Goal: Task Accomplishment & Management: Manage account settings

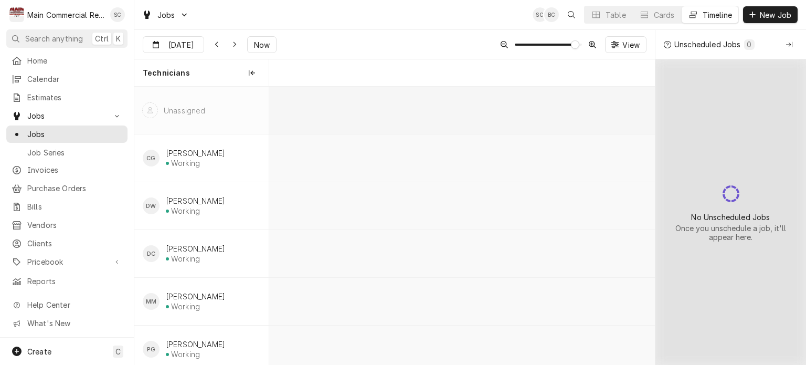
scroll to position [0, 7670]
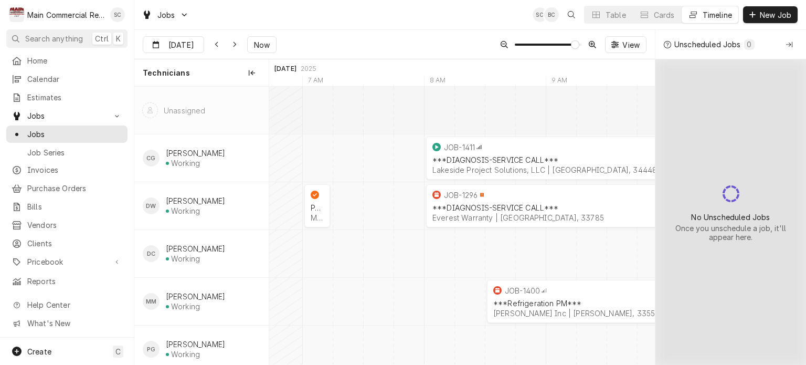
click at [353, 37] on div "Sep 16 Sep 16 Now View" at bounding box center [394, 44] width 521 height 29
click at [407, 27] on div "Jobs SC BC Table Cards Timeline New Job" at bounding box center [470, 14] width 672 height 29
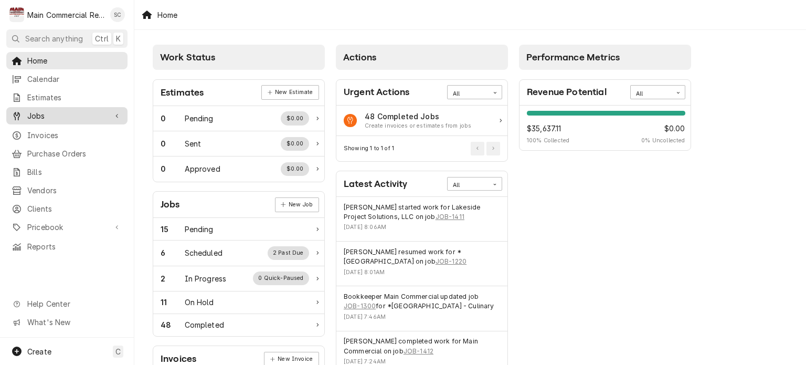
click at [73, 110] on span "Jobs" at bounding box center [66, 115] width 79 height 11
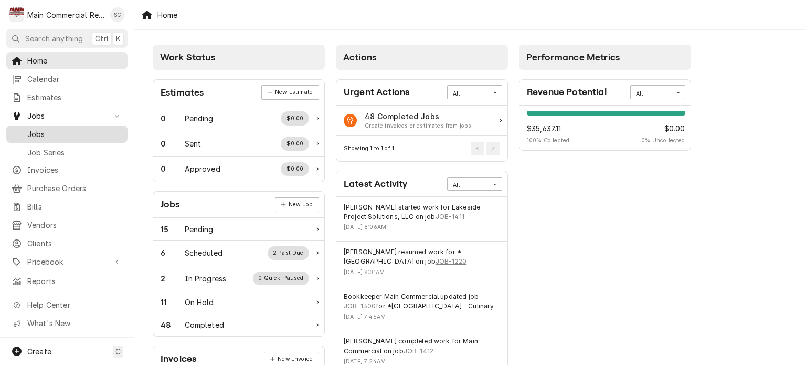
click at [68, 132] on span "Jobs" at bounding box center [74, 134] width 95 height 11
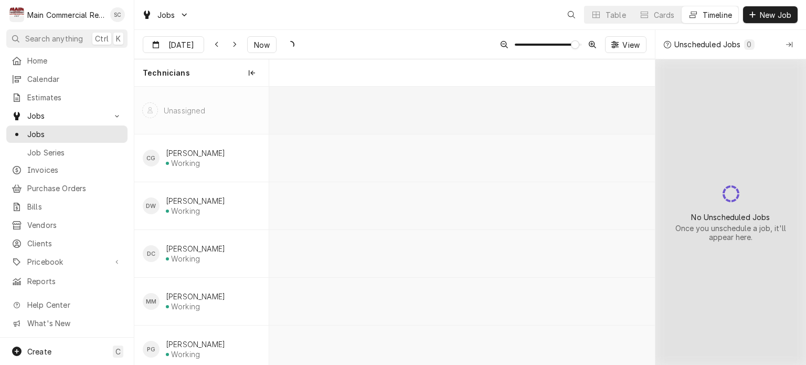
scroll to position [0, 7670]
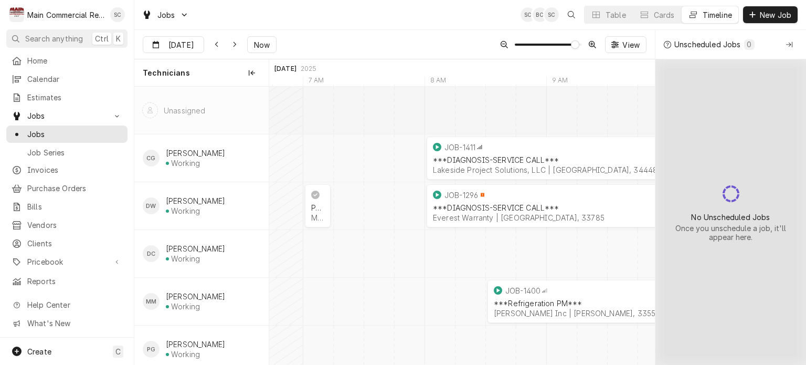
click at [441, 20] on div "Jobs SC BC SC Table Cards Timeline New Job" at bounding box center [470, 14] width 672 height 29
click at [441, 22] on div "Jobs SC BC SC Table Cards Timeline New Job" at bounding box center [470, 14] width 672 height 29
click at [785, 46] on div "Collapse Unscheduled Jobs" at bounding box center [789, 44] width 10 height 10
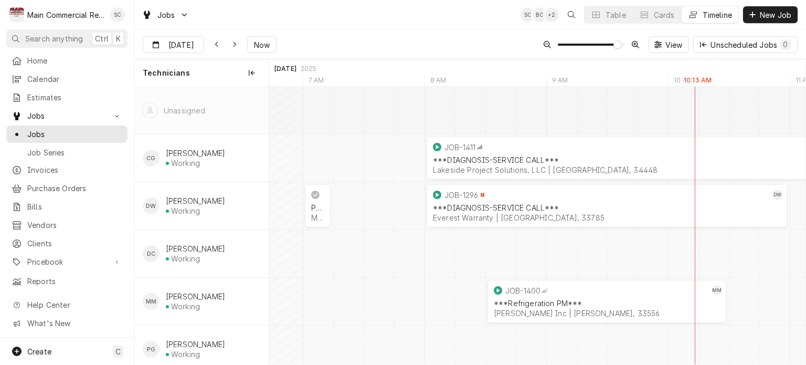
click at [480, 36] on div "Sep 16 Sep 16 Now View Unscheduled Jobs 0" at bounding box center [470, 44] width 672 height 29
click at [537, 167] on div "Lakeside Project Solutions, LLC | [GEOGRAPHIC_DATA], 34448" at bounding box center [668, 169] width 470 height 9
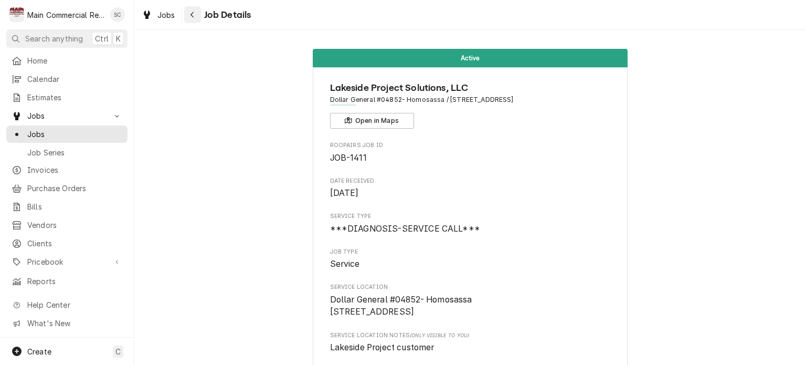
click at [195, 15] on div "Navigate back" at bounding box center [192, 14] width 10 height 10
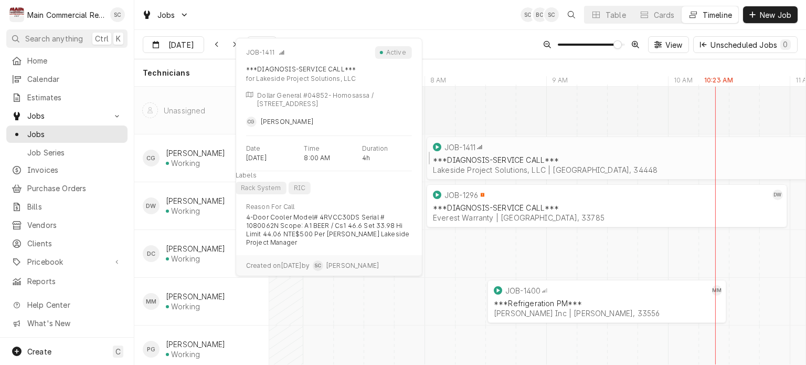
click at [495, 169] on div "Lakeside Project Solutions, LLC | [GEOGRAPHIC_DATA], 34448" at bounding box center [668, 169] width 470 height 9
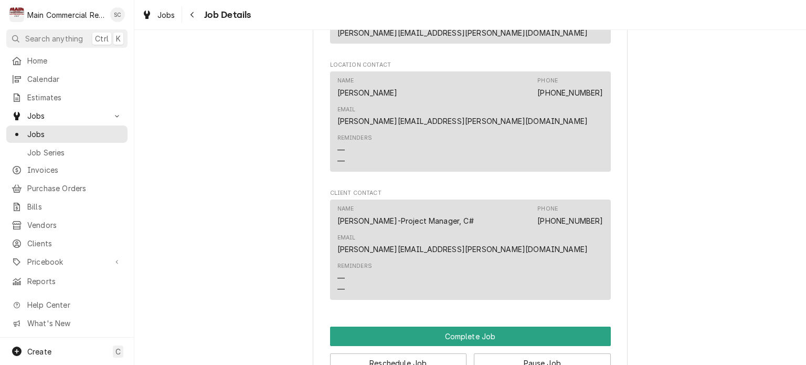
scroll to position [1497, 0]
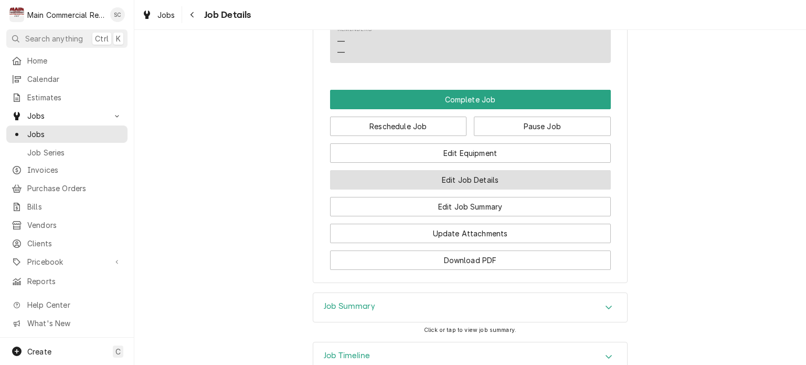
click at [458, 170] on button "Edit Job Details" at bounding box center [470, 179] width 281 height 19
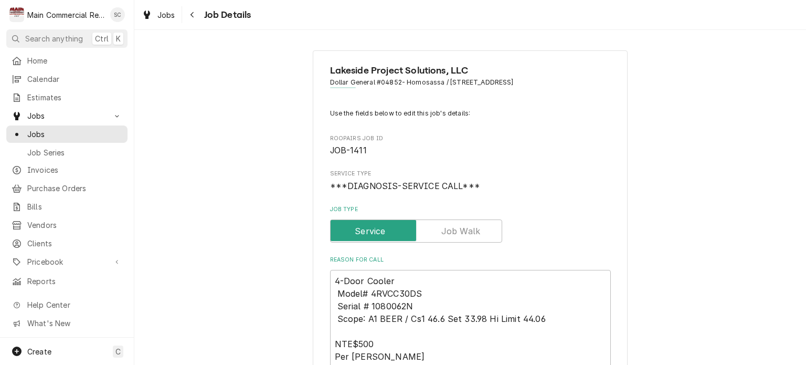
type textarea "x"
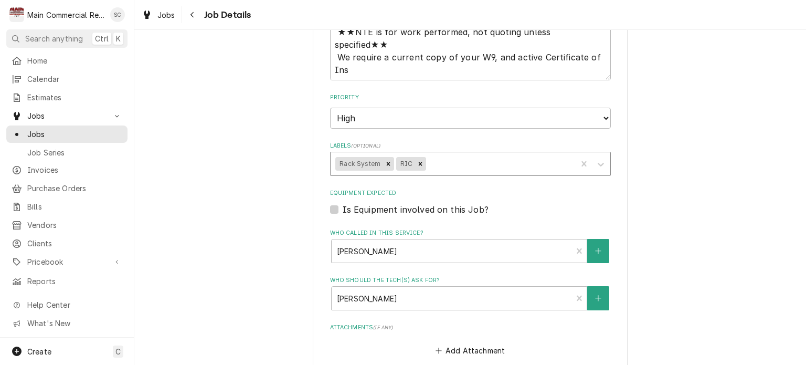
scroll to position [727, 0]
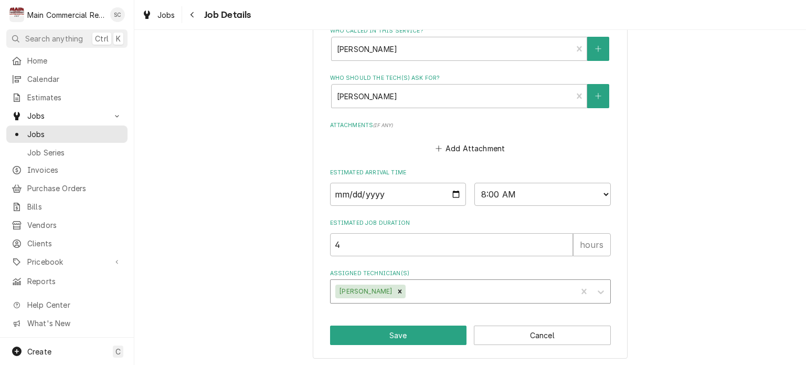
click at [427, 290] on div "Assigned Technician(s)" at bounding box center [490, 291] width 164 height 19
type input "P"
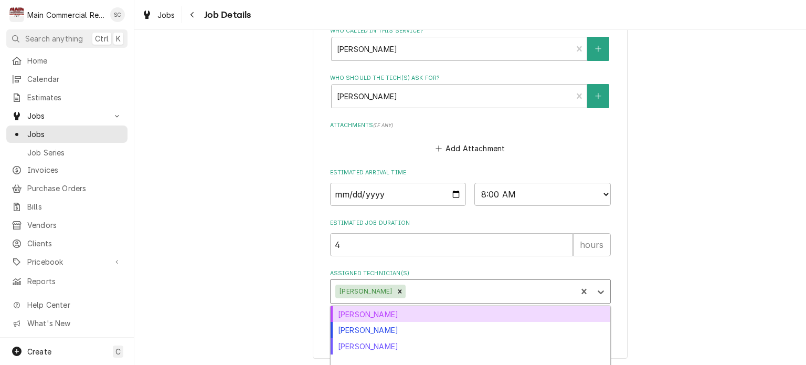
scroll to position [746, 0]
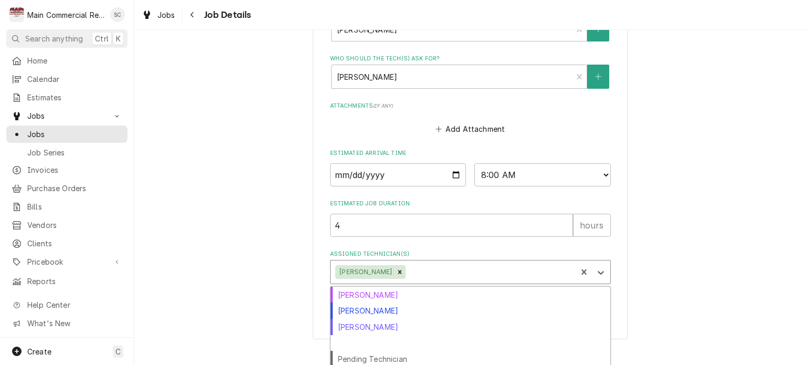
click at [462, 343] on div "[PERSON_NAME]" at bounding box center [471, 343] width 280 height 16
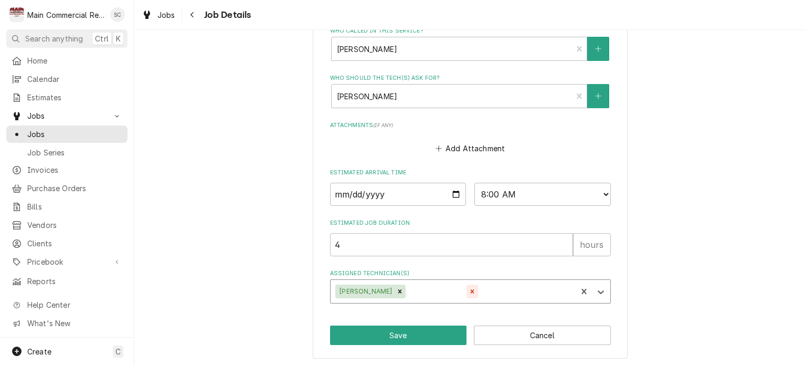
click at [469, 291] on icon "Remove Parker Gilbert" at bounding box center [472, 291] width 7 height 7
type textarea "x"
click at [532, 334] on button "Cancel" at bounding box center [542, 334] width 137 height 19
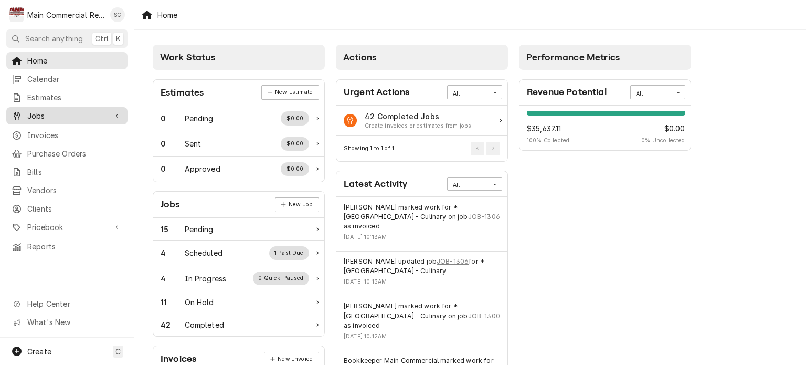
click at [71, 117] on span "Jobs" at bounding box center [66, 115] width 79 height 11
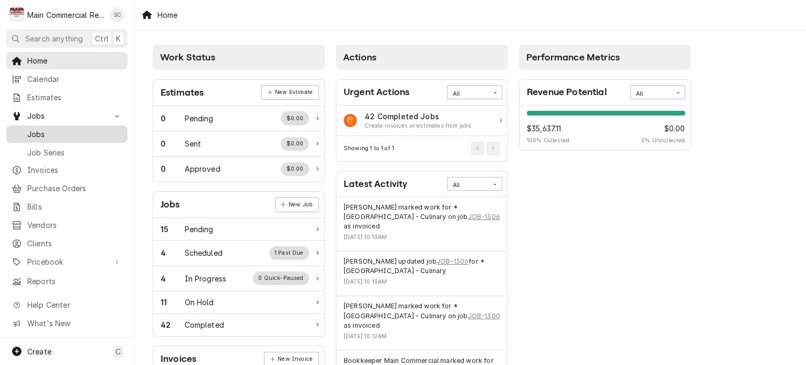
click at [67, 133] on span "Jobs" at bounding box center [74, 134] width 95 height 11
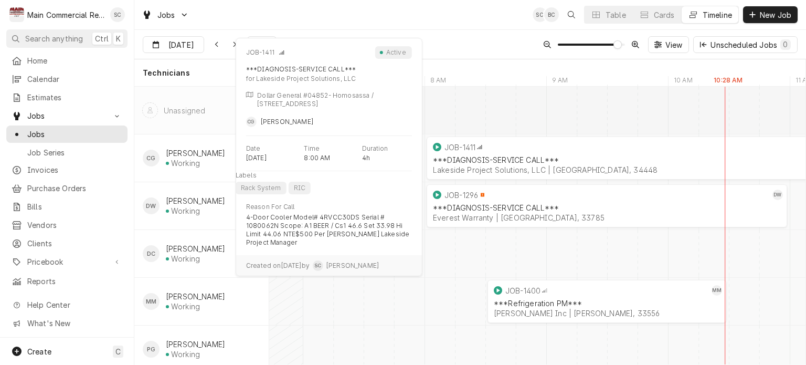
scroll to position [67, 0]
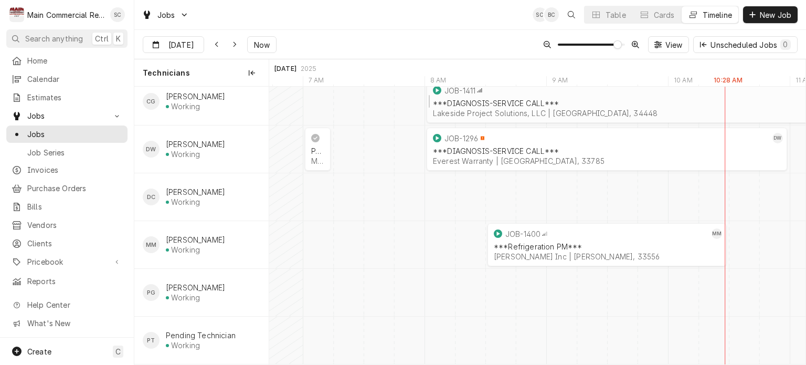
click at [514, 109] on div "Lakeside Project Solutions, LLC | [GEOGRAPHIC_DATA], 34448" at bounding box center [668, 113] width 470 height 9
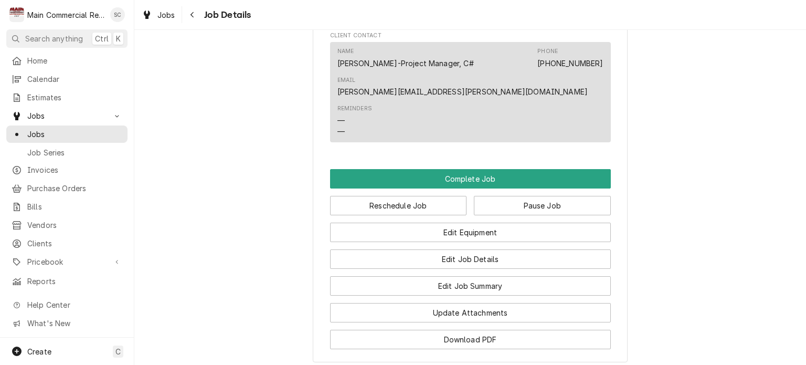
scroll to position [1497, 0]
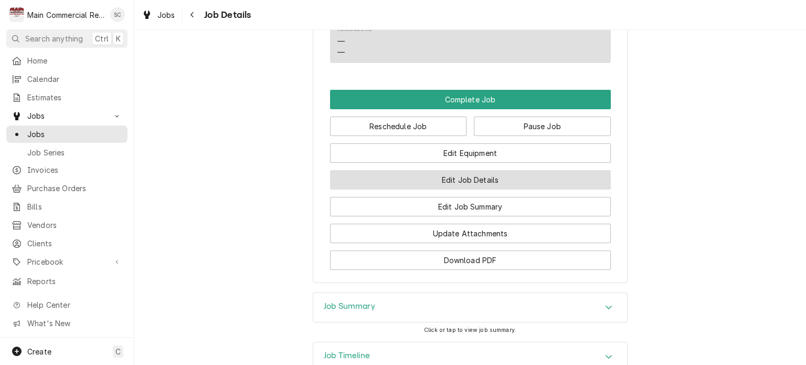
click at [531, 170] on button "Edit Job Details" at bounding box center [470, 179] width 281 height 19
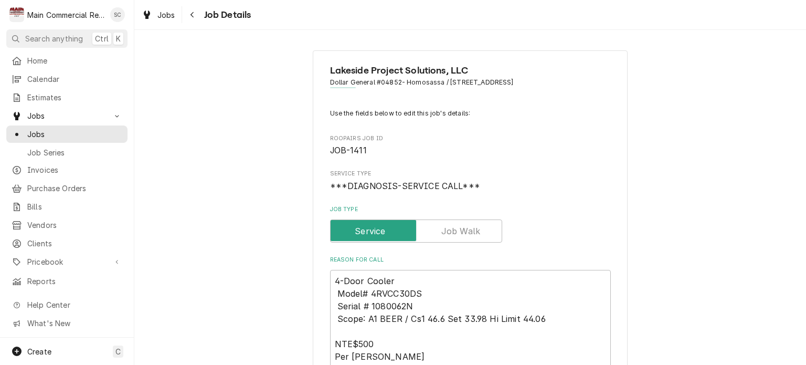
type textarea "x"
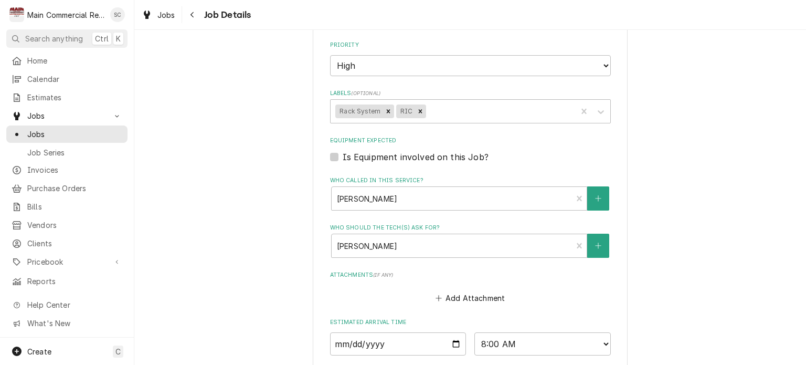
scroll to position [727, 0]
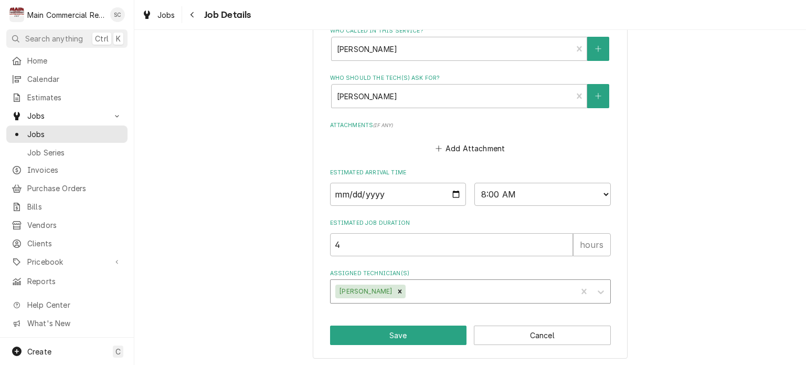
click at [446, 283] on div "Assigned Technician(s)" at bounding box center [490, 291] width 164 height 19
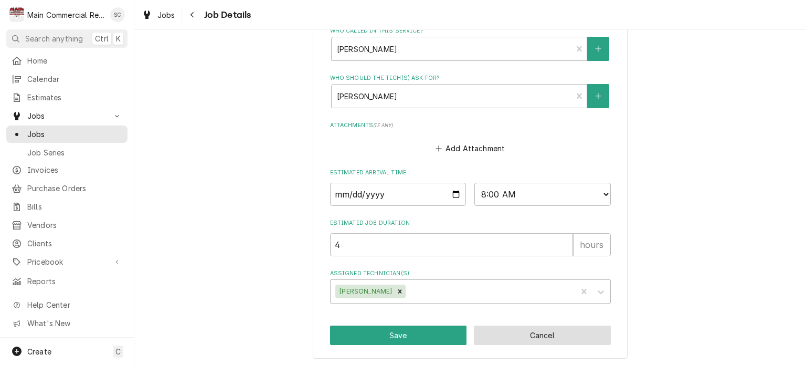
click at [509, 336] on button "Cancel" at bounding box center [542, 334] width 137 height 19
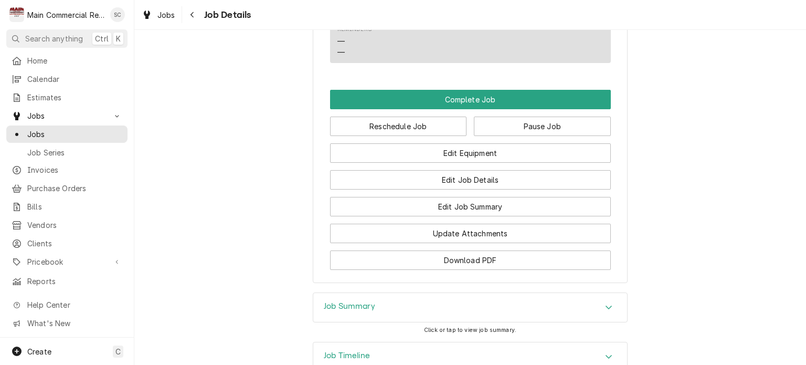
scroll to position [1392, 0]
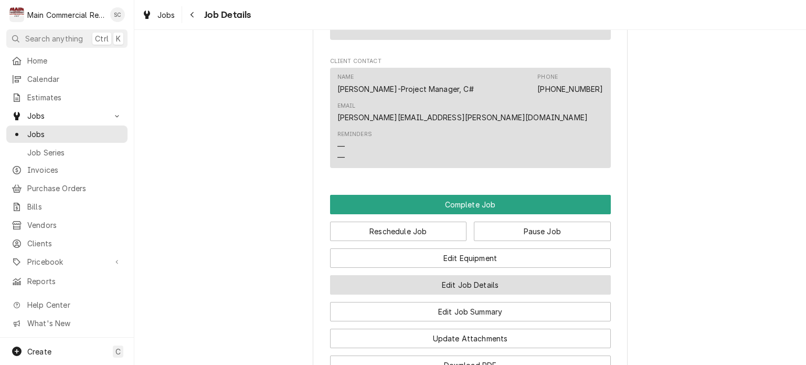
click at [483, 275] on button "Edit Job Details" at bounding box center [470, 284] width 281 height 19
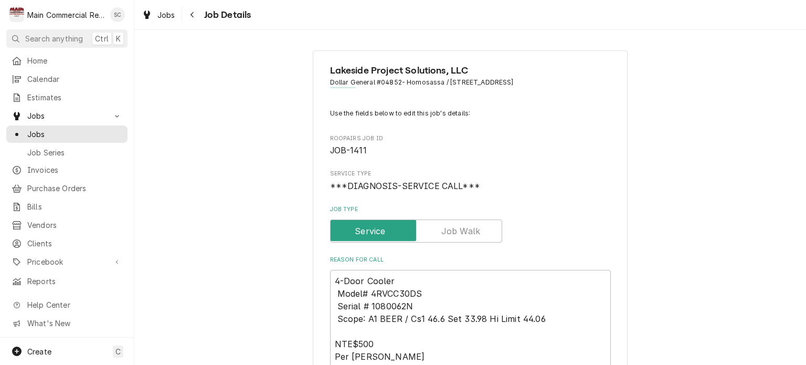
type textarea "x"
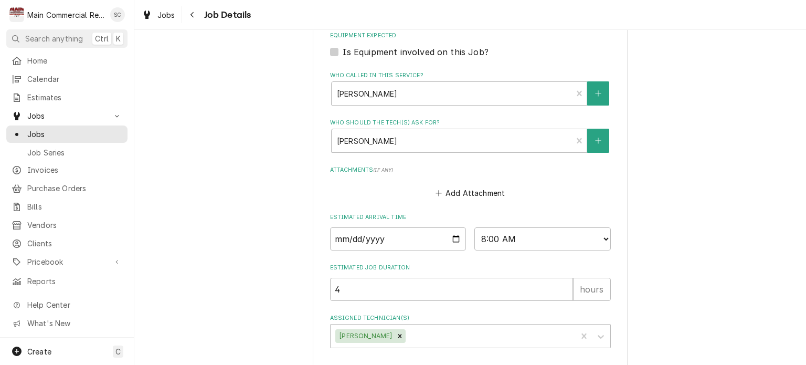
scroll to position [727, 0]
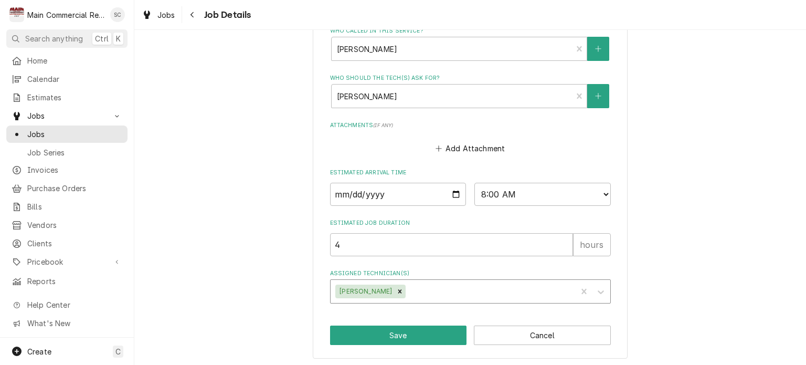
click at [445, 286] on div "Assigned Technician(s)" at bounding box center [490, 291] width 164 height 19
click at [426, 291] on div "[PERSON_NAME]" at bounding box center [470, 291] width 281 height 24
click at [468, 296] on div "[PERSON_NAME]" at bounding box center [470, 291] width 281 height 24
click at [193, 16] on icon "Navigate back" at bounding box center [192, 15] width 3 height 6
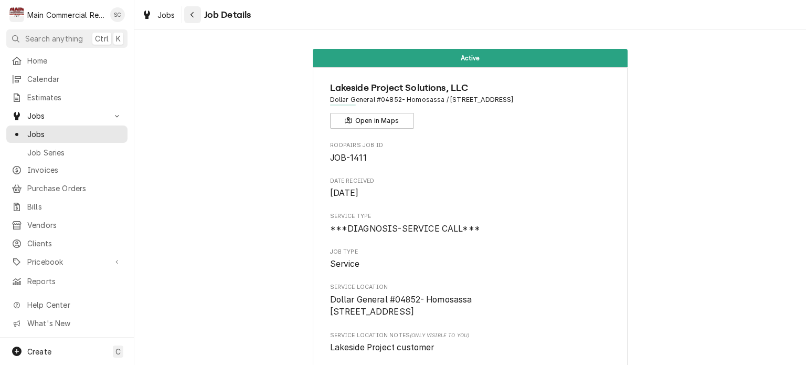
click at [193, 16] on icon "Navigate back" at bounding box center [192, 14] width 5 height 7
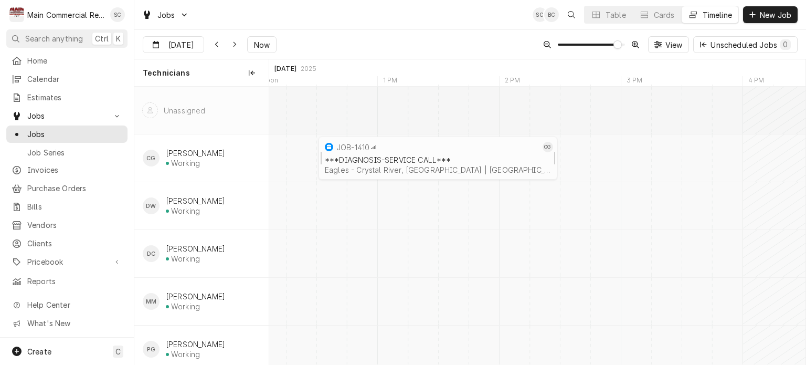
click at [388, 172] on div "Eagles - Crystal River, Homosassa | Homosassa, 34446" at bounding box center [438, 169] width 226 height 9
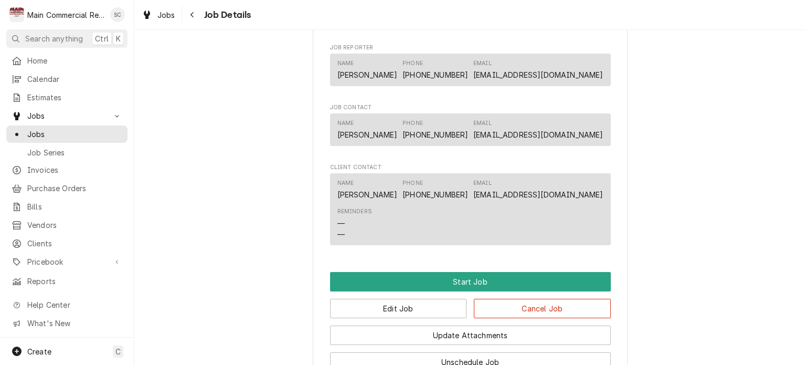
scroll to position [836, 0]
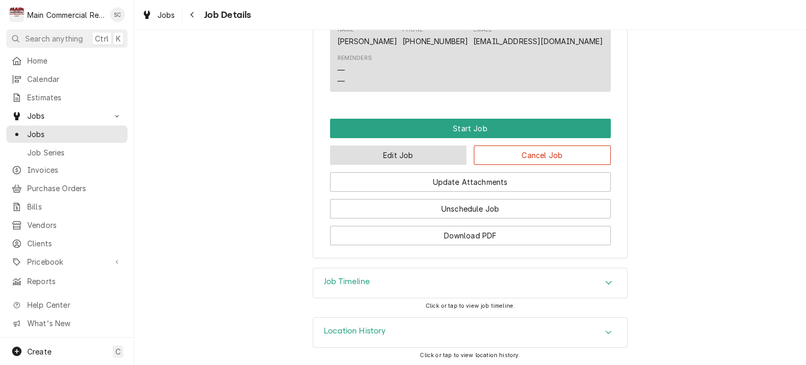
click at [443, 157] on button "Edit Job" at bounding box center [398, 154] width 137 height 19
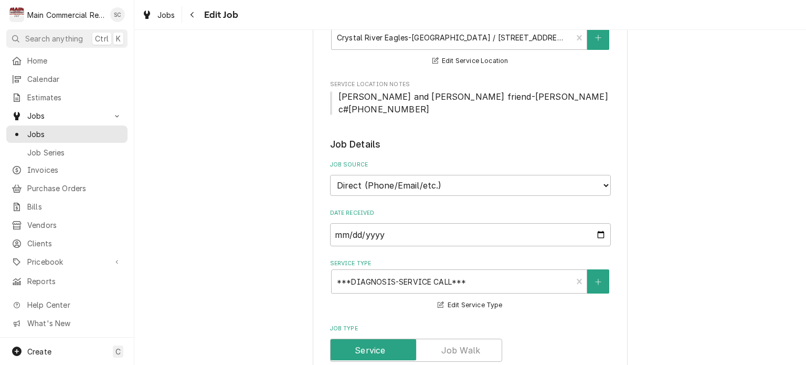
type textarea "x"
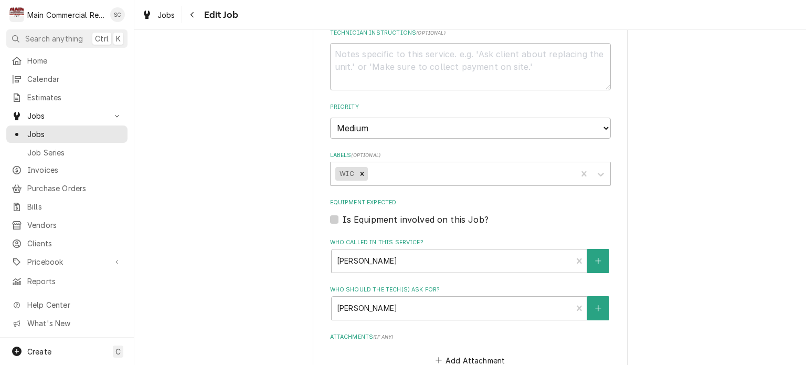
scroll to position [840, 0]
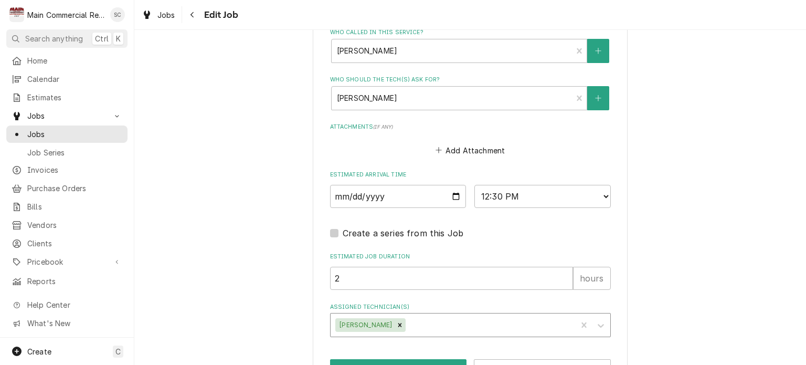
click at [425, 316] on div "Assigned Technician(s)" at bounding box center [490, 325] width 164 height 19
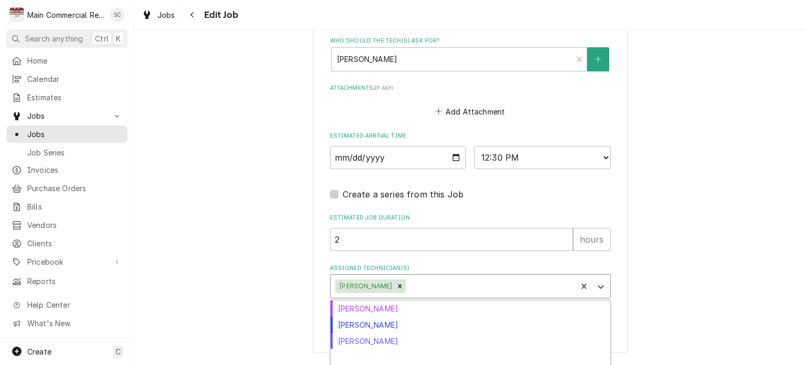
scroll to position [859, 0]
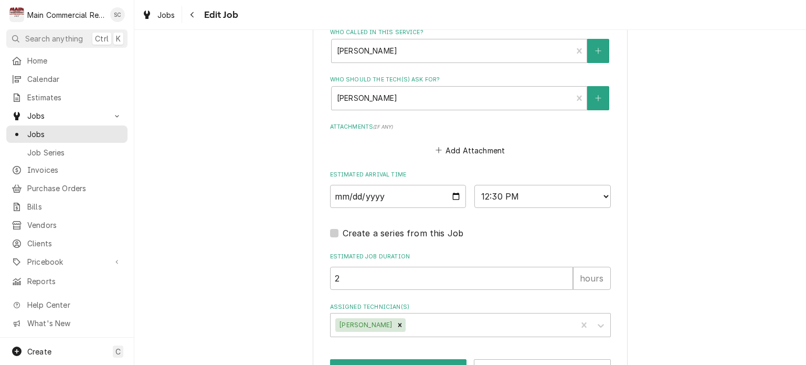
scroll to position [859, 0]
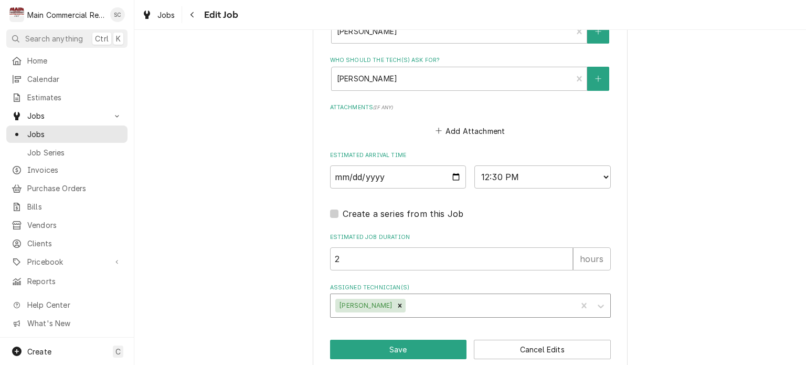
click at [425, 296] on div "Assigned Technician(s)" at bounding box center [490, 305] width 164 height 19
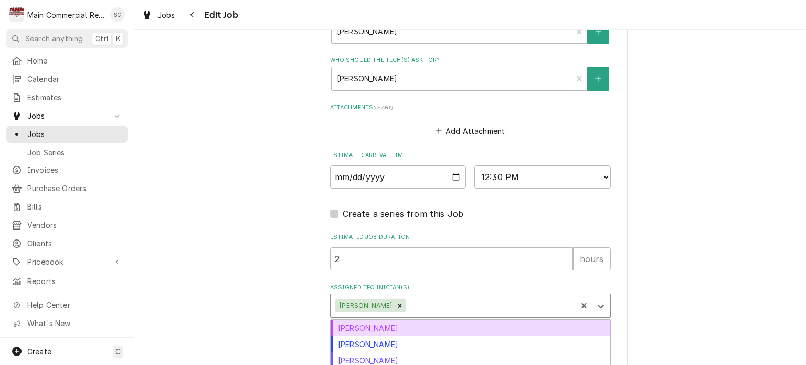
scroll to position [879, 0]
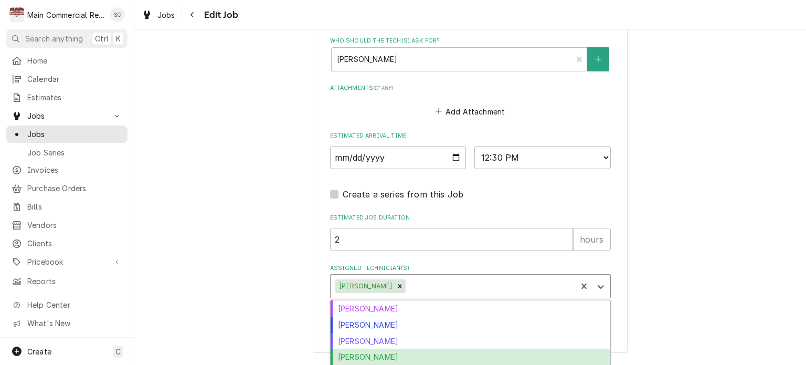
click at [376, 349] on div "Parker Gilbert" at bounding box center [471, 357] width 280 height 16
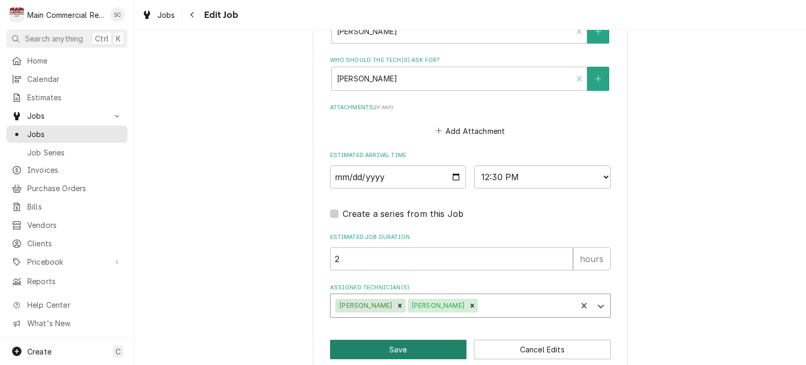
click at [401, 340] on button "Save" at bounding box center [398, 349] width 137 height 19
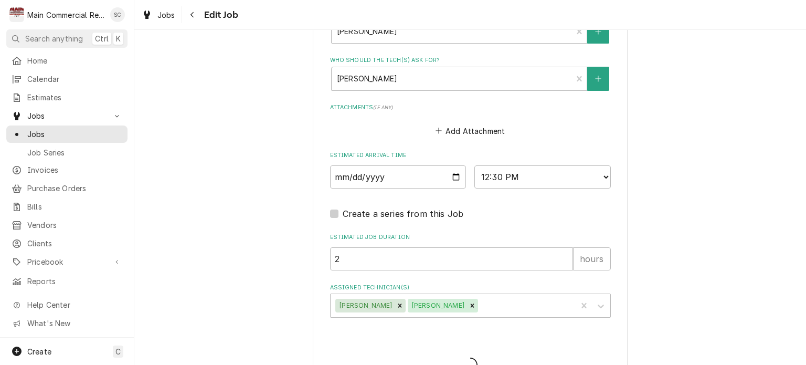
type textarea "x"
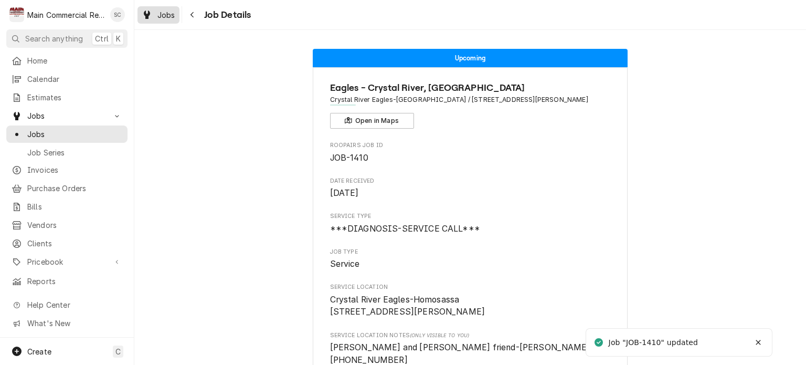
click at [163, 18] on span "Jobs" at bounding box center [166, 14] width 18 height 11
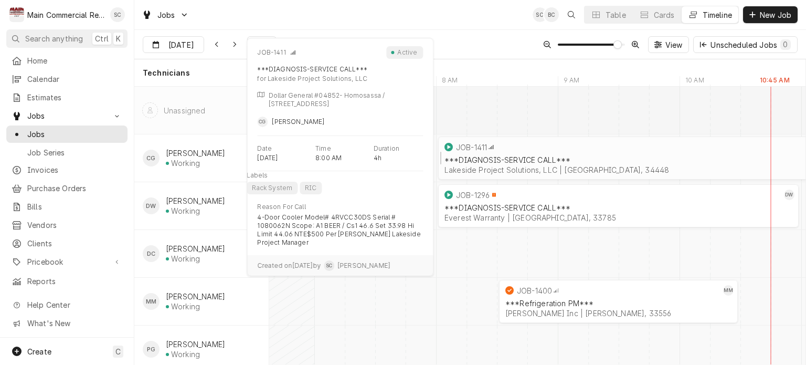
click at [590, 148] on div "JOB-1411" at bounding box center [673, 147] width 461 height 13
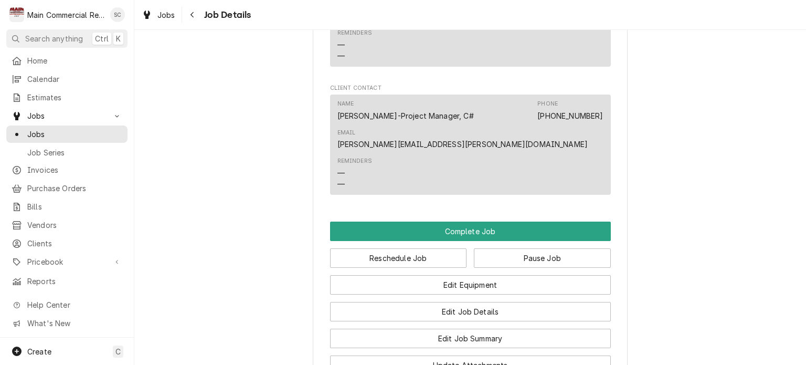
scroll to position [1417, 0]
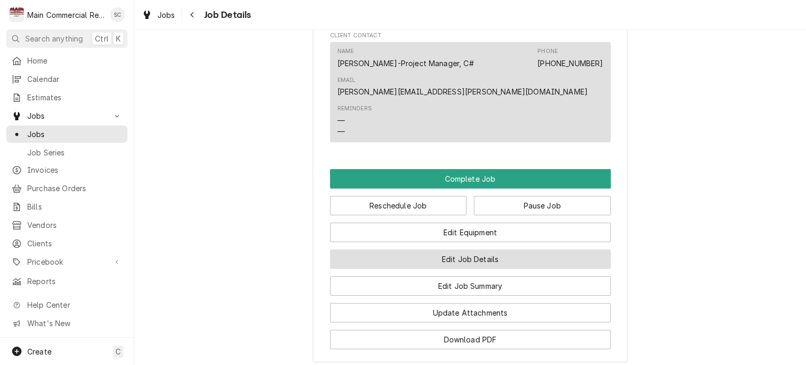
click at [529, 249] on button "Edit Job Details" at bounding box center [470, 258] width 281 height 19
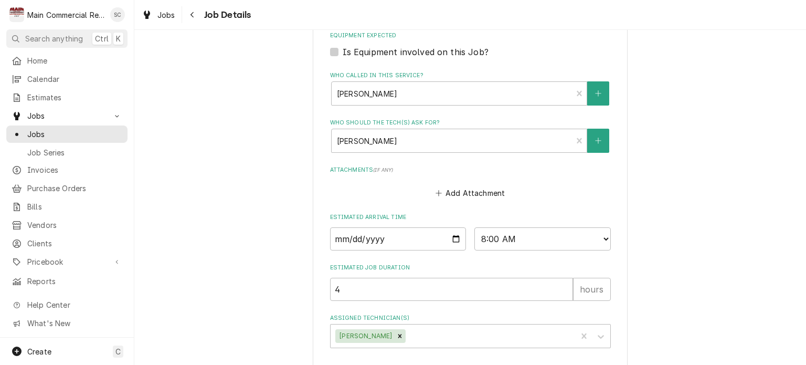
scroll to position [727, 0]
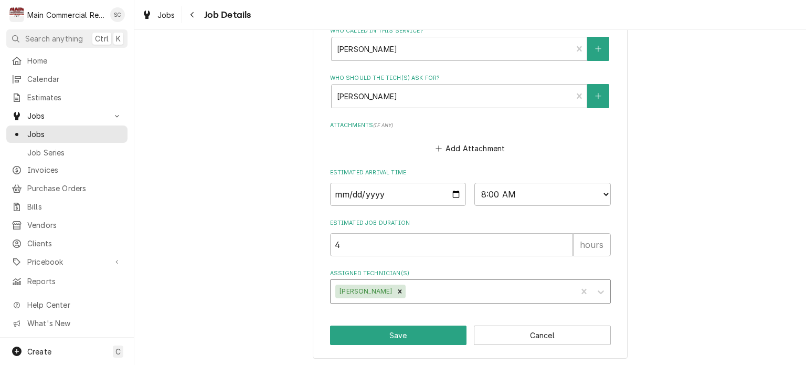
click at [439, 290] on div "Assigned Technician(s)" at bounding box center [490, 291] width 164 height 19
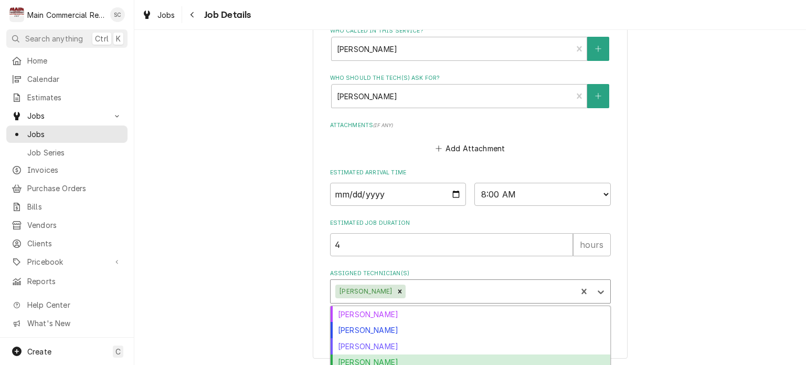
click at [393, 356] on div "[PERSON_NAME]" at bounding box center [471, 362] width 280 height 16
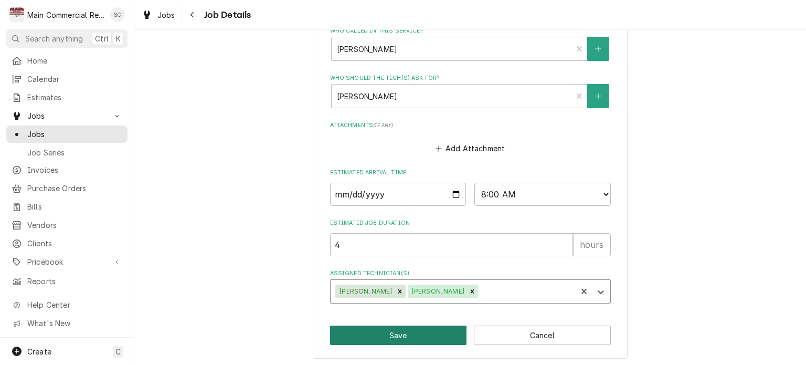
click at [407, 333] on button "Save" at bounding box center [398, 334] width 137 height 19
type textarea "x"
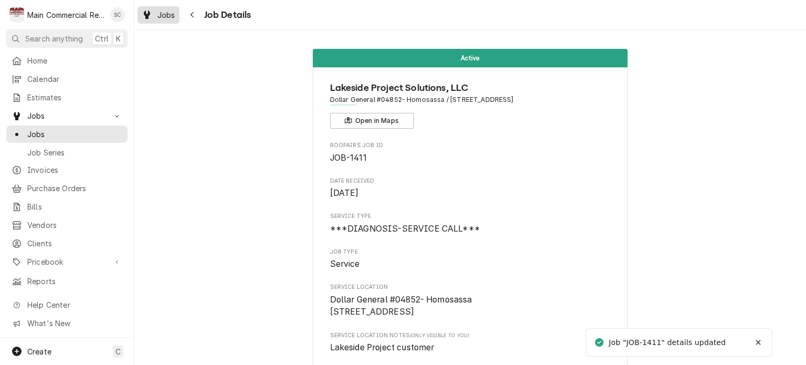
click at [165, 18] on span "Jobs" at bounding box center [166, 14] width 18 height 11
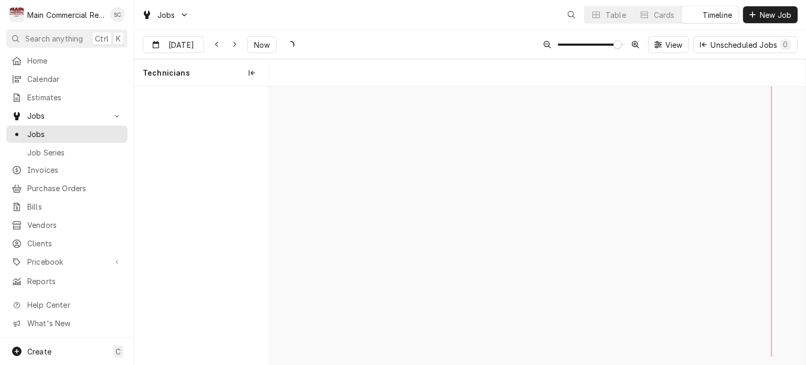
scroll to position [0, 10642]
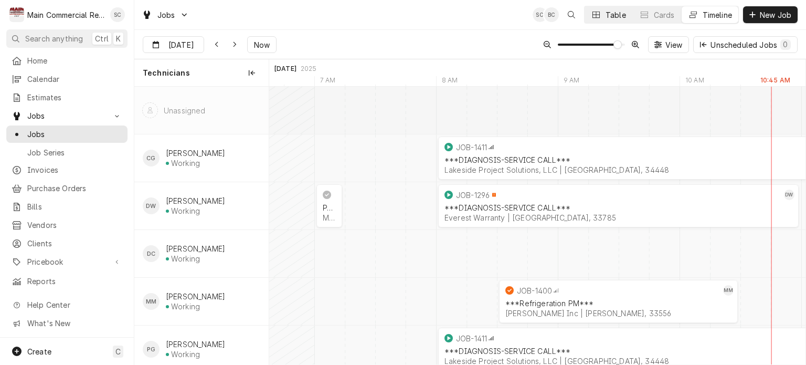
click at [606, 14] on div "Table" at bounding box center [616, 14] width 20 height 11
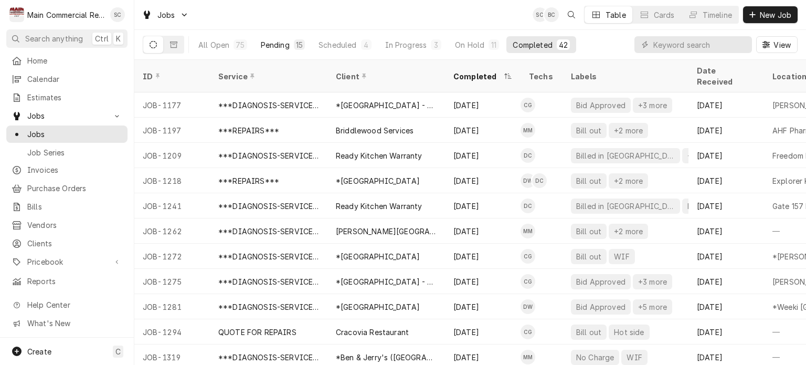
click at [292, 46] on button "Pending 15" at bounding box center [283, 44] width 57 height 17
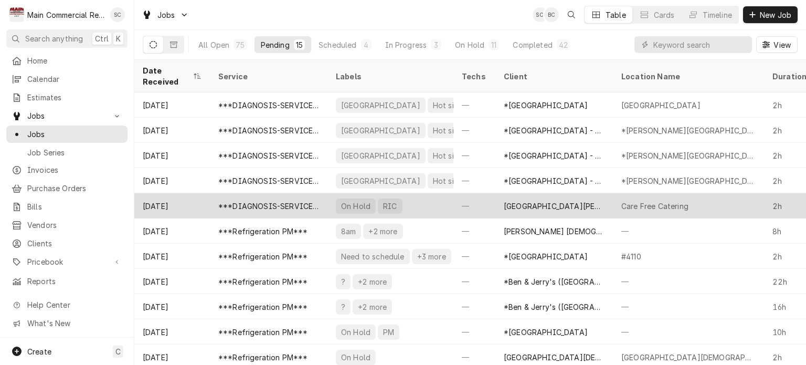
scroll to position [101, 0]
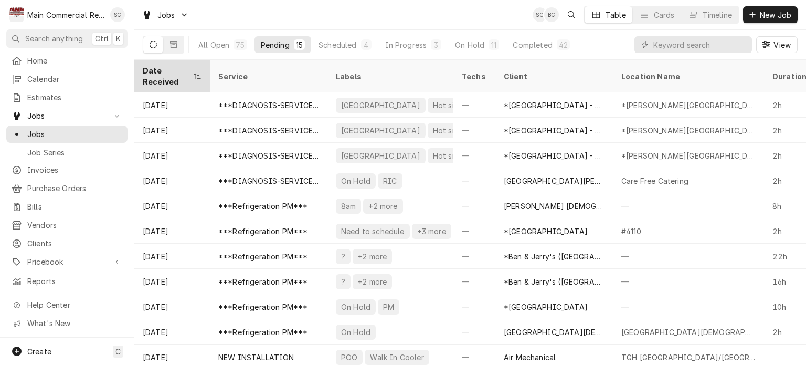
click at [173, 73] on div "Date Received" at bounding box center [167, 76] width 48 height 22
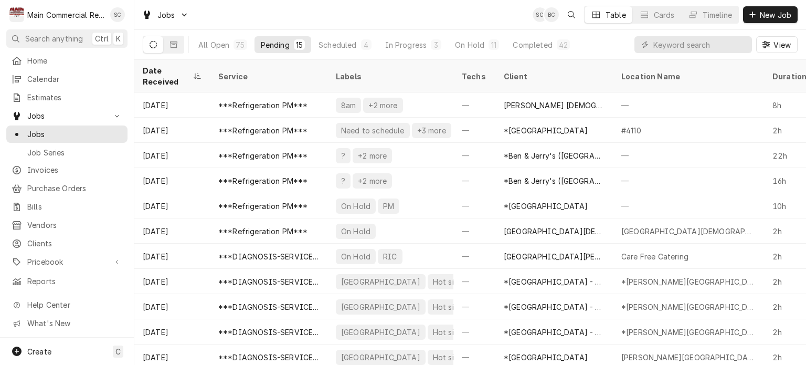
click at [174, 71] on div "Date Received" at bounding box center [167, 76] width 48 height 22
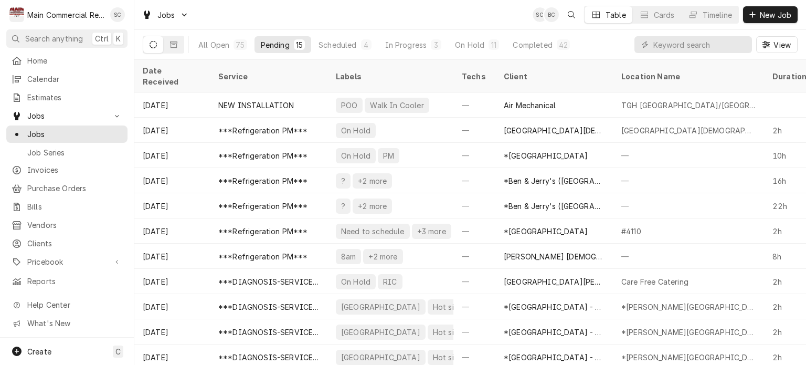
click at [174, 71] on div "Date Received" at bounding box center [171, 76] width 57 height 22
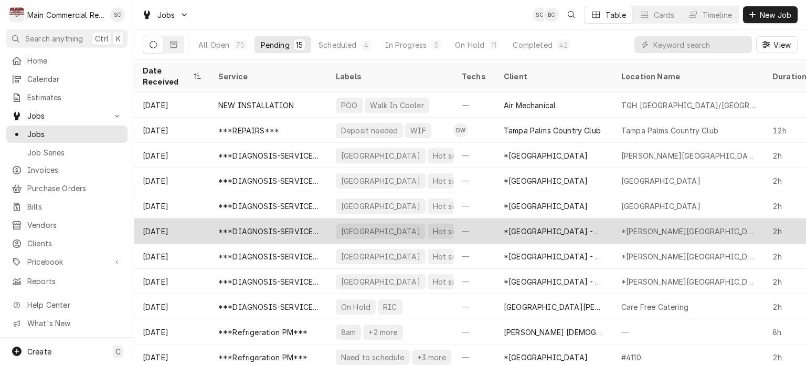
click at [580, 226] on div "*[GEOGRAPHIC_DATA] - Culinary" at bounding box center [554, 231] width 101 height 11
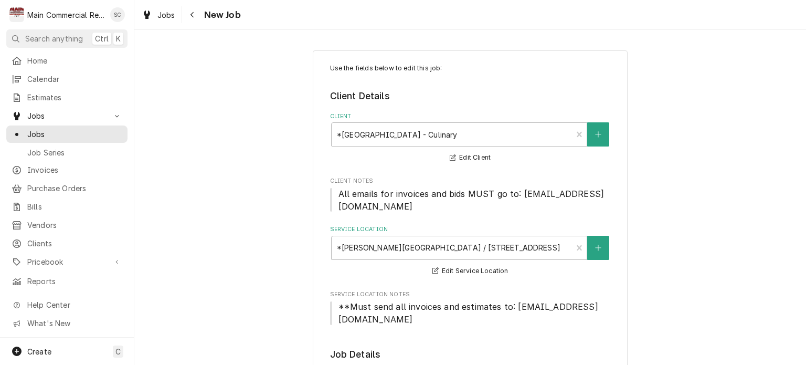
type textarea "x"
click at [169, 14] on span "Jobs" at bounding box center [166, 14] width 18 height 11
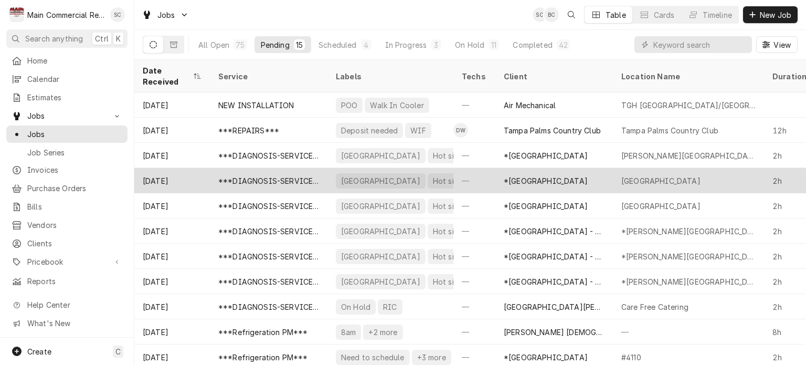
scroll to position [101, 0]
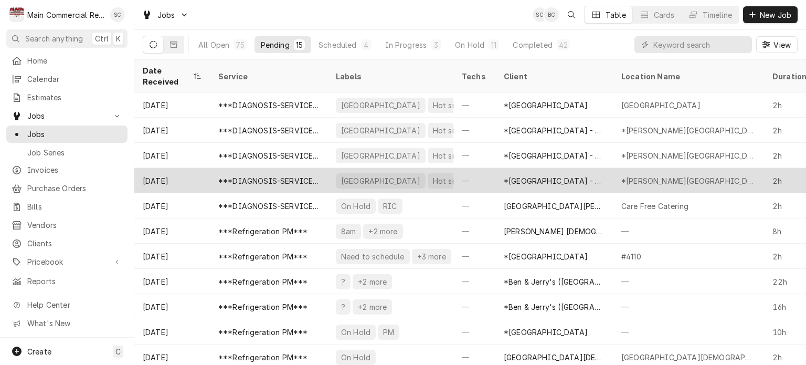
click at [552, 173] on div "*Hillsborough County Schools - Culinary" at bounding box center [555, 180] width 118 height 25
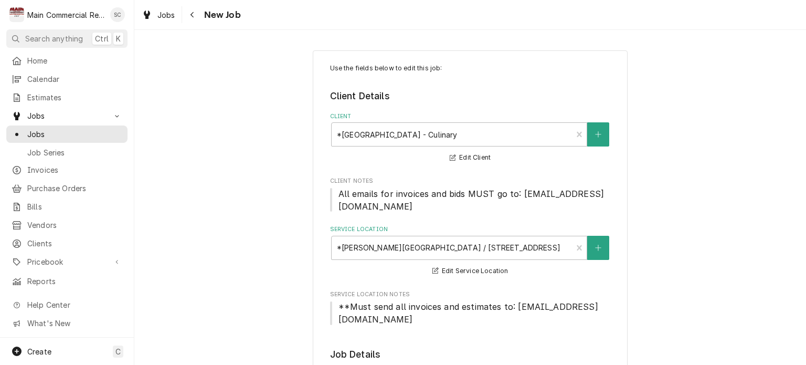
type textarea "x"
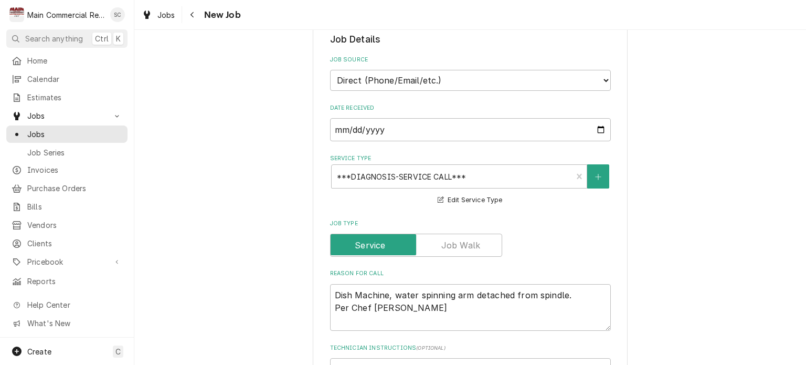
scroll to position [367, 0]
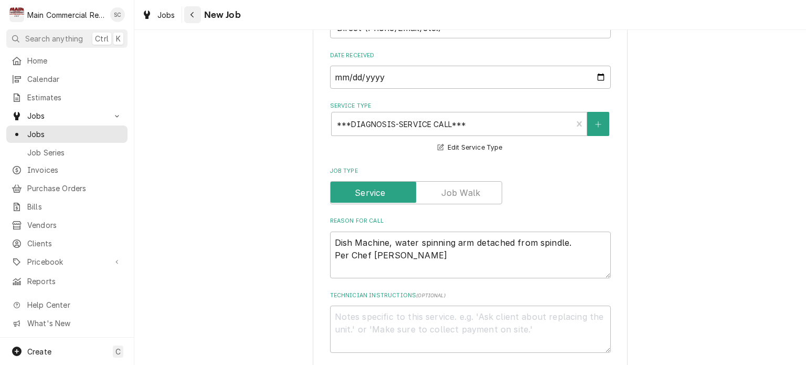
click at [198, 14] on button "Navigate back" at bounding box center [192, 14] width 17 height 17
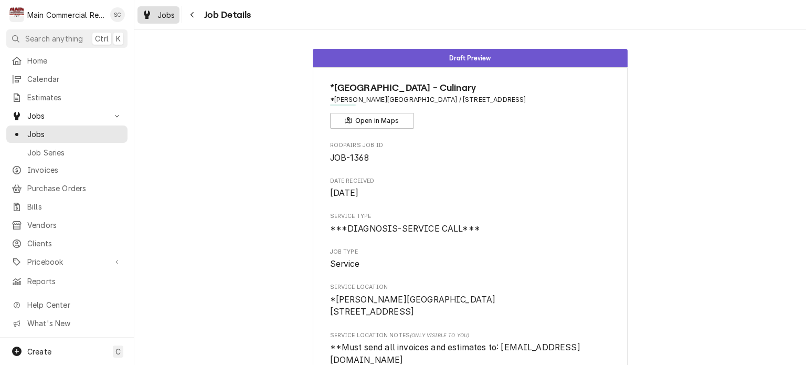
click at [172, 18] on span "Jobs" at bounding box center [166, 14] width 18 height 11
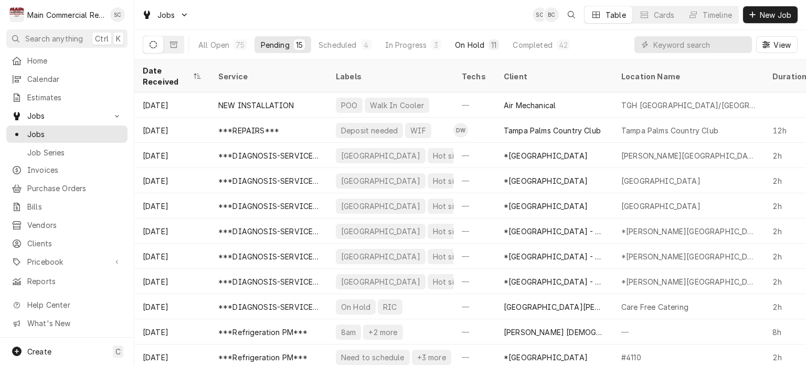
click at [468, 47] on div "On Hold" at bounding box center [469, 44] width 29 height 11
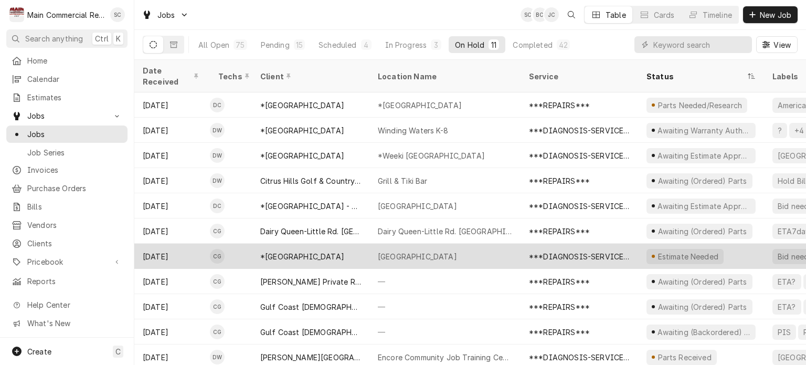
click at [523, 244] on div "***DIAGNOSIS-SERVICE CALL***" at bounding box center [580, 256] width 118 height 25
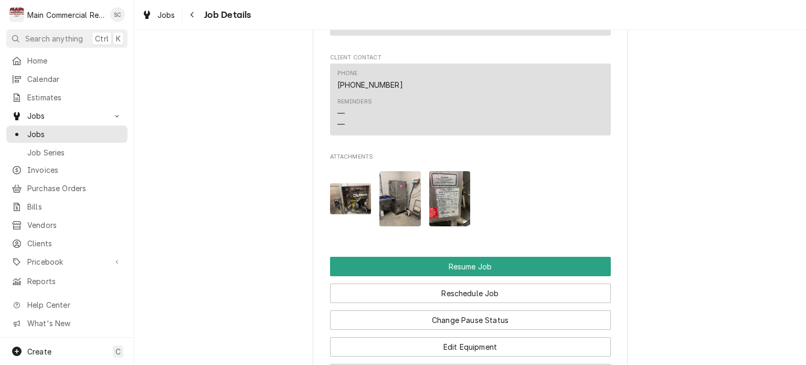
scroll to position [1785, 0]
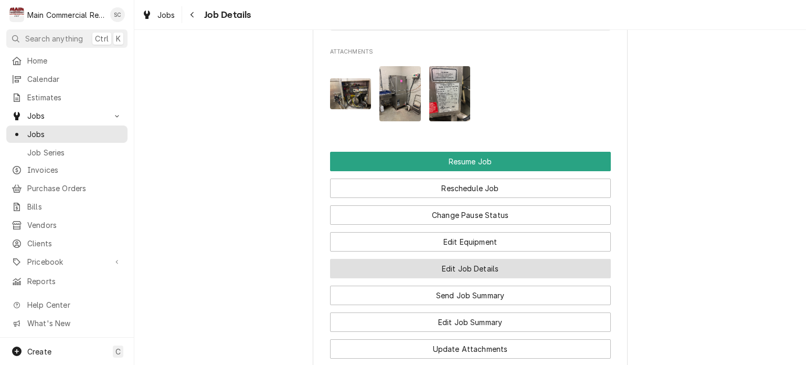
click at [466, 267] on button "Edit Job Details" at bounding box center [470, 268] width 281 height 19
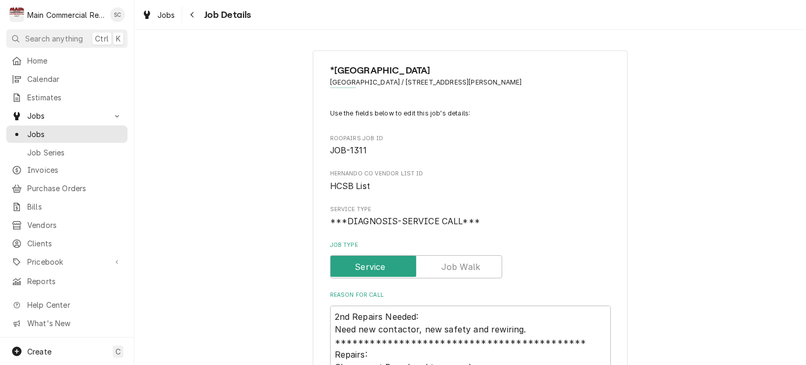
scroll to position [25, 0]
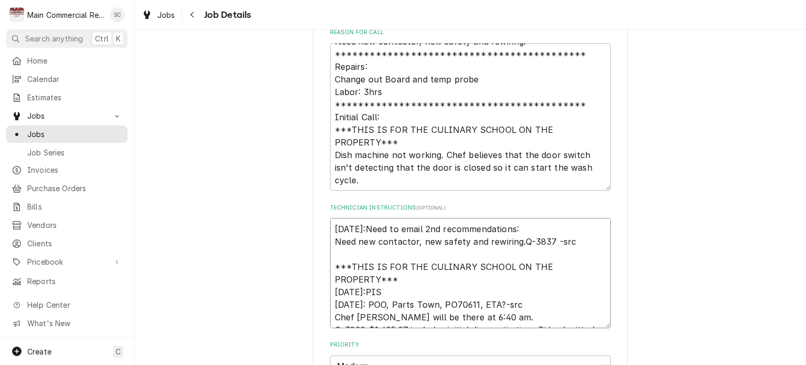
click at [330, 226] on textarea "9/15/25:Need to email 2nd recommendations: Need new contactor, new safety and r…" at bounding box center [470, 273] width 281 height 110
type textarea "x"
type textarea "9/15/25:Need to email 2nd recommendations: Need new contactor, new safety and r…"
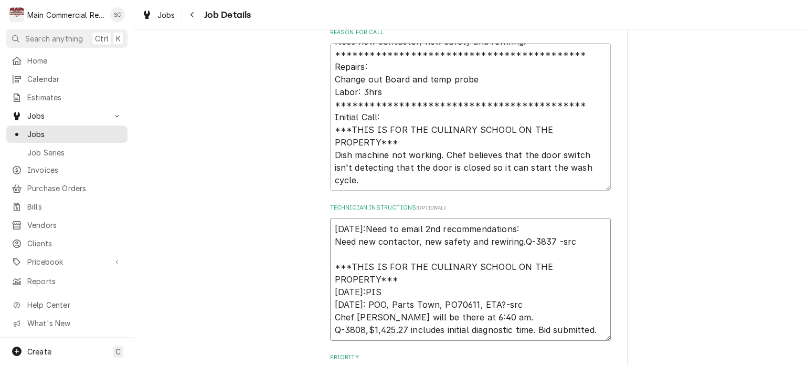
type textarea "x"
type textarea "9 9/15/25:Need to email 2nd recommendations: Need new contactor, new safety and…"
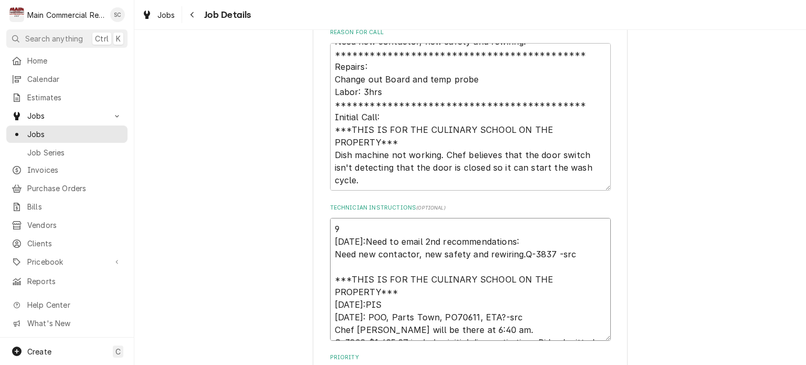
type textarea "x"
type textarea "9/ 9/15/25:Need to email 2nd recommendations: Need new contactor, new safety an…"
type textarea "x"
type textarea "9/1 9/15/25:Need to email 2nd recommendations: Need new contactor, new safety a…"
type textarea "x"
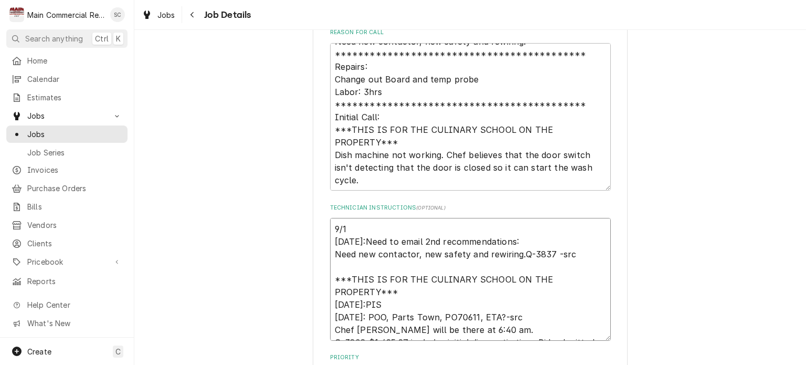
type textarea "9/16 9/15/25:Need to email 2nd recommendations: Need new contactor, new safety …"
type textarea "x"
type textarea "9/16/ 9/15/25:Need to email 2nd recommendations: Need new contactor, new safety…"
type textarea "x"
type textarea "9/16/2 9/15/25:Need to email 2nd recommendations: Need new contactor, new safet…"
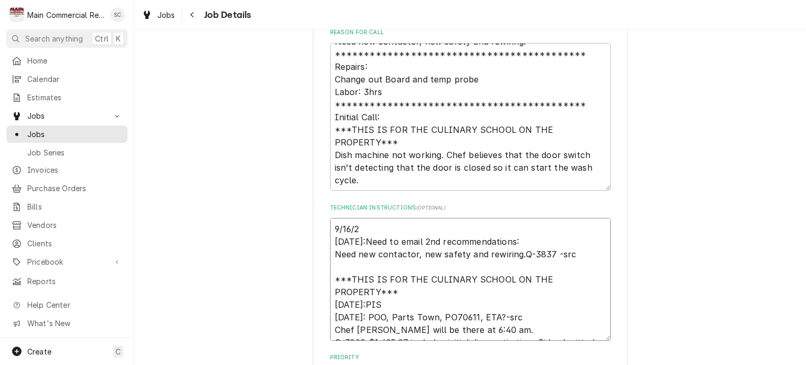
type textarea "x"
type textarea "9/16/25 9/15/25:Need to email 2nd recommendations: Need new contactor, new safe…"
type textarea "x"
type textarea "9/16/25: 9/15/25:Need to email 2nd recommendations: Need new contactor, new saf…"
type textarea "x"
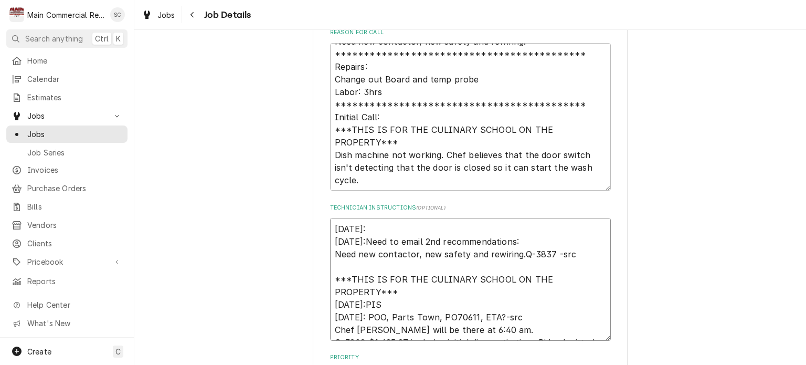
type textarea "9/16/25:E 9/15/25:Need to email 2nd recommendations: Need new contactor, new sa…"
type textarea "x"
type textarea "9/16/25:Em 9/15/25:Need to email 2nd recommendations: Need new contactor, new s…"
type textarea "x"
type textarea "9/16/25:Ema 9/15/25:Need to email 2nd recommendations: Need new contactor, new …"
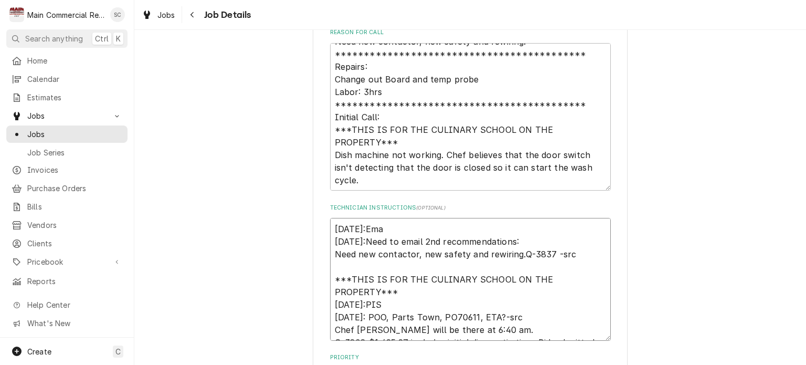
type textarea "x"
type textarea "9/16/25:Emai 9/15/25:Need to email 2nd recommendations: Need new contactor, new…"
type textarea "x"
type textarea "9/16/25:Emaie 9/15/25:Need to email 2nd recommendations: Need new contactor, ne…"
type textarea "x"
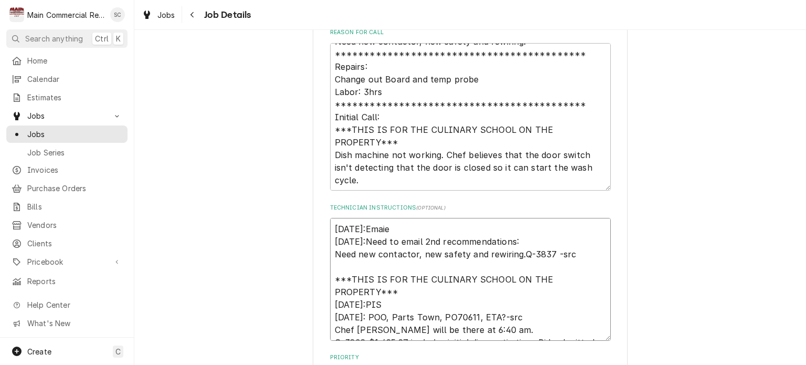
type textarea "9/16/25:Emai 9/15/25:Need to email 2nd recommendations: Need new contactor, new…"
type textarea "x"
type textarea "9/16/25:Email 9/15/25:Need to email 2nd recommendations: Need new contactor, ne…"
type textarea "x"
type textarea "9/16/25:Emaile 9/15/25:Need to email 2nd recommendations: Need new contactor, n…"
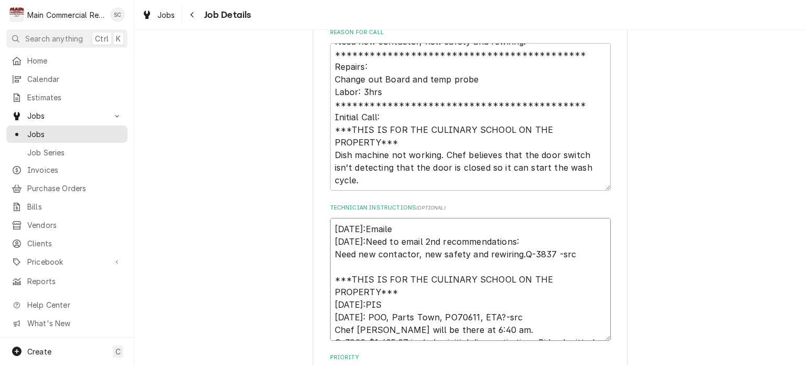
type textarea "x"
type textarea "9/16/25:Emailed 9/15/25:Need to email 2nd recommendations: Need new contactor, …"
type textarea "x"
type textarea "9/16/25:Emailed 9/15/25:Need to email 2nd recommendations: Need new contactor, …"
type textarea "x"
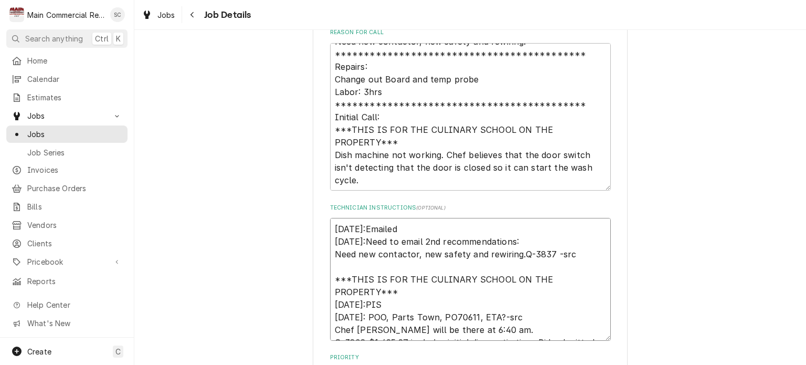
type textarea "9/16/25:Emailed t 9/15/25:Need to email 2nd recommendations: Need new contactor…"
type textarea "x"
type textarea "9/16/25:Emailed to 9/15/25:Need to email 2nd recommendations: Need new contacto…"
type textarea "x"
type textarea "9/16/25:Emailed to 9/15/25:Need to email 2nd recommendations: Need new contacto…"
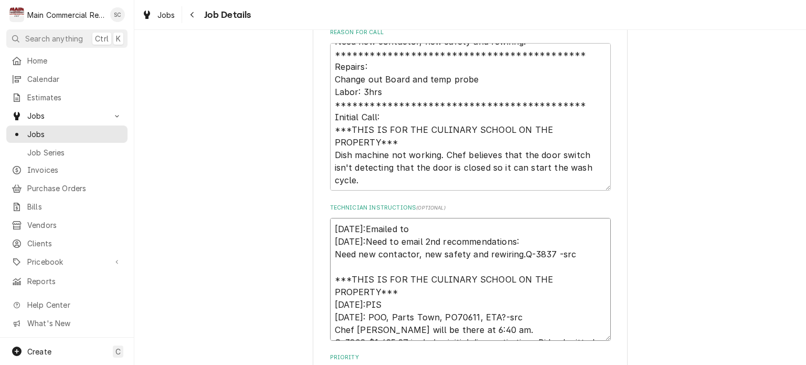
type textarea "x"
type textarea "9/16/25:Emailed to K 9/15/25:Need to email 2nd recommendations: Need new contac…"
type textarea "x"
type textarea "9/16/25:Emailed to 9/15/25:Need to email 2nd recommendations: Need new contacto…"
type textarea "x"
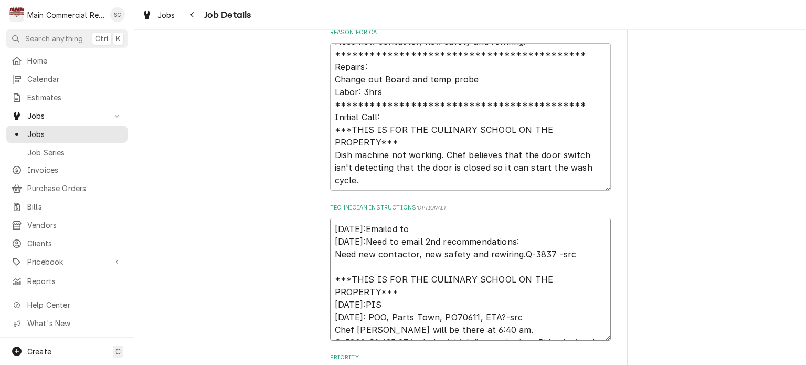
type textarea "9/16/25:Emailed to c 9/15/25:Need to email 2nd recommendations: Need new contac…"
type textarea "x"
type textarea "9/16/25:Emailed to ch 9/15/25:Need to email 2nd recommendations: Need new conta…"
type textarea "x"
type textarea "9/16/25:Emailed to che 9/15/25:Need to email 2nd recommendations: Need new cont…"
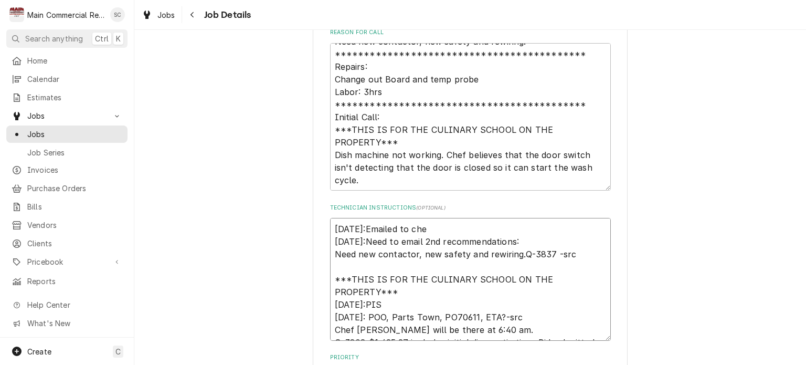
type textarea "x"
type textarea "9/16/25:Emailed to ch 9/15/25:Need to email 2nd recommendations: Need new conta…"
type textarea "x"
type textarea "9/16/25:Emailed to c 9/15/25:Need to email 2nd recommendations: Need new contac…"
type textarea "x"
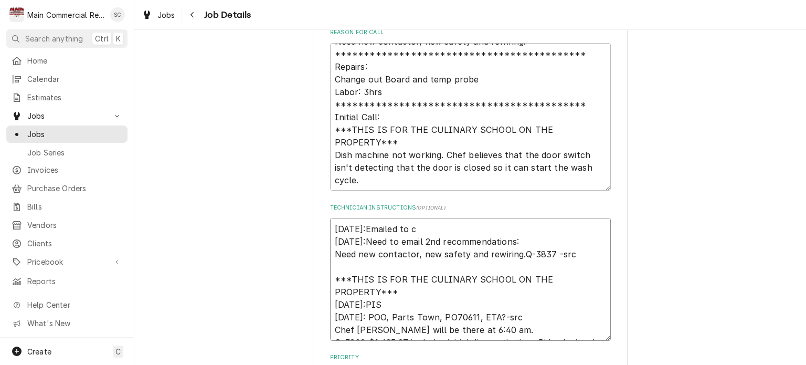
type textarea "9/16/25:Emailed to 9/15/25:Need to email 2nd recommendations: Need new contacto…"
type textarea "x"
type textarea "9/16/25:Emailed to C 9/15/25:Need to email 2nd recommendations: Need new contac…"
type textarea "x"
type textarea "9/16/25:Emailed to Ch 9/15/25:Need to email 2nd recommendations: Need new conta…"
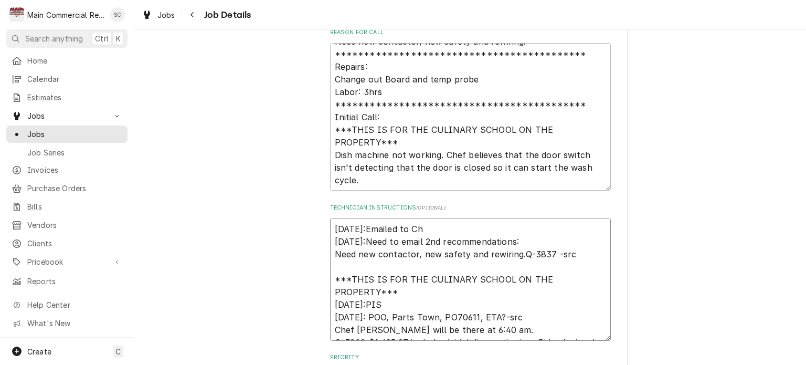
type textarea "x"
type textarea "9/16/25:Emailed to Che 9/15/25:Need to email 2nd recommendations: Need new cont…"
type textarea "x"
type textarea "9/16/25:Emailed to Chef 9/15/25:Need to email 2nd recommendations: Need new con…"
type textarea "x"
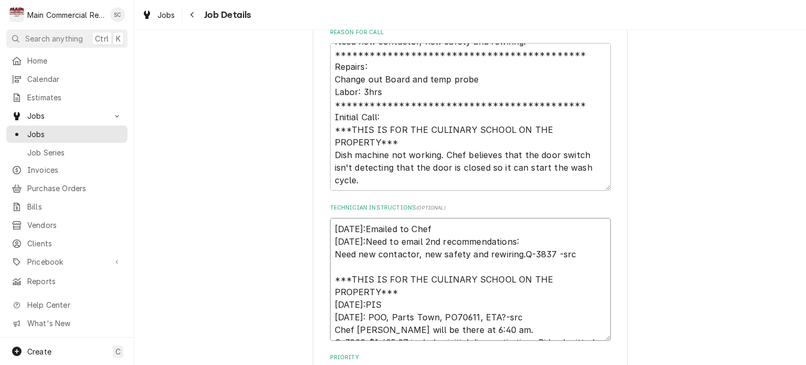
type textarea "9/16/25:Emailed to Chef 9/15/25:Need to email 2nd recommendations: Need new con…"
type textarea "x"
type textarea "9/16/25:Emailed to Chef K 9/15/25:Need to email 2nd recommendations: Need new c…"
type textarea "x"
type textarea "9/16/25:Emailed to Chef Ke 9/15/25:Need to email 2nd recommendations: Need new …"
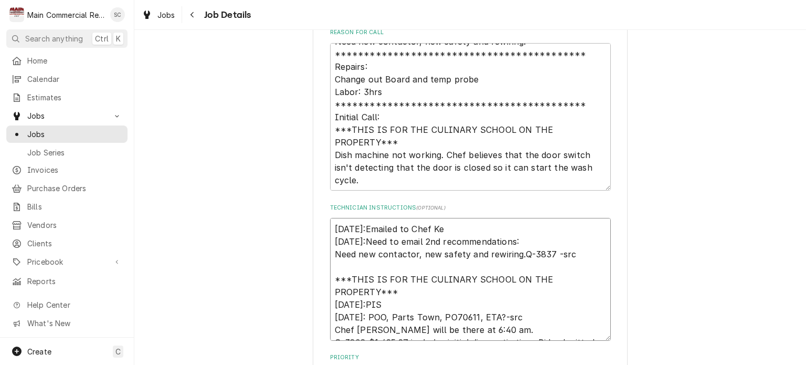
type textarea "x"
type textarea "9/16/25:Emailed to Chef Kei 9/15/25:Need to email 2nd recommendations: Need new…"
type textarea "x"
type textarea "9/16/25:Emailed to Chef Keit 9/15/25:Need to email 2nd recommendations: Need ne…"
type textarea "x"
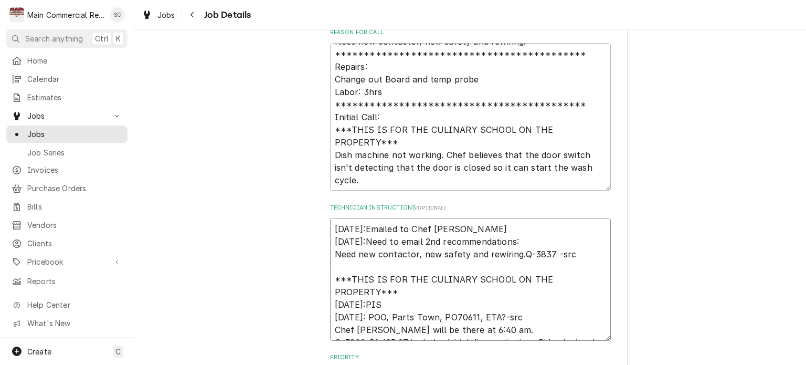
type textarea "9/16/25:Emailed to Chef Keith 9/15/25:Need to email 2nd recommendations: Need n…"
type textarea "x"
type textarea "9/16/25:Emailed to Chef Keith. 9/15/25:Need to email 2nd recommendations: Need …"
type textarea "x"
type textarea "9/16/25:Emailed to Chef Keith. 9/15/25:Need to email 2nd recommendations: Need …"
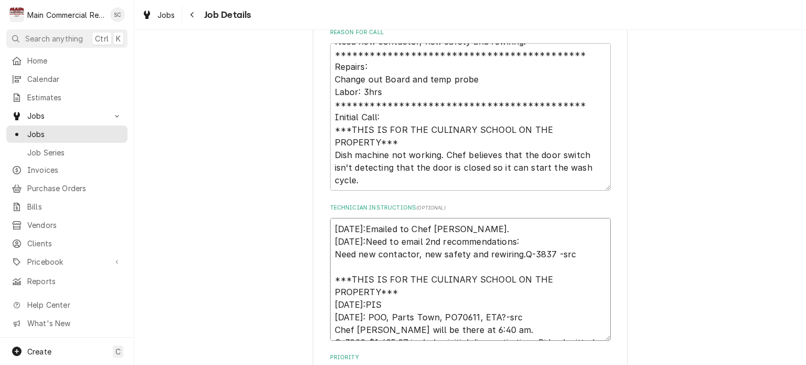
type textarea "x"
type textarea "9/16/25:Emailed to Chef Keith. - 9/15/25:Need to email 2nd recommendations: Nee…"
type textarea "x"
type textarea "9/16/25:Emailed to Chef Keith. -s 9/15/25:Need to email 2nd recommendations: Ne…"
type textarea "x"
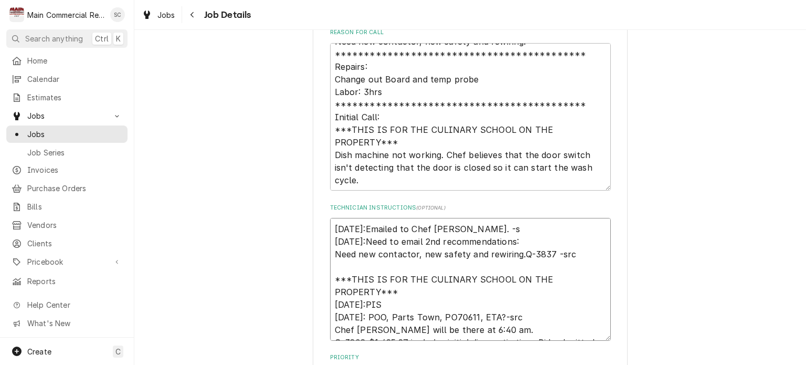
type textarea "9/16/25:Emailed to Chef Keith. -sr 9/15/25:Need to email 2nd recommendations: N…"
type textarea "x"
type textarea "9/16/25:Emailed to Chef Keith. -src 9/15/25:Need to email 2nd recommendations: …"
type textarea "x"
type textarea "9/16/25:Emailed to Chef Keith. -src 9/15/25:Need to email 2nd recommendations: …"
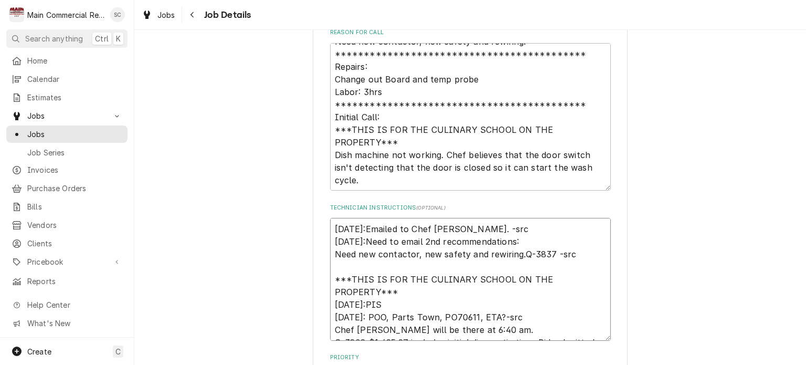
type textarea "x"
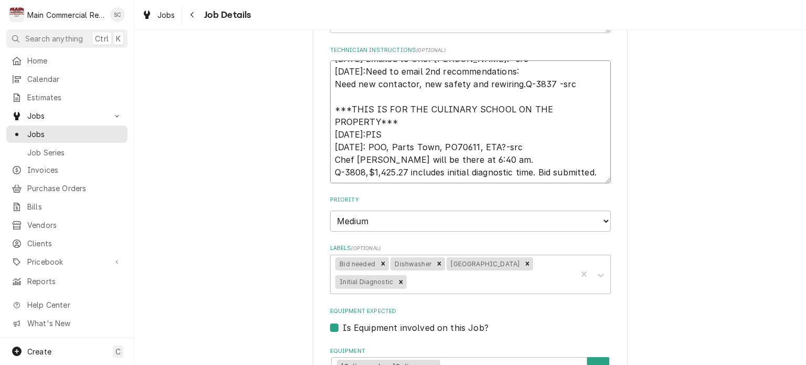
scroll to position [472, 0]
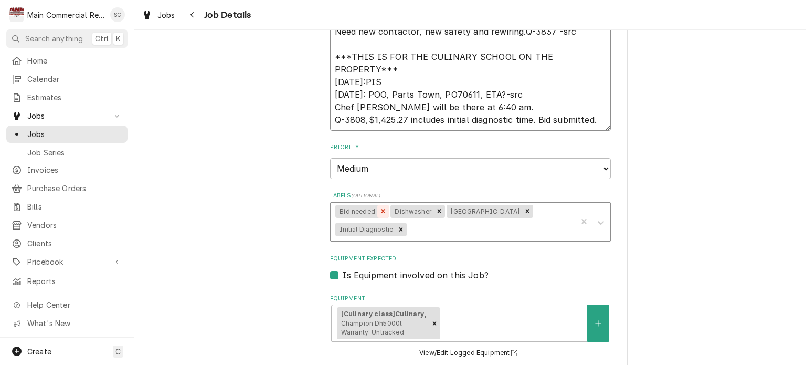
click at [382, 209] on icon "Remove Bid needed" at bounding box center [384, 211] width 4 height 4
type textarea "9/16/25:Emailed to Chef Keith. -src 9/15/25:Need to email 2nd recommendations: …"
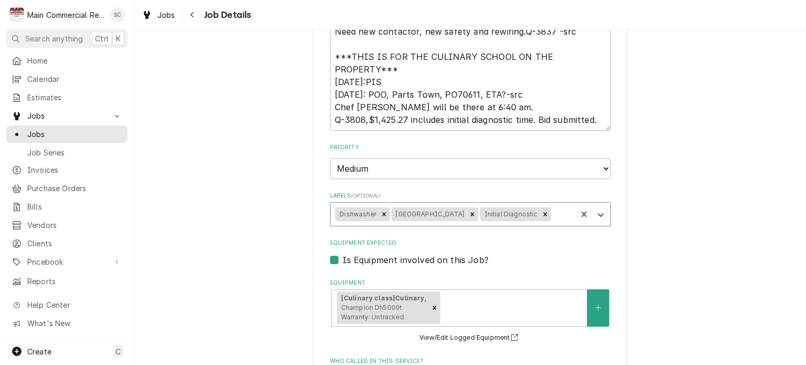
type textarea "x"
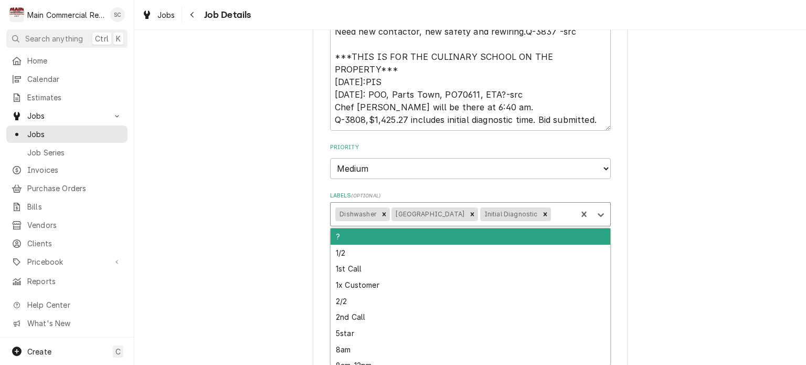
click at [553, 211] on div "Labels" at bounding box center [562, 214] width 18 height 19
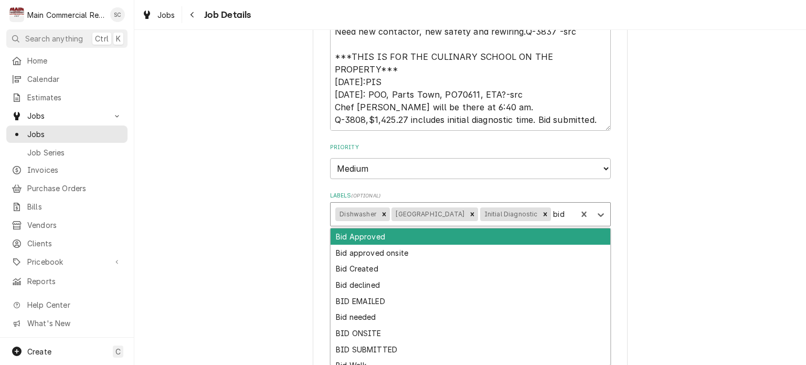
type input "bid"
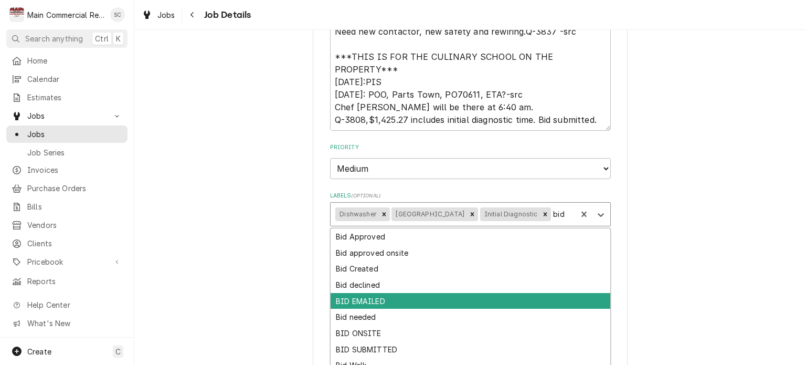
click at [362, 300] on div "BID EMAILED" at bounding box center [471, 301] width 280 height 16
type textarea "x"
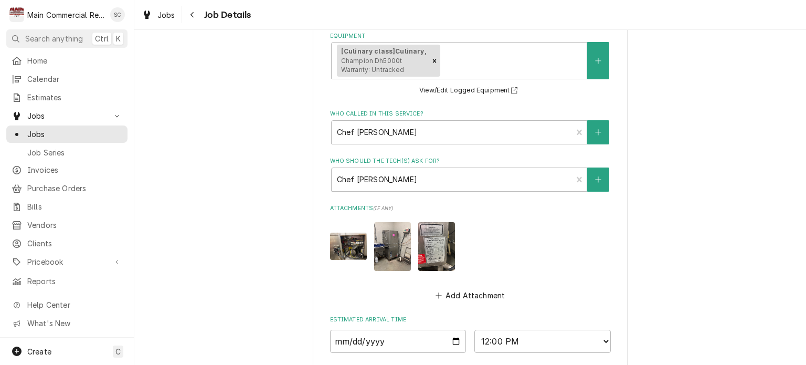
scroll to position [882, 0]
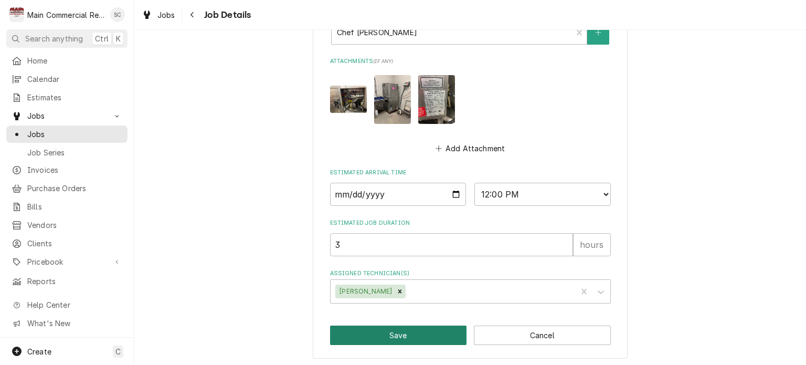
click at [404, 332] on button "Save" at bounding box center [398, 334] width 137 height 19
type textarea "x"
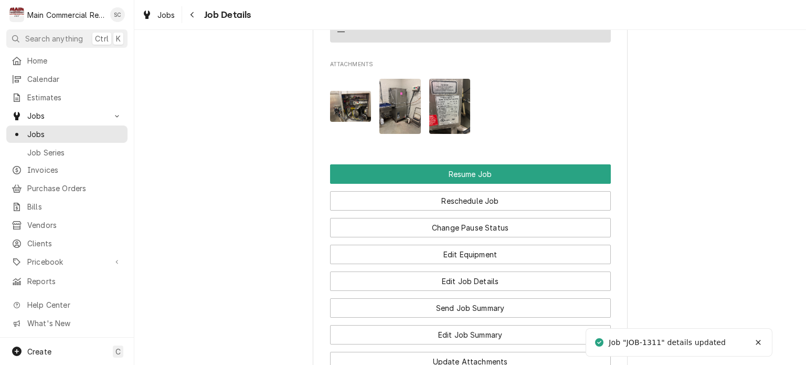
scroll to position [1890, 0]
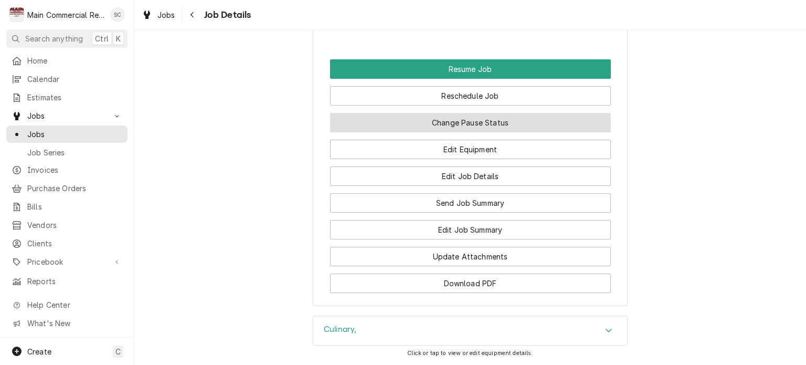
click at [478, 123] on button "Change Pause Status" at bounding box center [470, 122] width 281 height 19
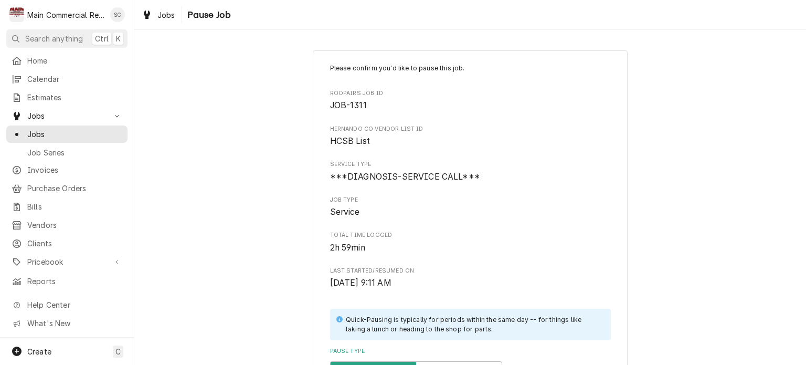
scroll to position [210, 0]
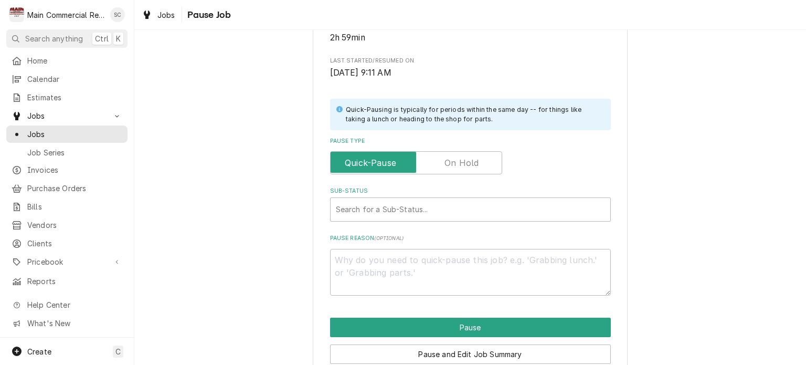
click at [467, 163] on label "Pause Type" at bounding box center [416, 162] width 172 height 23
click at [467, 163] on input "Pause Type" at bounding box center [416, 162] width 163 height 23
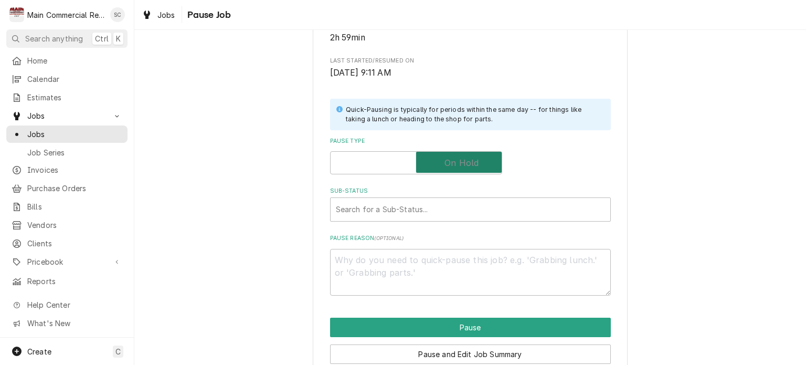
checkbox input "true"
click at [389, 207] on div "Sub-Status" at bounding box center [470, 209] width 269 height 19
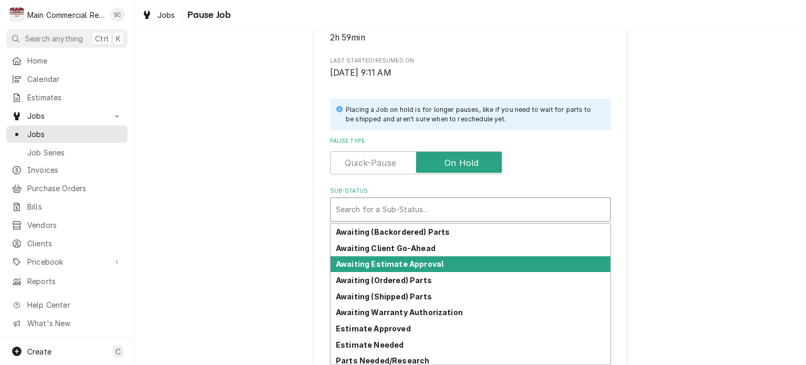
click at [412, 262] on strong "Awaiting Estimate Approval" at bounding box center [390, 263] width 108 height 9
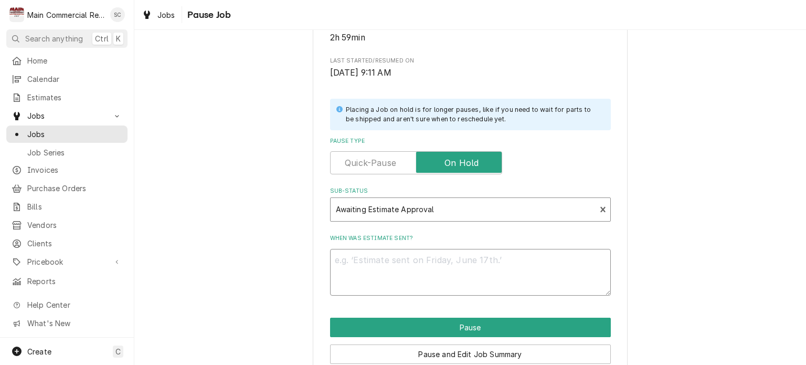
click at [420, 256] on textarea "When was estimate sent?" at bounding box center [470, 272] width 281 height 47
type textarea "x"
type textarea "9"
type textarea "x"
type textarea "9/"
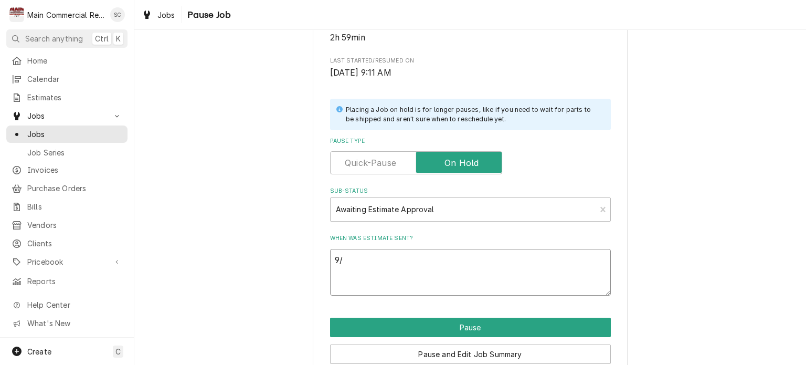
type textarea "x"
type textarea "9/1"
type textarea "x"
type textarea "9/16"
type textarea "x"
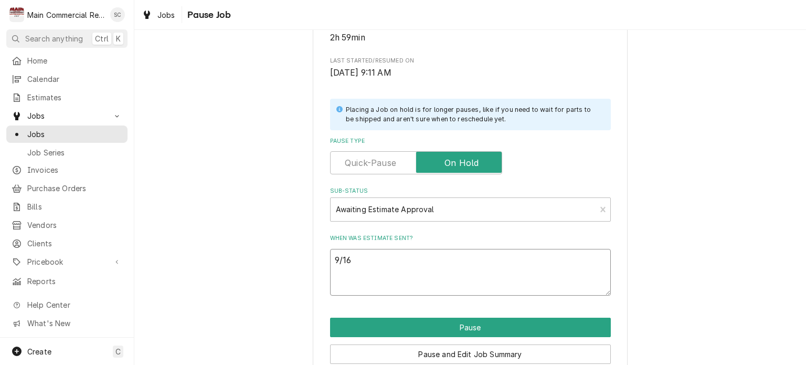
type textarea "9/16/"
type textarea "x"
type textarea "9/16/2"
type textarea "x"
type textarea "9/16/25"
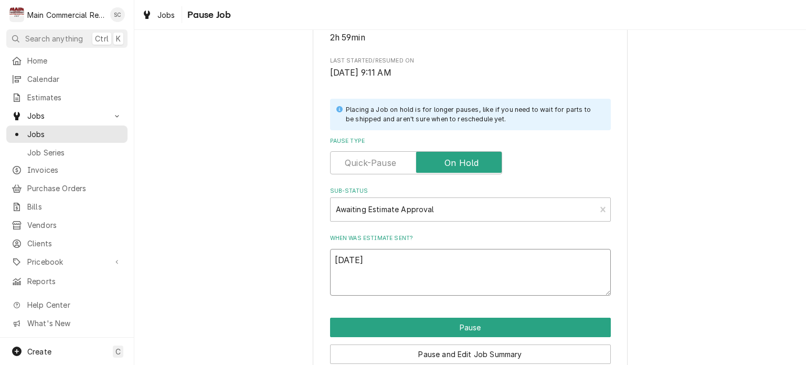
type textarea "x"
type textarea "9/16/25:"
type textarea "x"
type textarea "9/16/25:s"
type textarea "x"
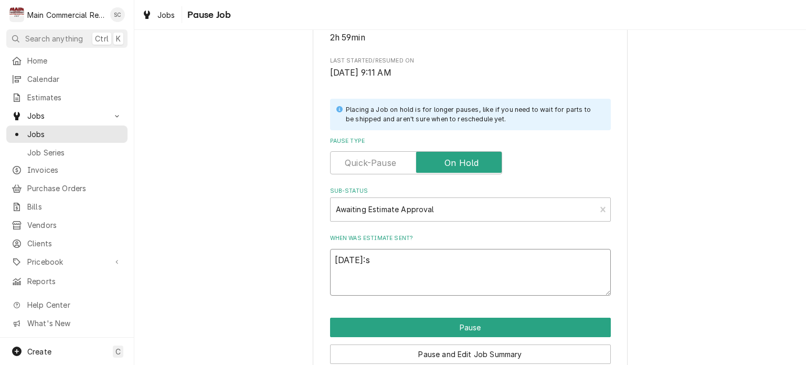
type textarea "9/16/25:sr"
type textarea "x"
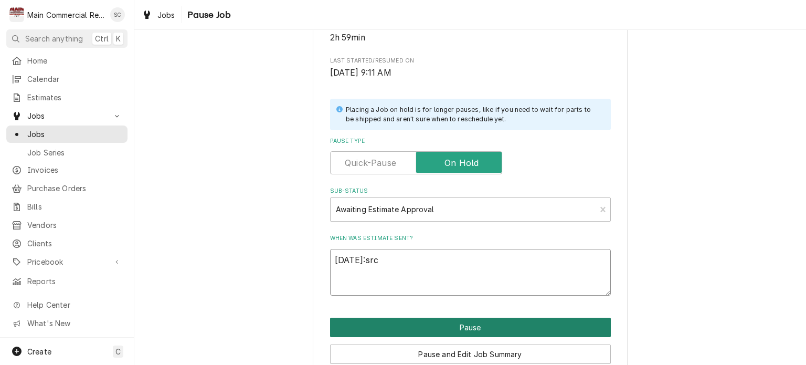
type textarea "9/16/25:src"
click at [462, 324] on button "Pause" at bounding box center [470, 327] width 281 height 19
type textarea "x"
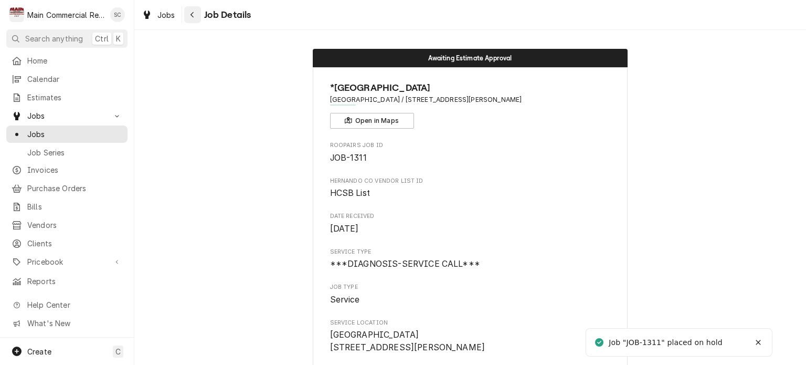
click at [195, 15] on div "Navigate back" at bounding box center [192, 14] width 10 height 10
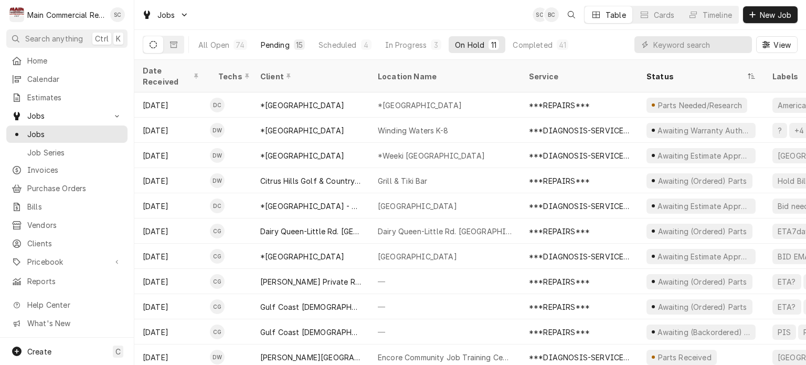
click at [283, 47] on div "Pending" at bounding box center [275, 44] width 29 height 11
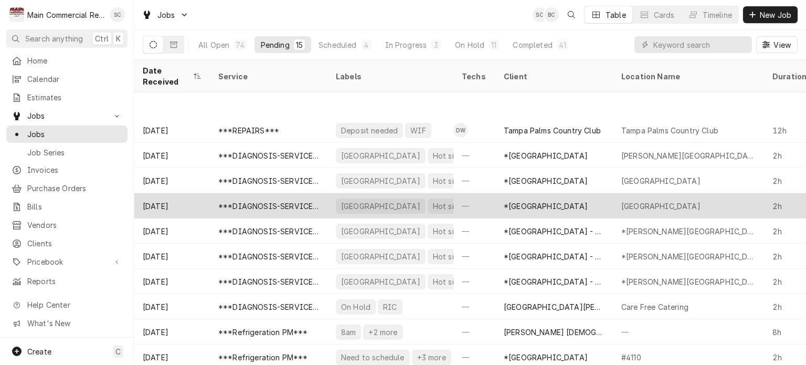
scroll to position [101, 0]
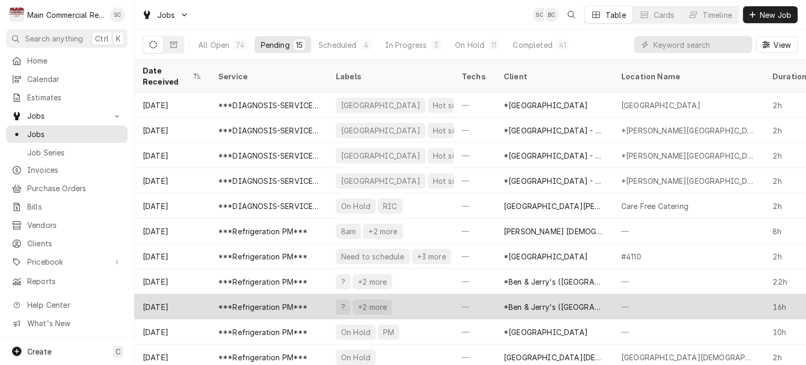
click at [385, 299] on div "+2 more" at bounding box center [372, 306] width 39 height 15
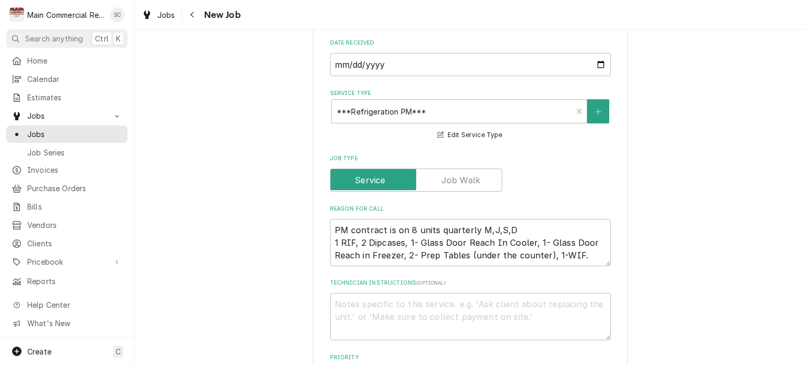
scroll to position [577, 0]
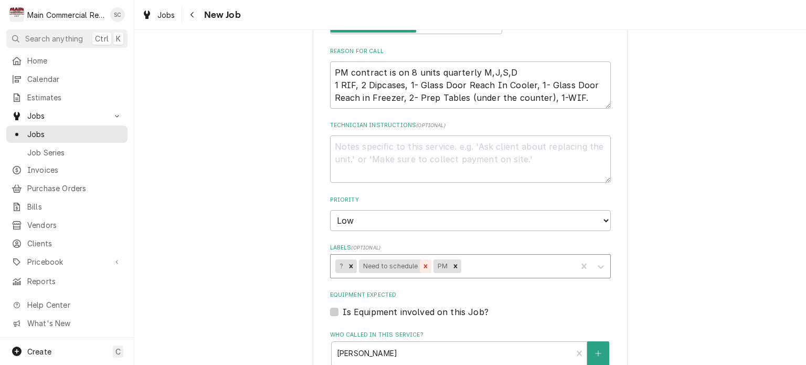
click at [422, 262] on icon "Remove Need to schedule" at bounding box center [425, 265] width 7 height 7
click at [350, 264] on icon "Remove ?" at bounding box center [352, 266] width 4 height 4
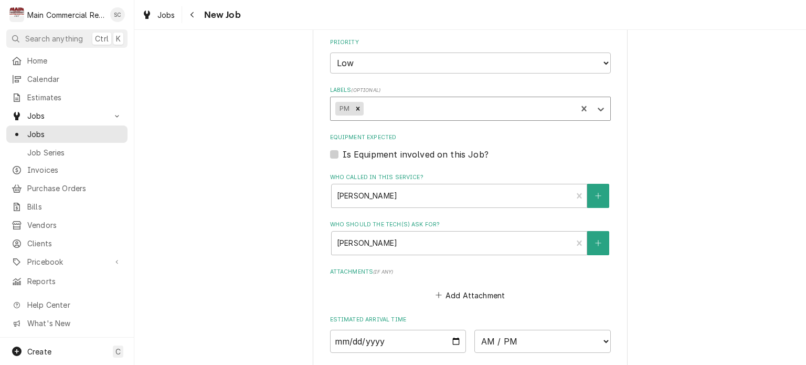
scroll to position [840, 0]
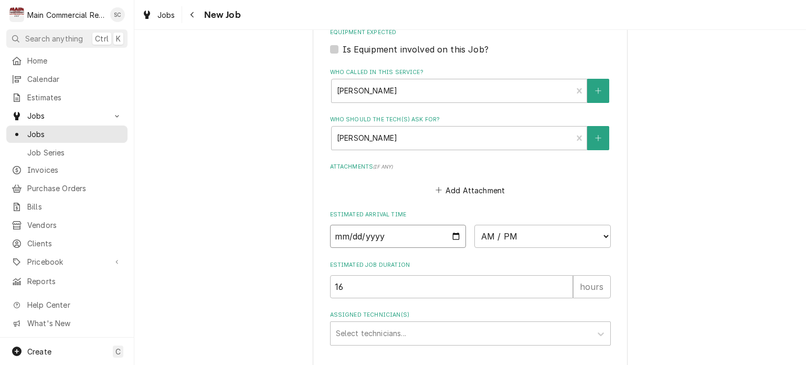
click at [453, 225] on input "Date" at bounding box center [398, 236] width 136 height 23
type textarea "x"
type input "2025-09-16"
type textarea "x"
click at [504, 225] on select "AM / PM 6:00 AM 6:15 AM 6:30 AM 6:45 AM 7:00 AM 7:15 AM 7:30 AM 7:45 AM 8:00 AM…" at bounding box center [543, 236] width 136 height 23
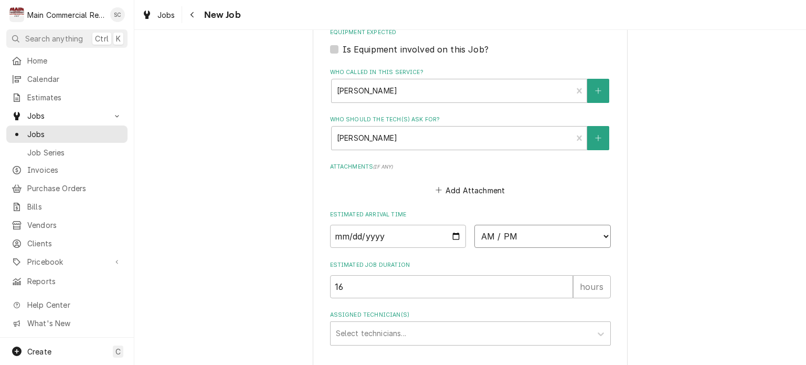
select select "12:30:00"
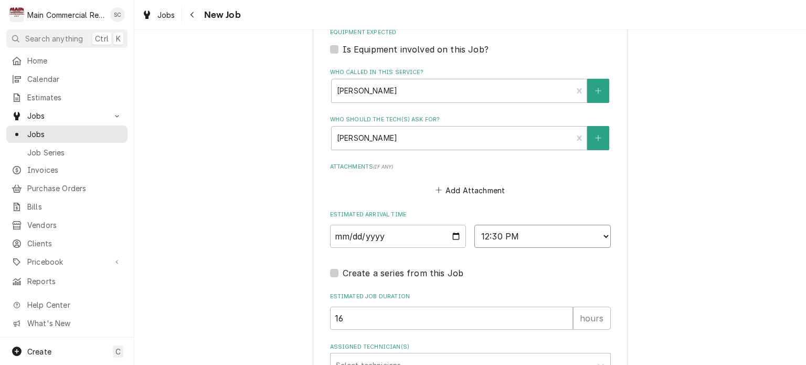
scroll to position [953, 0]
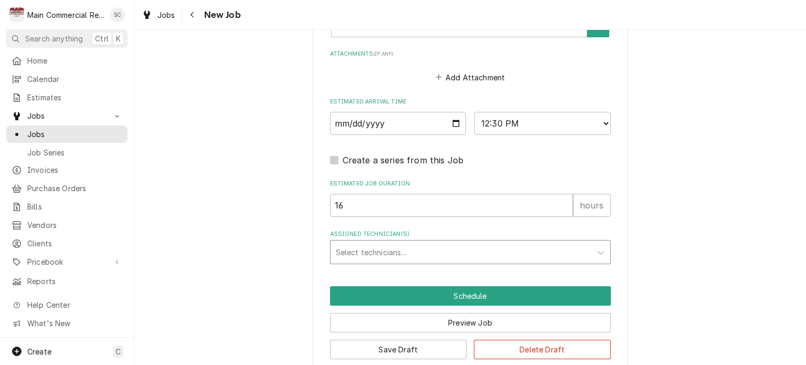
click at [443, 243] on div "Assigned Technician(s)" at bounding box center [461, 252] width 250 height 19
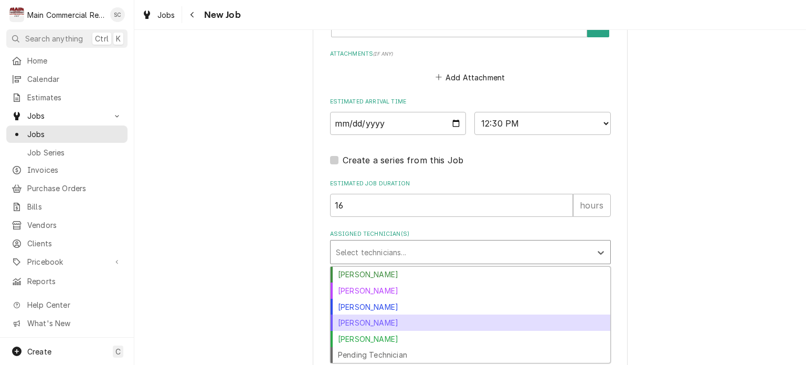
click at [381, 314] on div "Mike Marchese" at bounding box center [471, 322] width 280 height 16
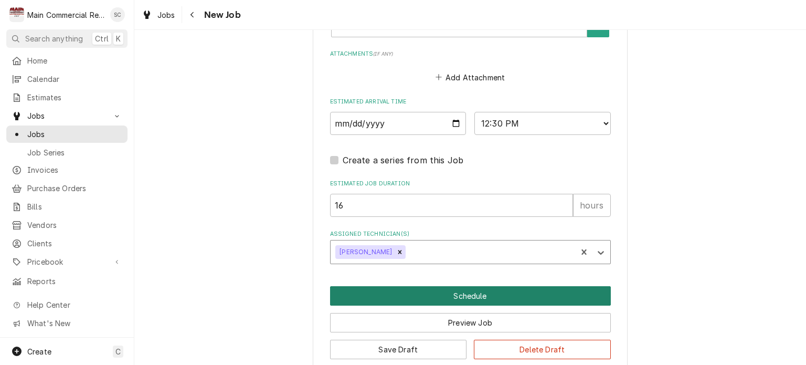
click at [477, 286] on button "Schedule" at bounding box center [470, 295] width 281 height 19
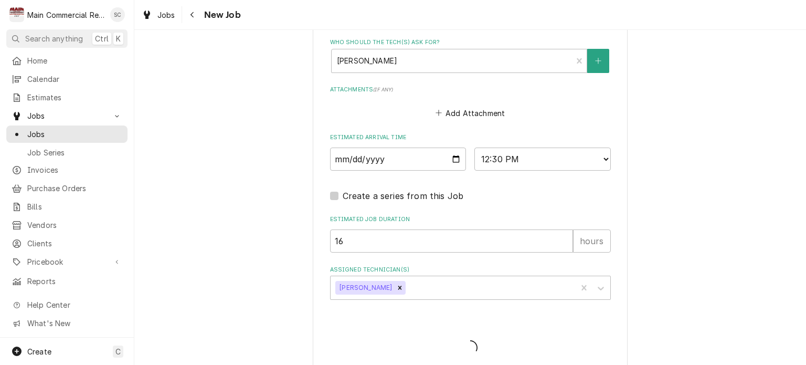
type textarea "x"
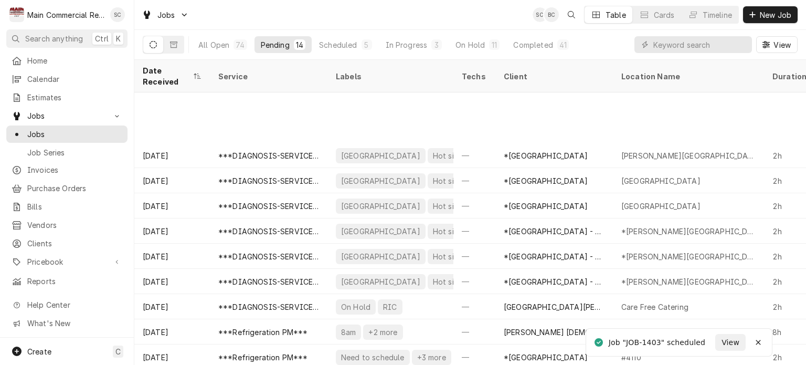
scroll to position [76, 0]
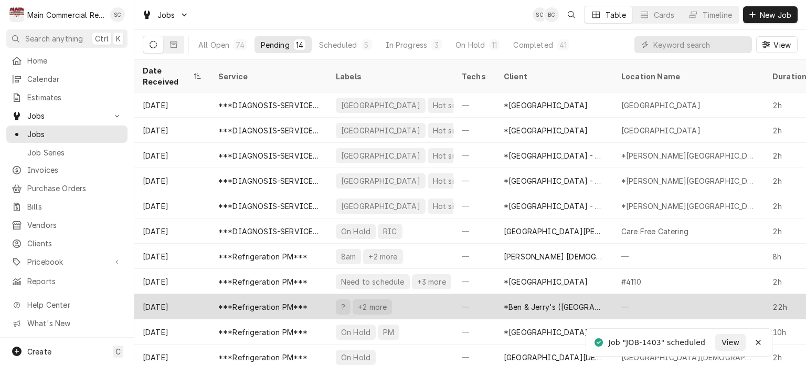
click at [441, 296] on div "? +2 more" at bounding box center [391, 306] width 126 height 25
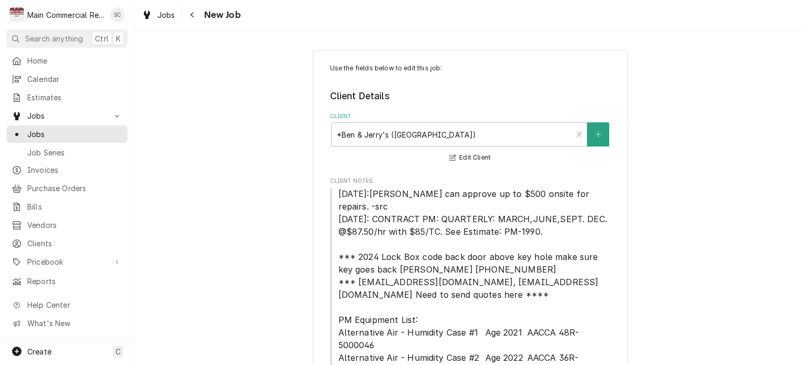
type textarea "x"
click at [54, 241] on span "Clients" at bounding box center [74, 243] width 95 height 11
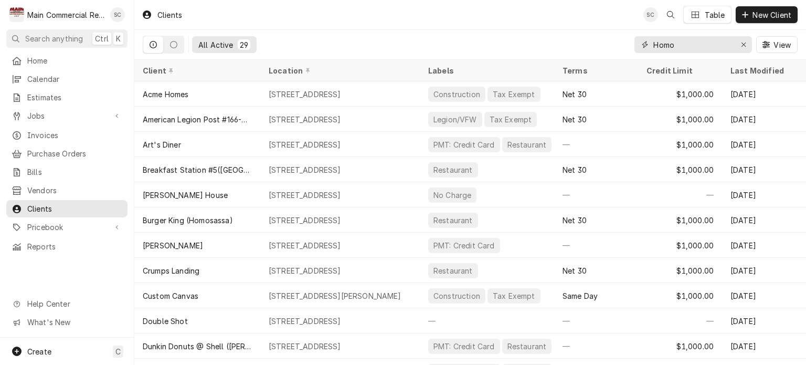
drag, startPoint x: 678, startPoint y: 44, endPoint x: 652, endPoint y: 44, distance: 26.2
click at [652, 44] on div "Homo" at bounding box center [694, 44] width 118 height 17
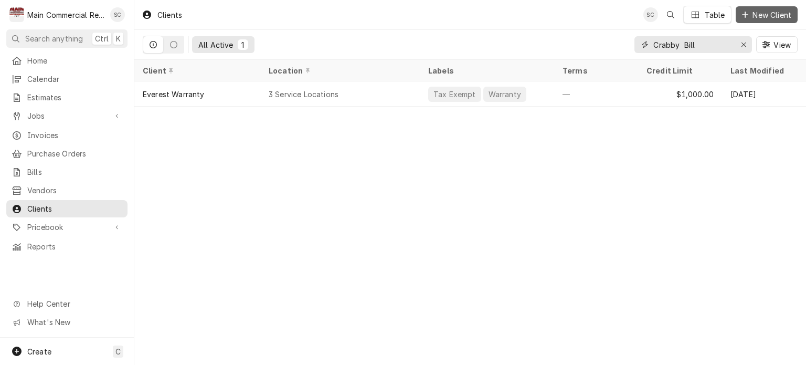
type input "Crabby Bill"
click at [763, 15] on span "New Client" at bounding box center [772, 14] width 43 height 11
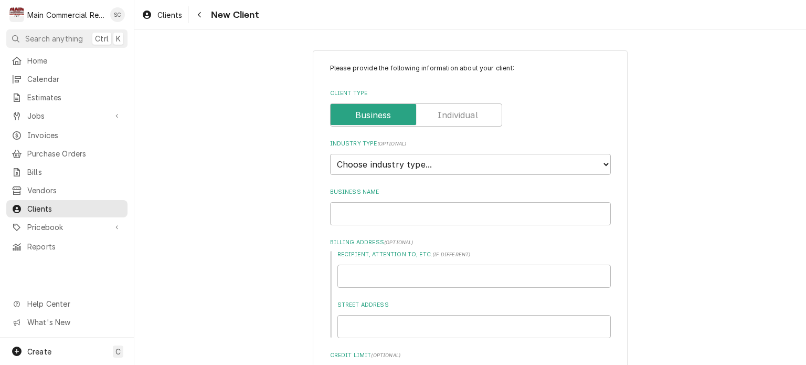
type textarea "x"
click at [460, 167] on select "Choose industry type... Residential Commercial Industrial Government" at bounding box center [470, 164] width 281 height 21
select select "2"
click at [330, 154] on select "Choose industry type... Residential Commercial Industrial Government" at bounding box center [470, 164] width 281 height 21
click at [406, 213] on input "Business Name" at bounding box center [470, 213] width 281 height 23
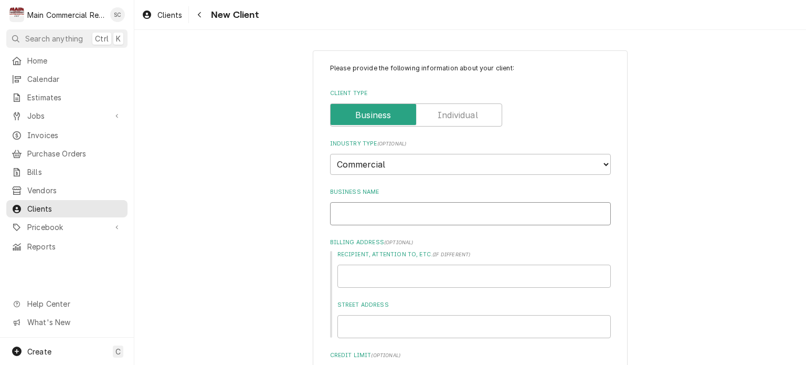
type textarea "x"
type input "T"
type textarea "x"
type input "Th"
type textarea "x"
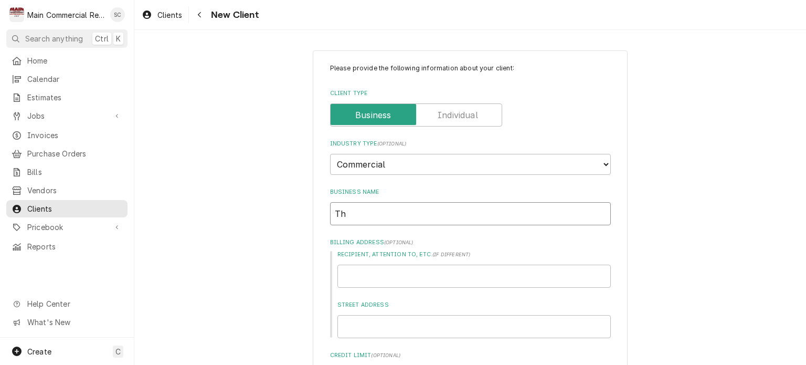
type input "The"
type textarea "x"
type input "The"
type textarea "x"
type input "The O"
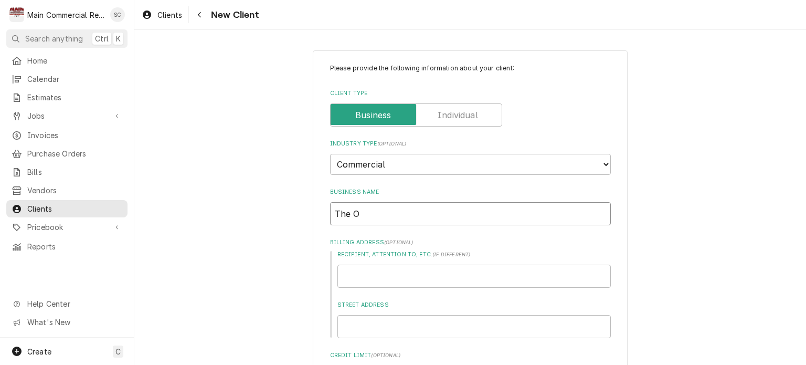
type textarea "x"
type input "The Or"
type textarea "x"
type input "The Ori"
type textarea "x"
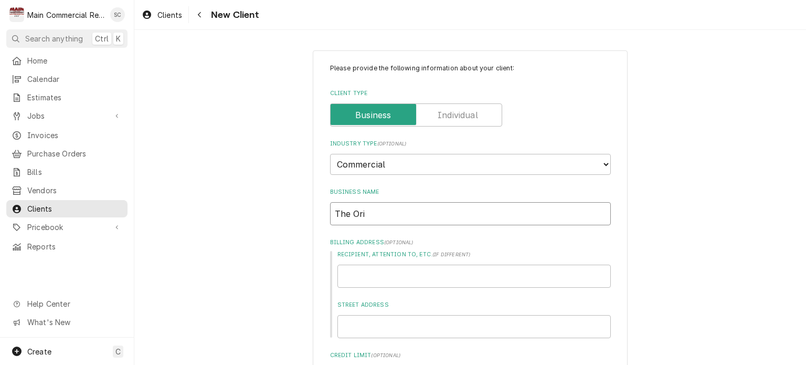
type input "The Orig"
type textarea "x"
type input "The Origi"
type textarea "x"
type input "The Origin"
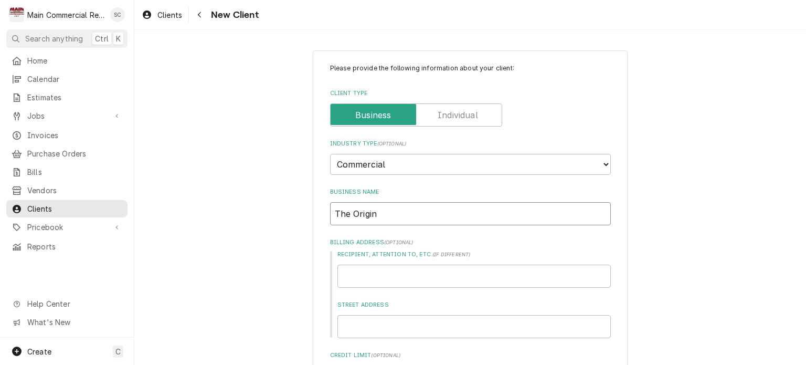
type textarea "x"
type input "The Original"
type textarea "x"
type input "The Original"
type textarea "x"
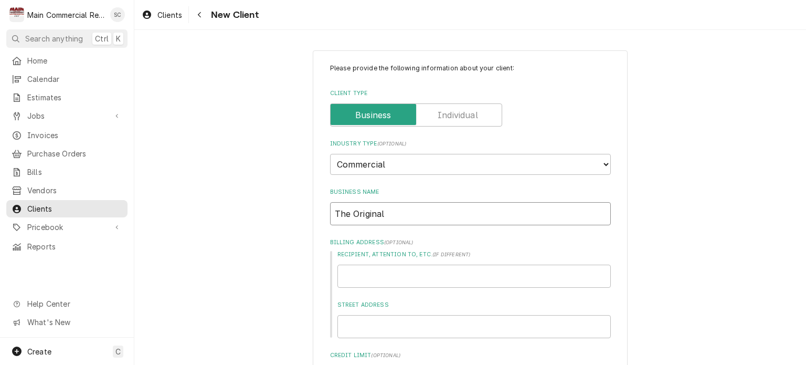
type input "The Original B"
type textarea "x"
type input "The Original"
type textarea "x"
type input "The Original C"
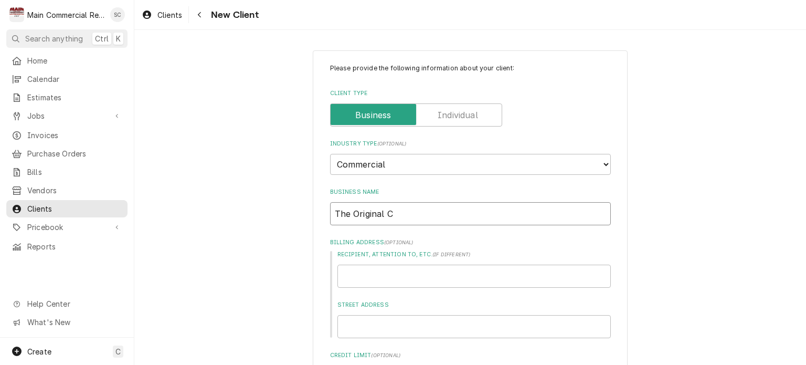
type textarea "x"
type input "The Original Cr"
type textarea "x"
type input "The Original Cra"
type textarea "x"
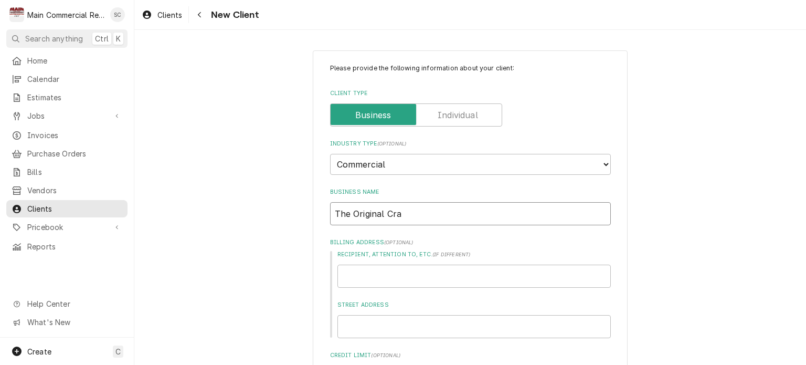
type input "The Original Crab"
type textarea "x"
type input "The Original Crabb"
type textarea "x"
type input "The Original Crabby"
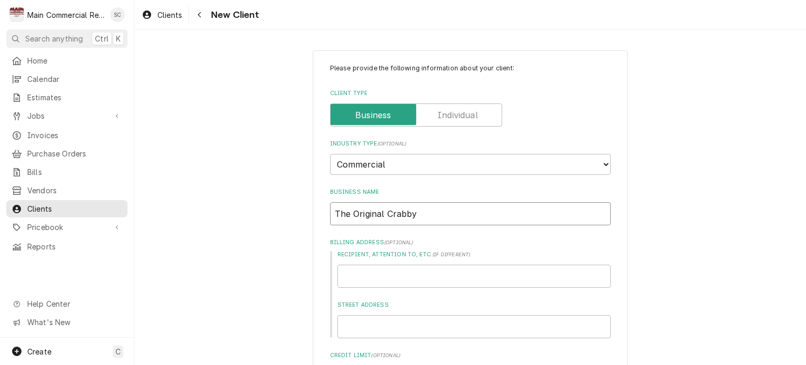
type textarea "x"
type input "The Original Crabby"
type textarea "x"
type input "The Original Crabby B"
type textarea "x"
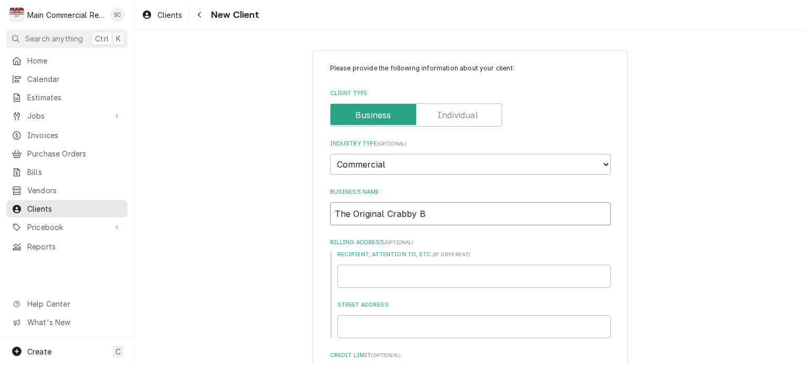
type input "The Original Crabby Bi"
type textarea "x"
type input "The Original Crabby Bil"
type textarea "x"
type input "The Original Crabby Bill"
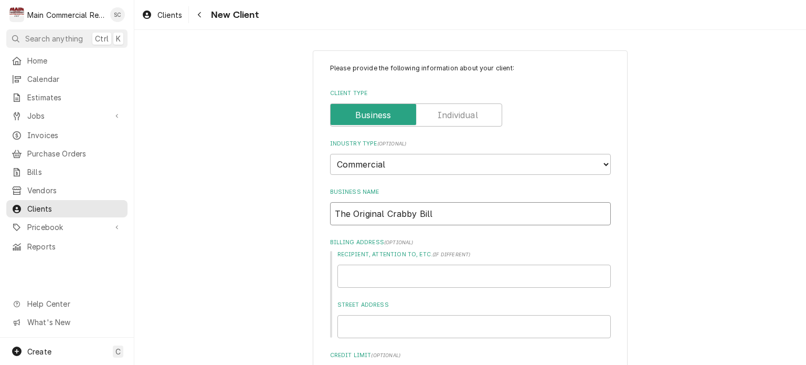
type textarea "x"
type input "The Original Crabby Bill'"
type textarea "x"
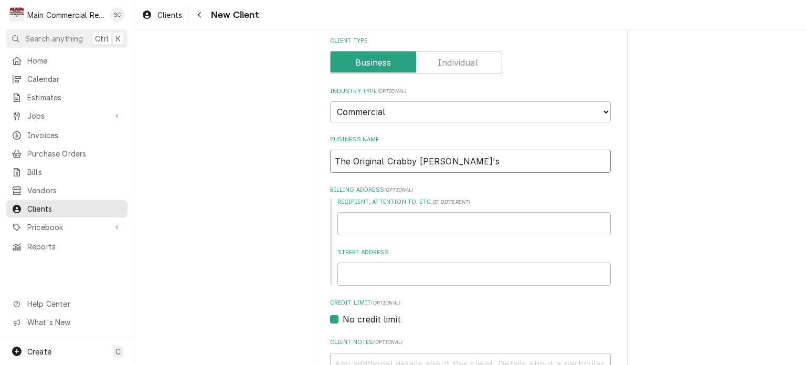
type input "The Original Crabby [PERSON_NAME]'s"
click at [407, 279] on input "Street Address" at bounding box center [475, 273] width 274 height 23
type textarea "x"
type input "4"
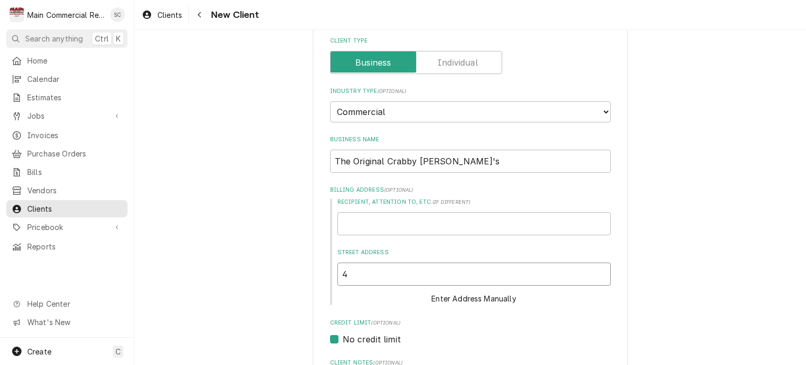
type textarea "x"
type input "40"
type textarea "x"
type input "401"
type textarea "x"
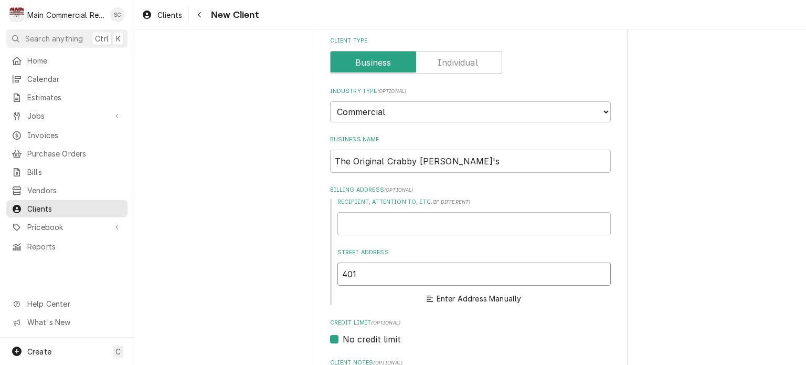
type input "401"
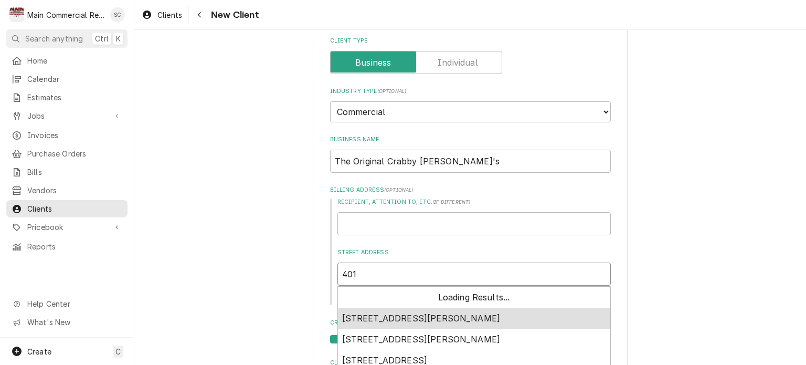
type textarea "x"
type input "401 G"
type textarea "x"
type input "401 Gu"
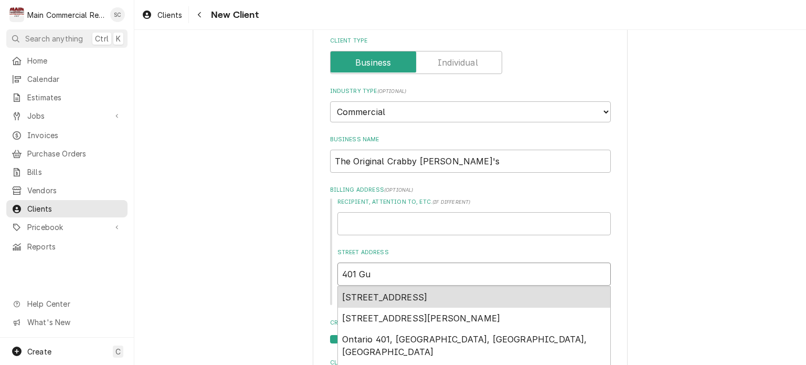
type textarea "x"
type input "401 Gul"
type textarea "x"
type input "401 Gulf"
type textarea "x"
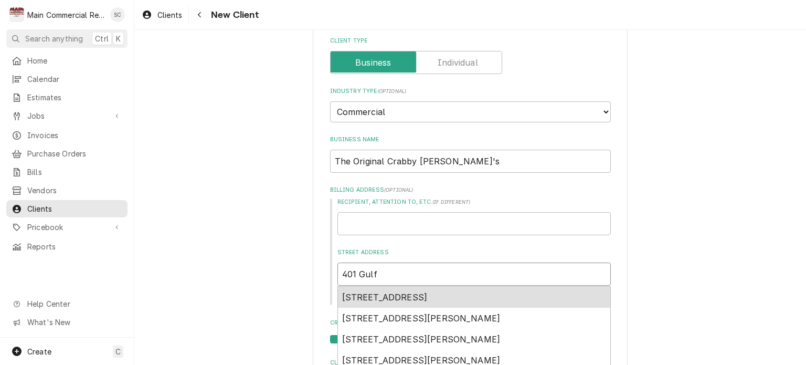
type input "401 Gulf"
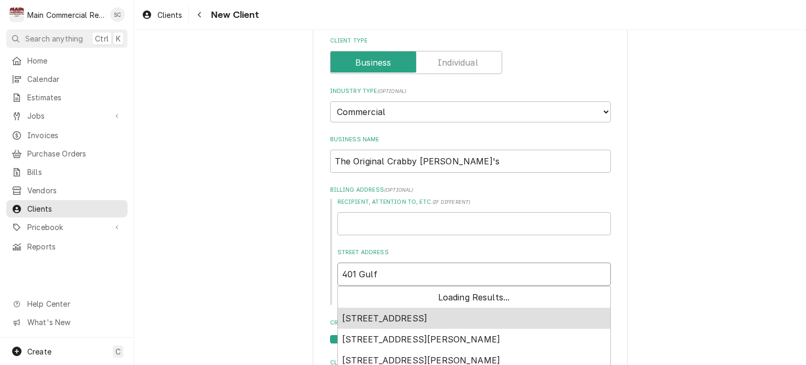
type textarea "x"
type input "401 Gulf B"
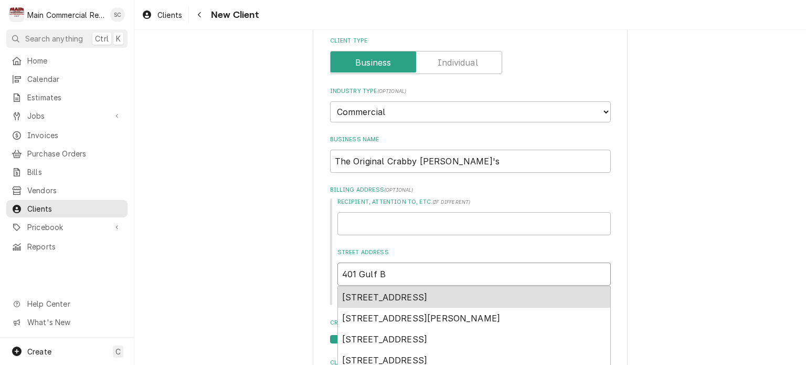
type textarea "x"
type input "401 Gulf Bl"
type textarea "x"
type input "401 Gulf Blv"
type textarea "x"
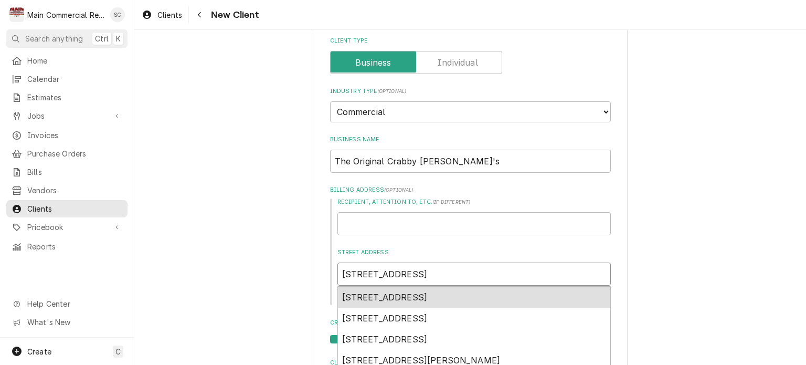
type input "[STREET_ADDRESS]"
type textarea "x"
type input "401 Gulf Blvd."
type textarea "x"
type input "401 Gulf Blvd."
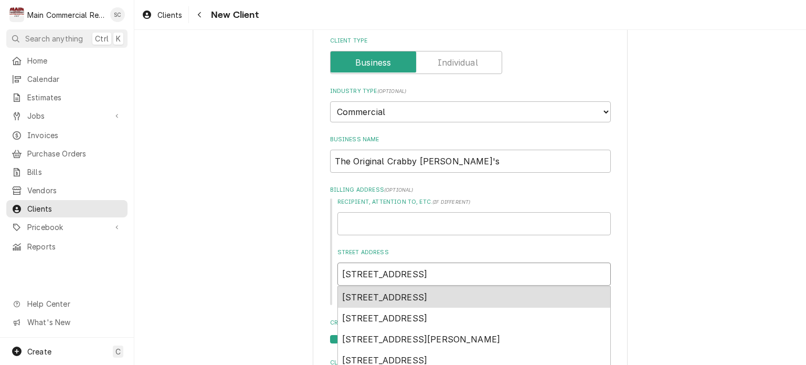
click at [413, 292] on span "401 Gulf Blvd, Indian Rocks Beach, FL, USA" at bounding box center [385, 297] width 86 height 10
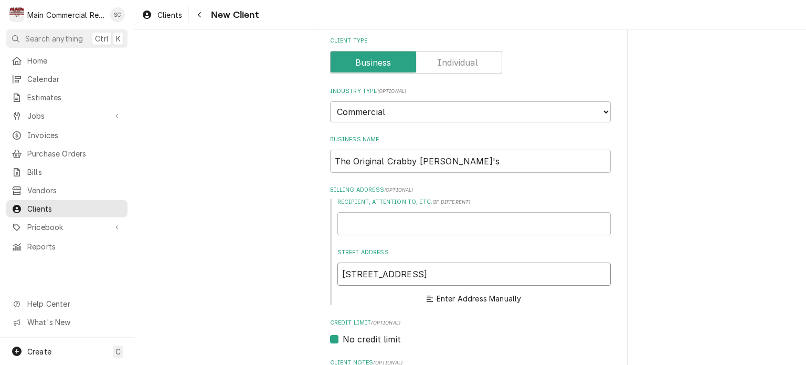
type textarea "x"
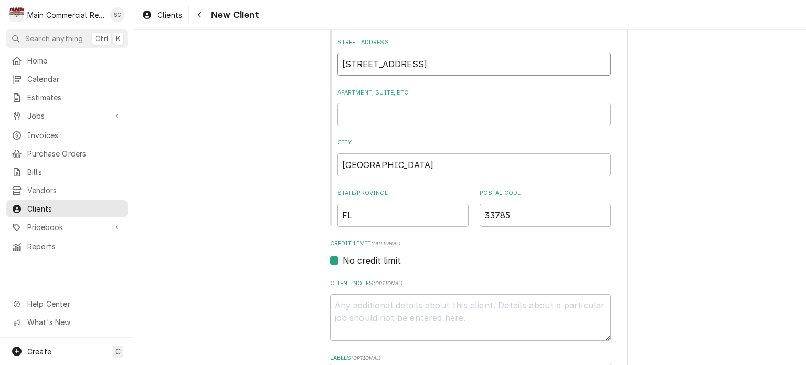
scroll to position [367, 0]
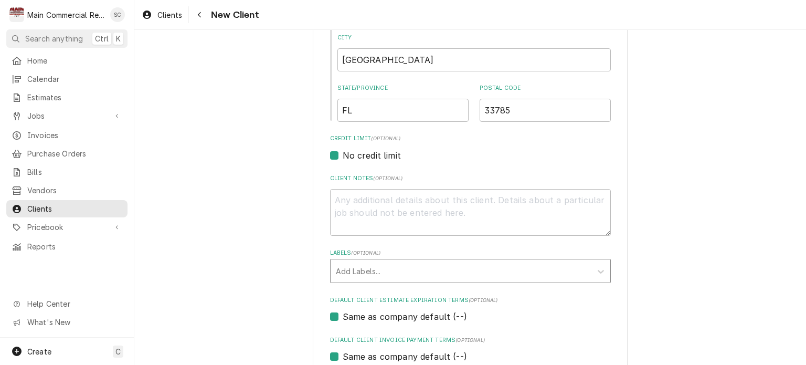
type input "[STREET_ADDRESS]"
click at [422, 271] on div "Labels" at bounding box center [461, 270] width 250 height 19
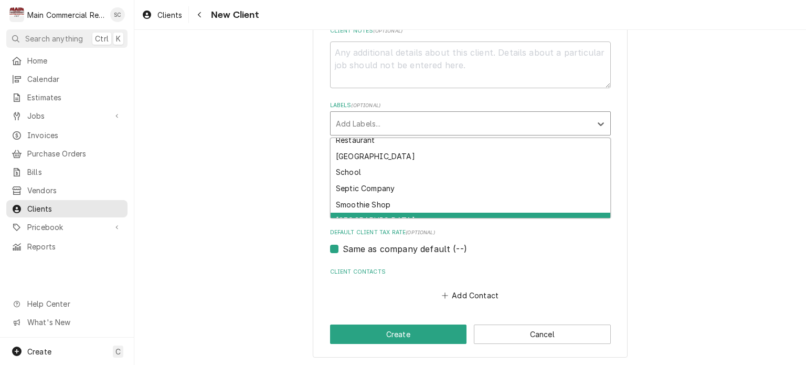
scroll to position [1207, 0]
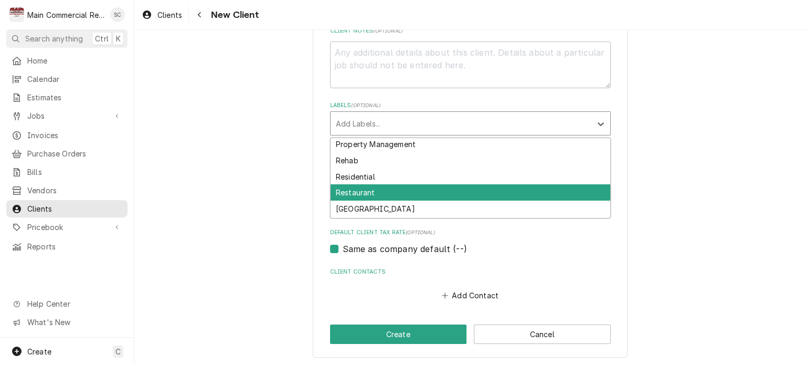
click at [399, 191] on div "Restaurant" at bounding box center [471, 192] width 280 height 16
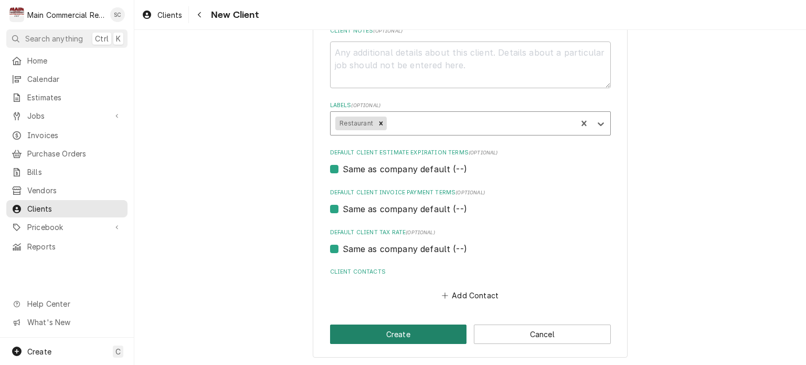
click at [413, 334] on button "Create" at bounding box center [398, 333] width 137 height 19
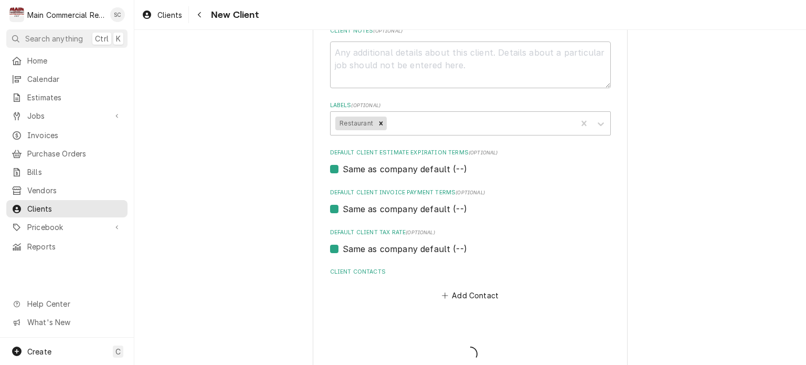
type textarea "x"
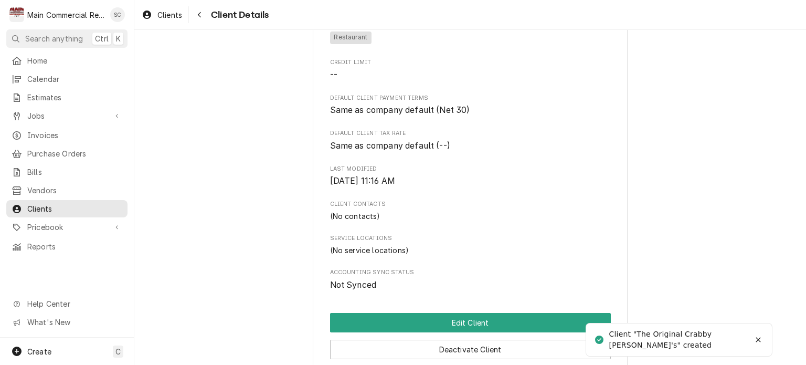
scroll to position [341, 0]
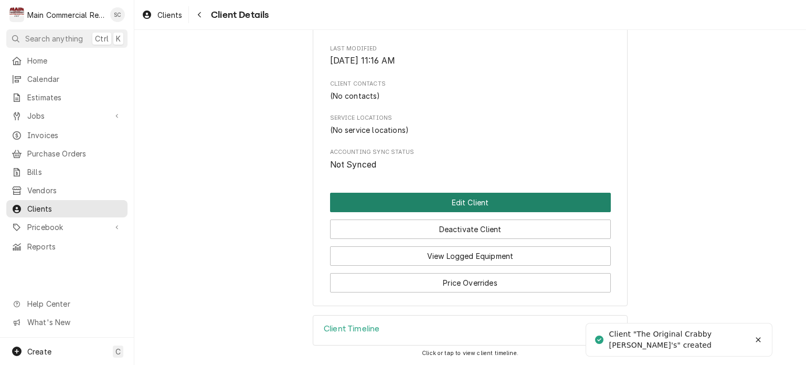
click at [491, 206] on button "Edit Client" at bounding box center [470, 202] width 281 height 19
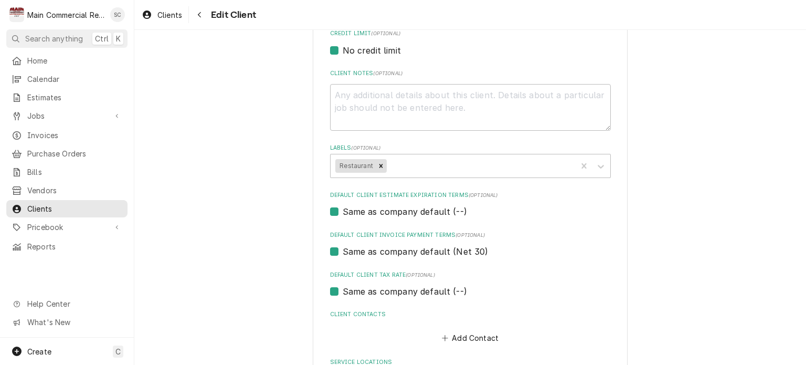
scroll to position [563, 0]
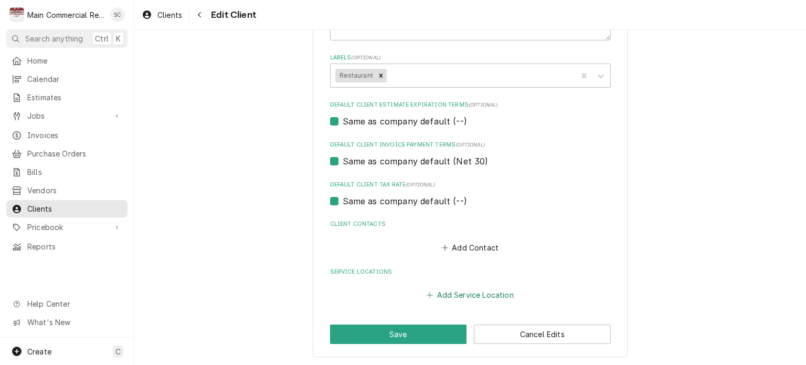
click at [470, 292] on button "Add Service Location" at bounding box center [470, 295] width 90 height 15
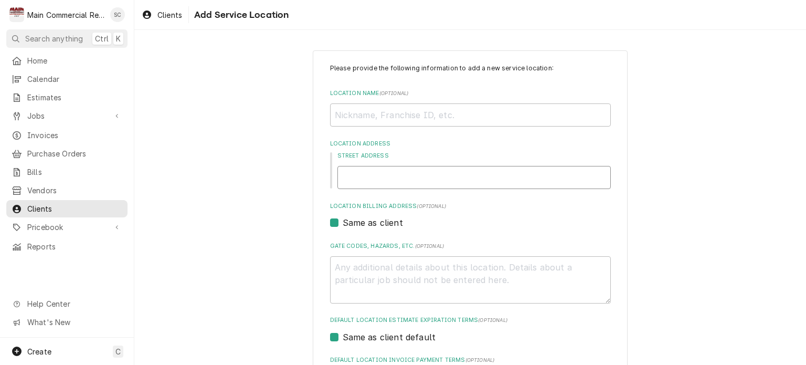
click at [424, 174] on input "Street Address" at bounding box center [475, 177] width 274 height 23
type textarea "x"
type input "4"
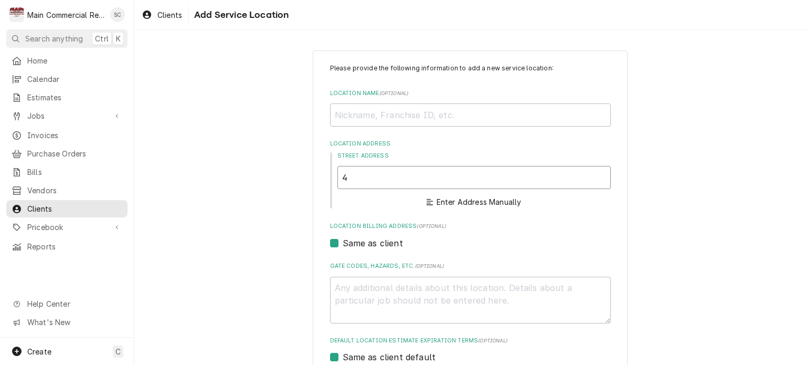
type textarea "x"
type input "40"
type textarea "x"
type input "401"
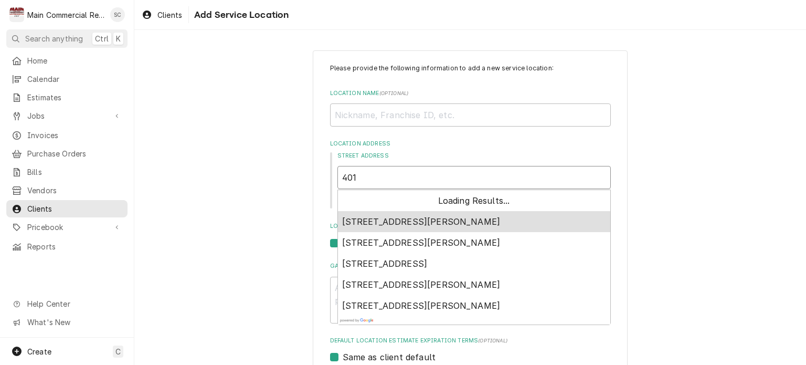
type textarea "x"
type input "401"
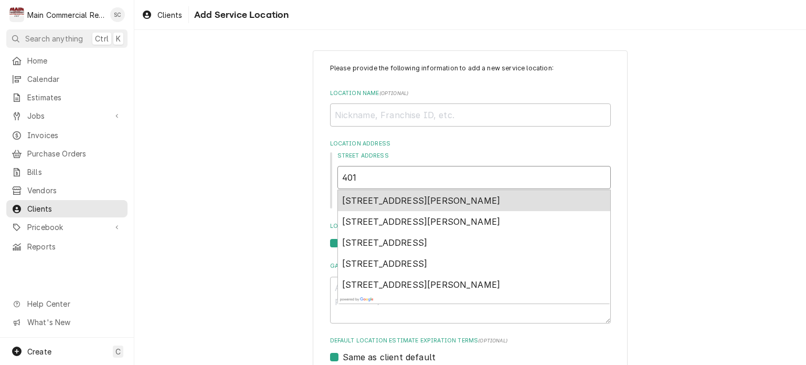
type textarea "x"
type input "401 G"
type textarea "x"
type input "401 Gu"
type textarea "x"
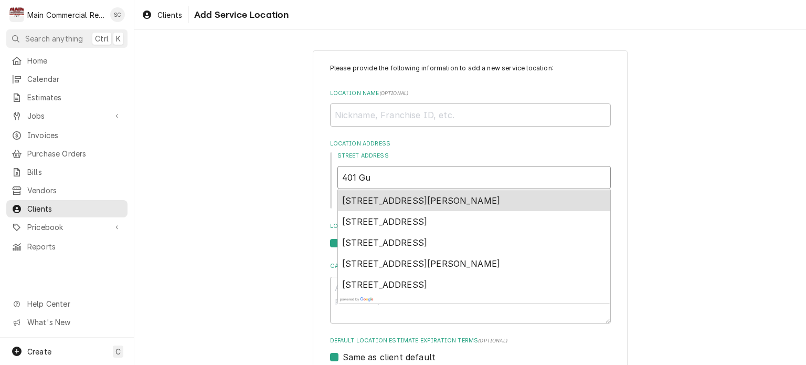
type input "401 Gul"
type textarea "x"
type input "401 Gulf"
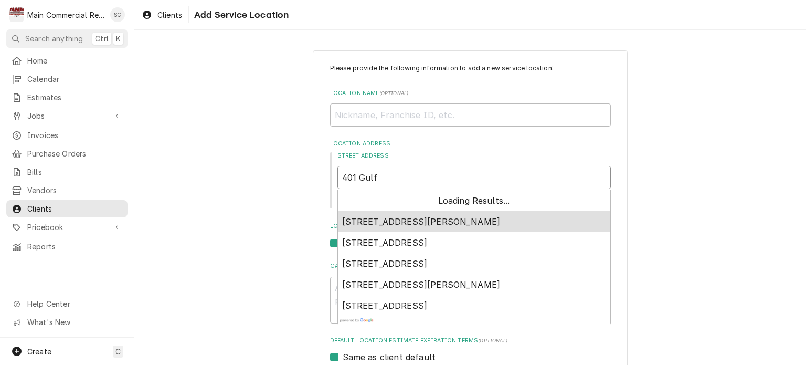
type textarea "x"
type input "401 Gulf"
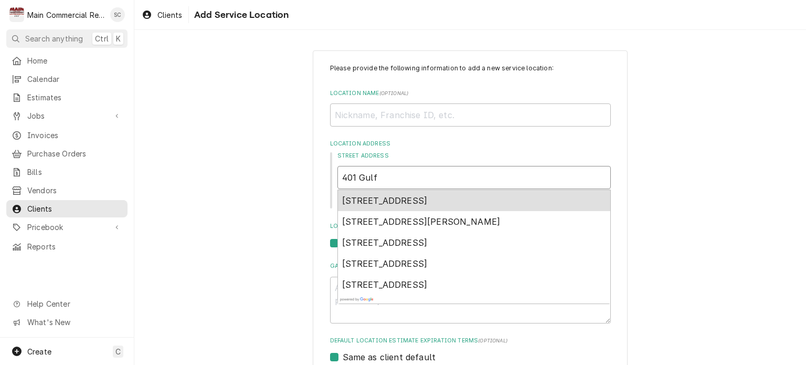
type textarea "x"
type input "401 Gulf B"
click at [428, 196] on span "401 Gulf Boulevard, Indian Rocks Beach, FL, USA" at bounding box center [385, 200] width 86 height 10
type textarea "x"
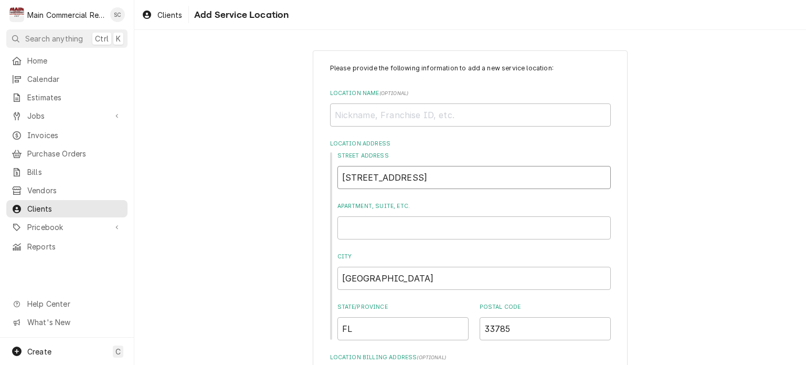
scroll to position [157, 0]
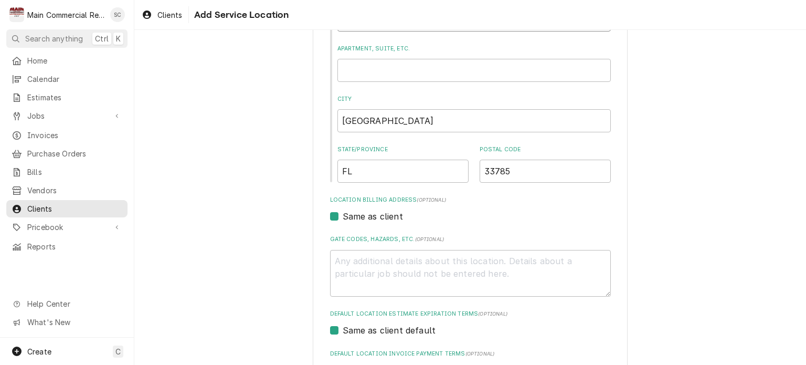
type input "401 Gulf Blvd"
click at [652, 202] on div "Please provide the following information to add a new service location: Locatio…" at bounding box center [470, 205] width 672 height 645
click at [392, 259] on textarea "Gate Codes, Hazards, etc. ( optional )" at bounding box center [470, 273] width 281 height 47
type textarea "x"
type textarea "N"
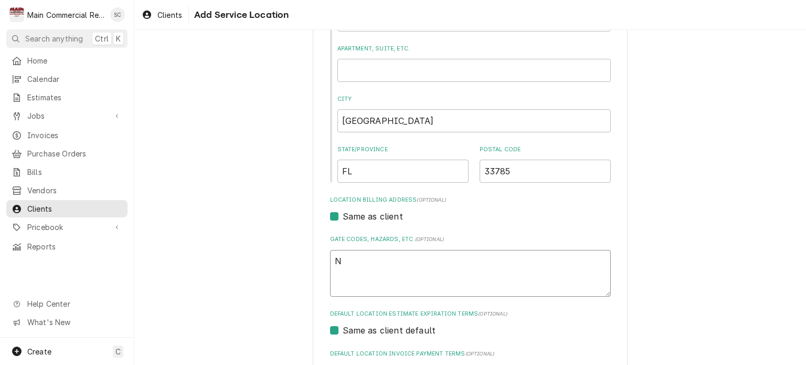
type textarea "x"
type textarea "Ne"
type textarea "x"
type textarea "New"
type textarea "x"
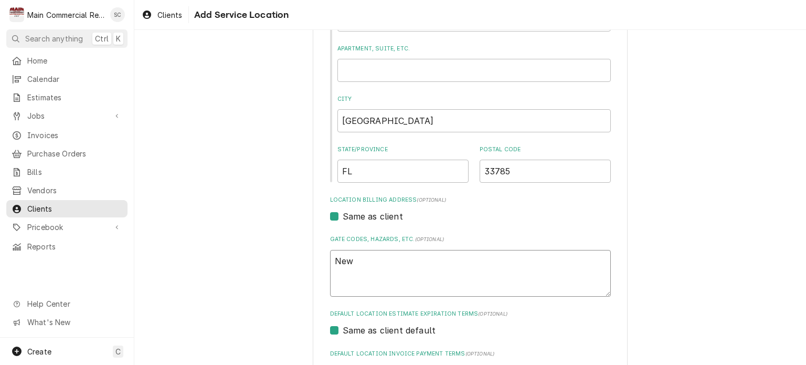
type textarea "Ne"
type textarea "x"
type textarea "N"
type textarea "x"
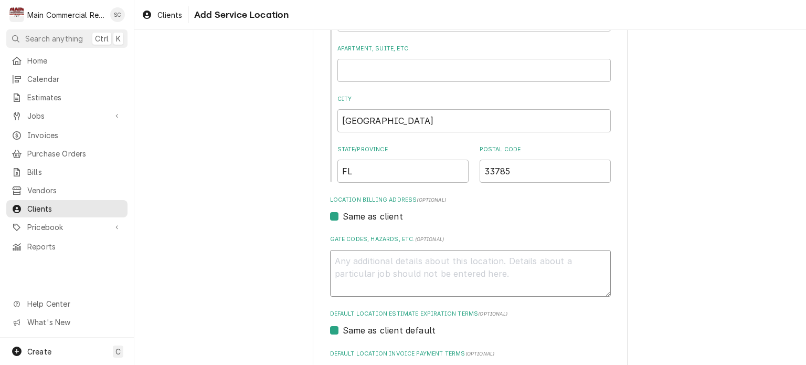
type textarea "9"
type textarea "x"
type textarea "9/"
type textarea "x"
type textarea "9/1"
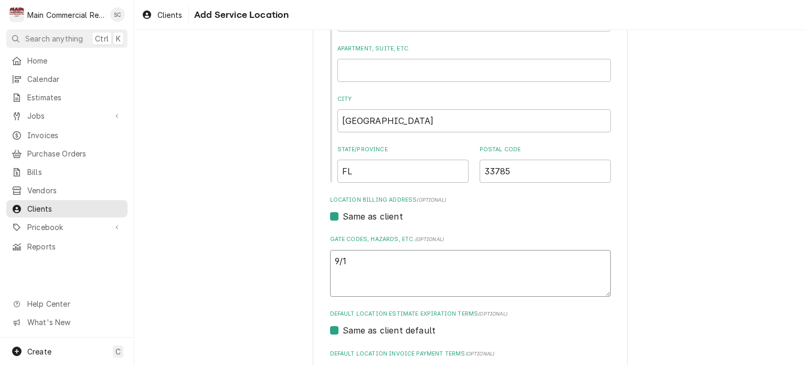
type textarea "x"
type textarea "9/16"
type textarea "x"
type textarea "9/16/"
type textarea "x"
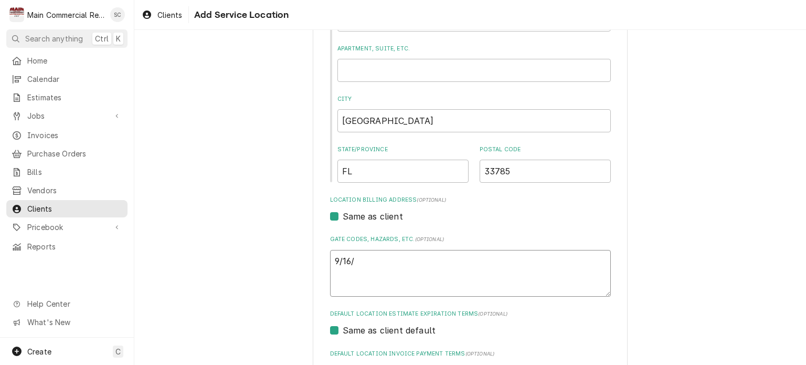
type textarea "9/16/2"
type textarea "x"
type textarea "9/16/25"
type textarea "x"
type textarea "9/16/25:"
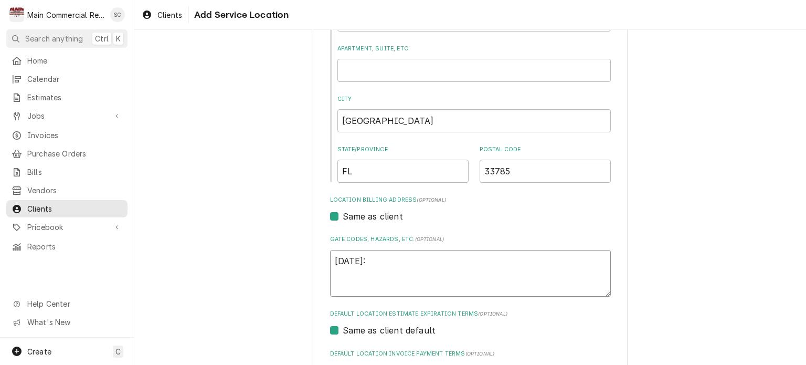
type textarea "x"
type textarea "9/16/25:"
type textarea "x"
type textarea "9/16/25: N"
type textarea "x"
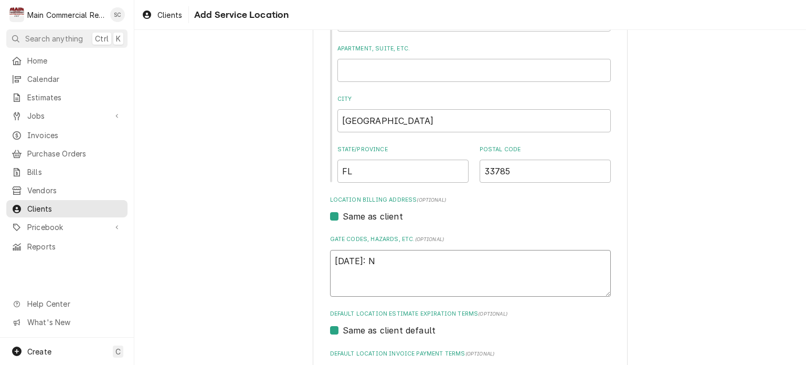
type textarea "9/16/25: Ne"
type textarea "x"
type textarea "9/16/25: New"
type textarea "x"
type textarea "9/16/25: New"
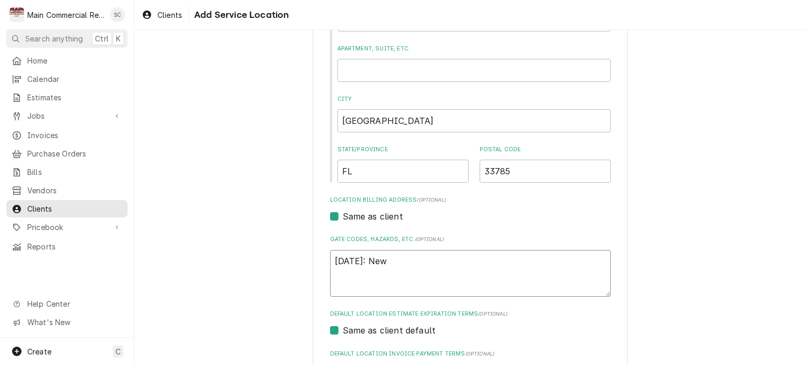
type textarea "x"
type textarea "9/16/25: New C"
type textarea "x"
type textarea "9/16/25: New Cu"
type textarea "x"
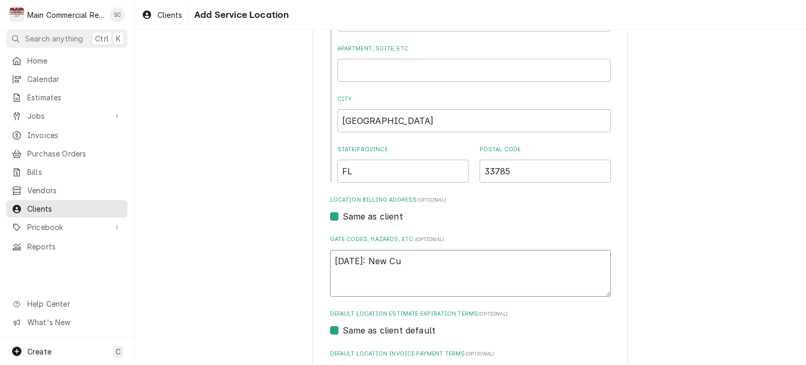
type textarea "9/16/25: New Cus"
type textarea "x"
type textarea "9/16/25: New Cust"
type textarea "x"
type textarea "9/16/25: New Custo"
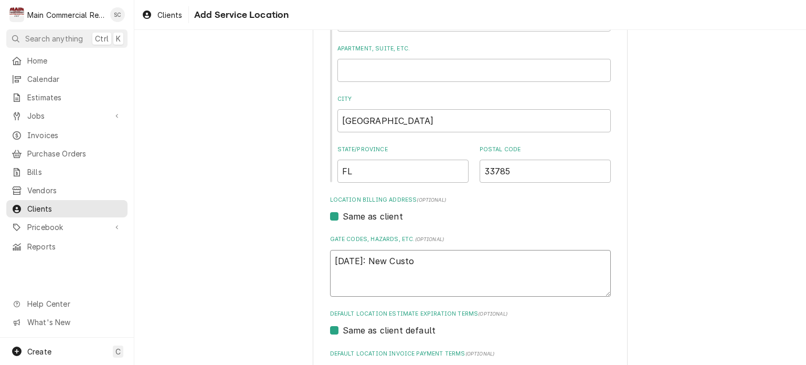
type textarea "x"
type textarea "9/16/25: New Custom"
type textarea "x"
type textarea "9/16/25: New Custome"
type textarea "x"
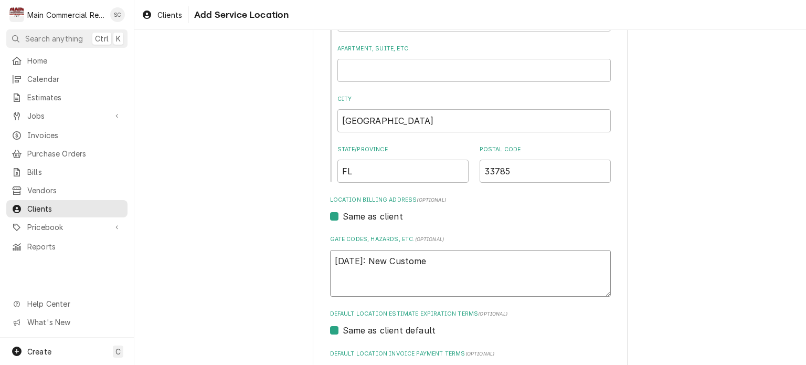
type textarea "9/16/25: New Customer"
type textarea "x"
type textarea "9/16/25: New Customer"
type textarea "x"
type textarea "9/16/25: New Customer -"
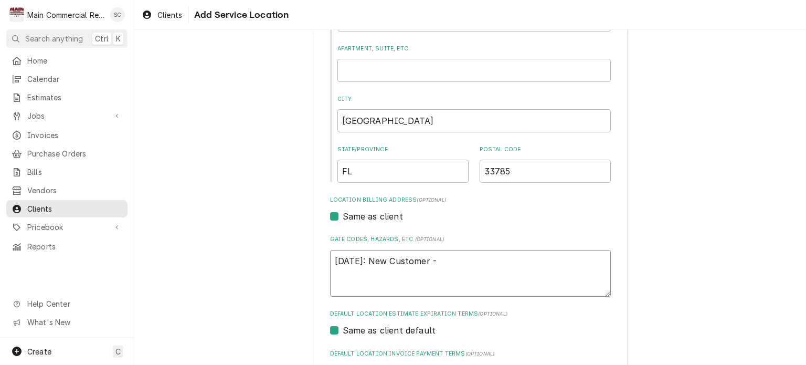
type textarea "x"
type textarea "9/16/25: New Customer -r"
type textarea "x"
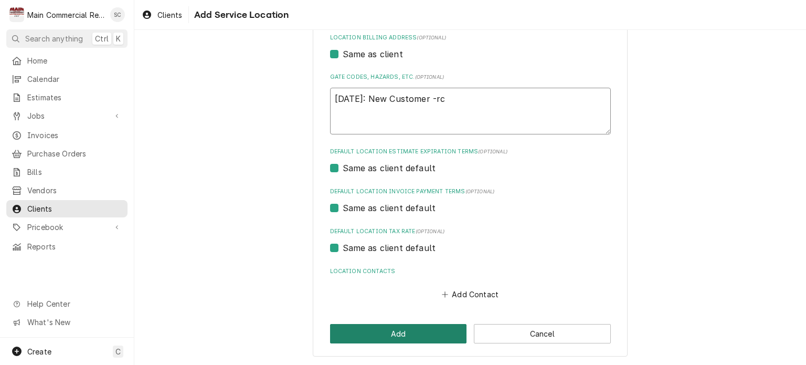
type textarea "9/16/25: New Customer -rc"
click at [431, 331] on button "Add" at bounding box center [398, 333] width 137 height 19
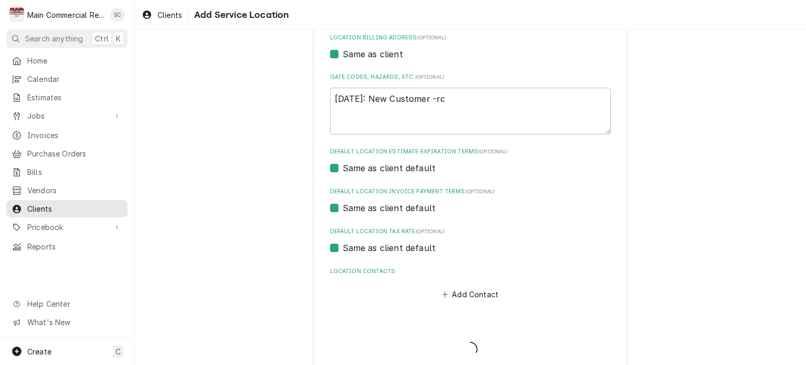
scroll to position [110, 0]
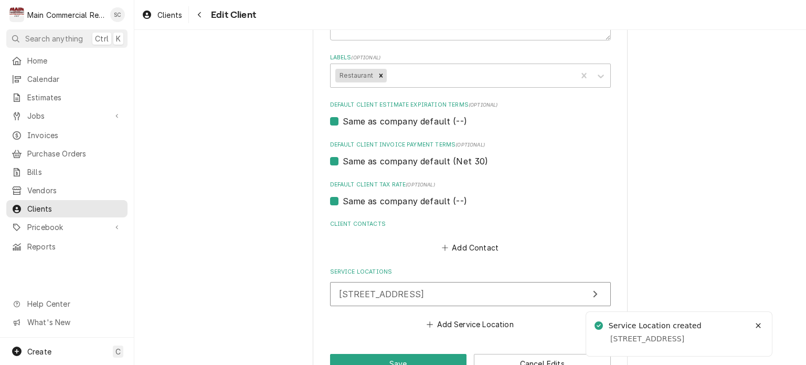
scroll to position [592, 0]
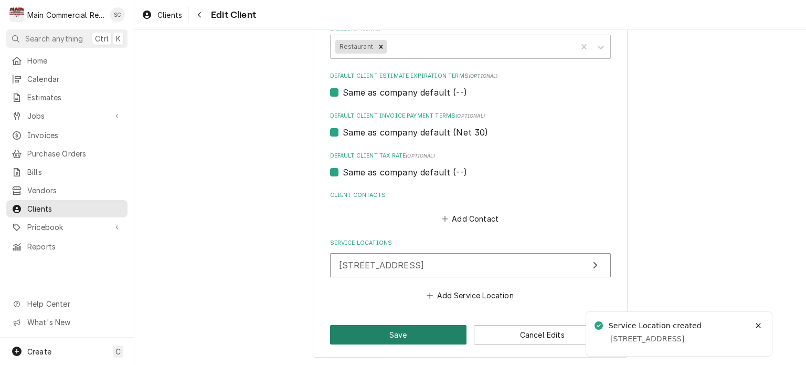
click at [439, 334] on button "Save" at bounding box center [398, 334] width 137 height 19
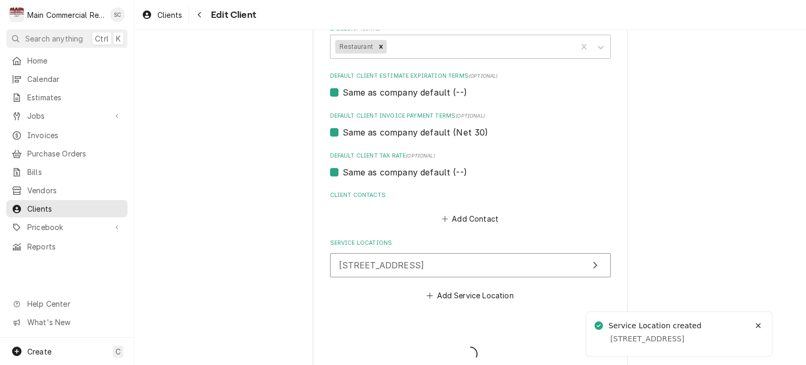
type textarea "x"
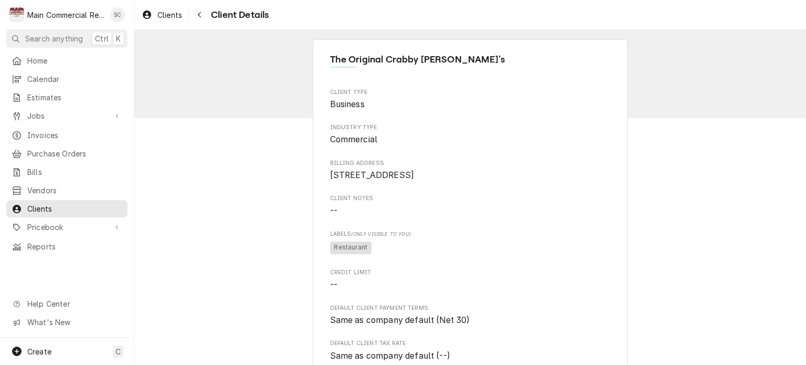
click at [227, 65] on div "The Original Crabby Bill's Client Type Business Industry Type Commercial Billin…" at bounding box center [470, 344] width 672 height 629
click at [198, 14] on icon "Navigate back" at bounding box center [199, 14] width 5 height 7
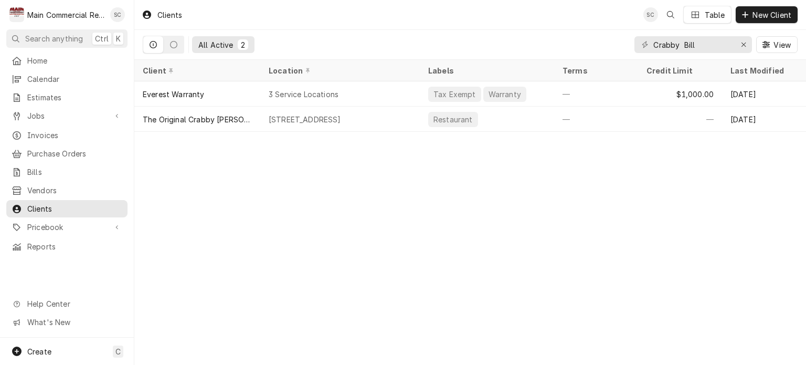
click at [397, 233] on div "Clients SC Table New Client All Active 2 Crabby Bill View Client Location Label…" at bounding box center [470, 182] width 672 height 365
click at [426, 239] on div "Clients SC Table New Client All Active 2 Crabby Bill View Client Location Label…" at bounding box center [470, 182] width 672 height 365
click at [55, 114] on span "Jobs" at bounding box center [66, 115] width 79 height 11
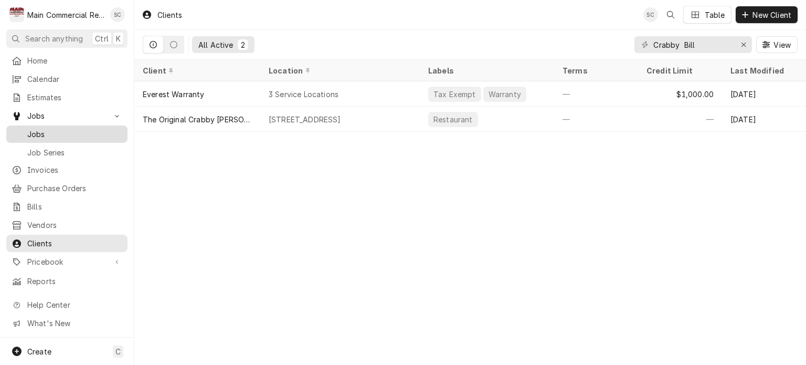
click at [54, 134] on span "Jobs" at bounding box center [74, 134] width 95 height 11
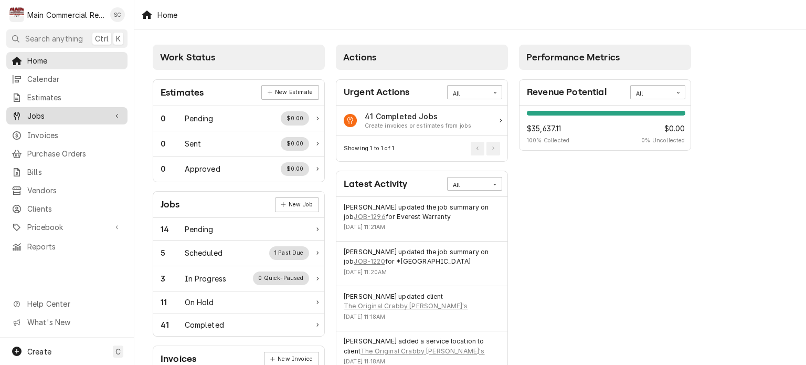
click at [57, 116] on span "Jobs" at bounding box center [66, 115] width 79 height 11
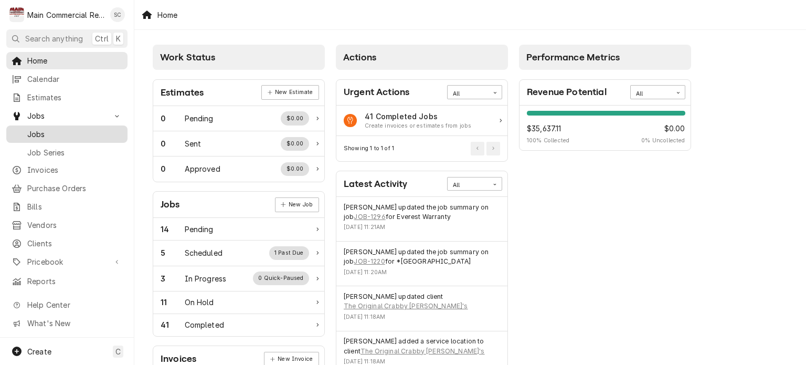
click at [58, 132] on span "Jobs" at bounding box center [74, 134] width 95 height 11
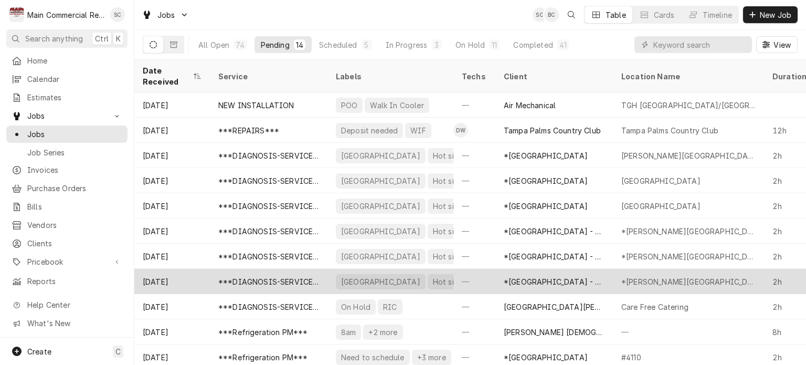
scroll to position [76, 0]
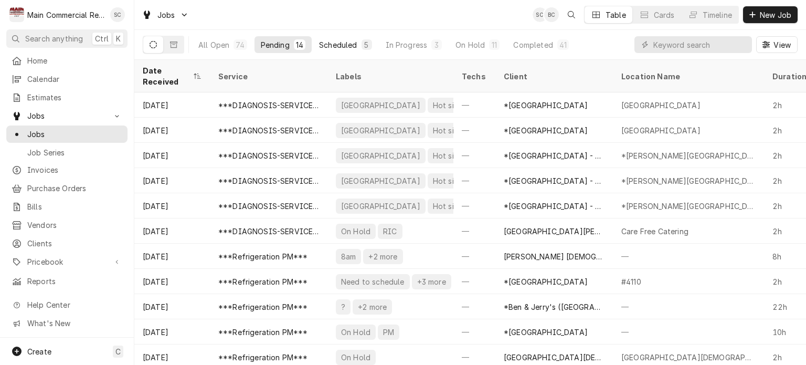
click at [355, 46] on div "Scheduled" at bounding box center [338, 44] width 38 height 11
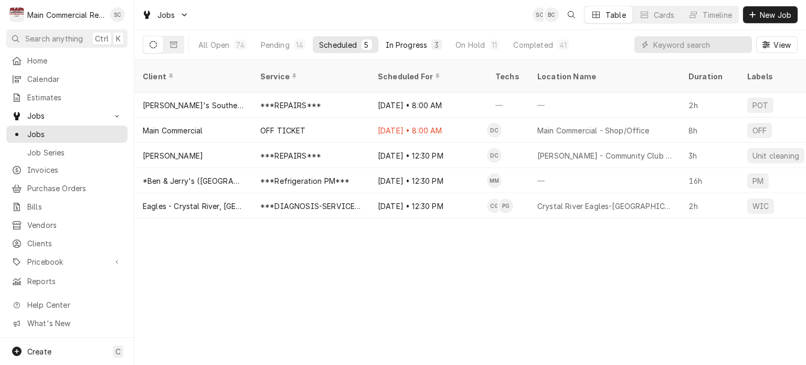
click at [405, 44] on div "In Progress" at bounding box center [407, 44] width 42 height 11
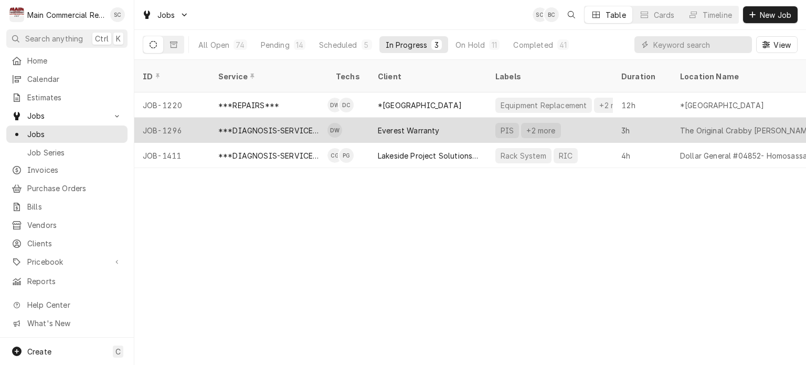
click at [420, 125] on div "Everest Warranty" at bounding box center [409, 130] width 62 height 11
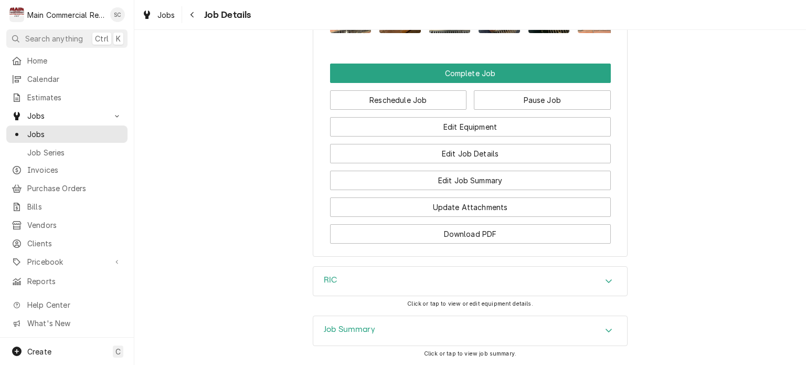
scroll to position [1626, 0]
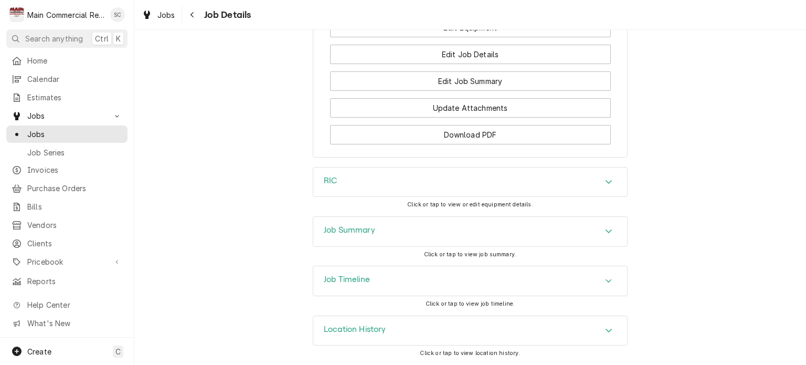
click at [608, 229] on icon "Accordion Header" at bounding box center [608, 231] width 7 height 8
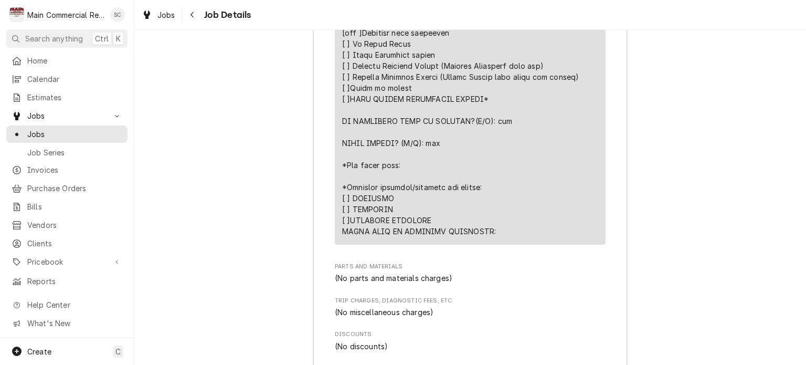
scroll to position [2834, 0]
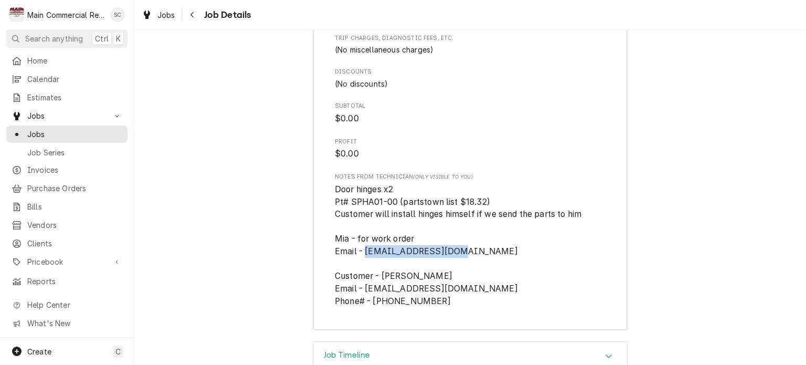
drag, startPoint x: 449, startPoint y: 258, endPoint x: 363, endPoint y: 257, distance: 86.6
click at [363, 257] on span "Door hinges x2 Pt# SPHA01-00 (partstown list $18.32) Customer will install hing…" at bounding box center [470, 245] width 271 height 124
copy span "[EMAIL_ADDRESS][DOMAIN_NAME]"
drag, startPoint x: 431, startPoint y: 293, endPoint x: 363, endPoint y: 293, distance: 68.2
click at [363, 293] on span "Door hinges x2 Pt# SPHA01-00 (partstown list $18.32) Customer will install hing…" at bounding box center [470, 245] width 271 height 124
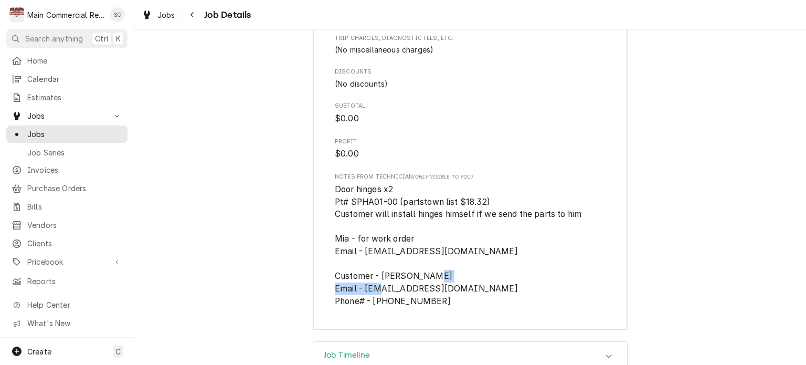
copy span "[EMAIL_ADDRESS][DOMAIN_NAME]"
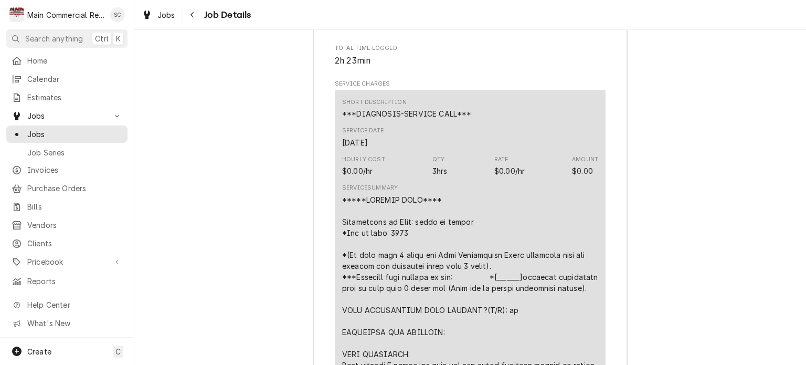
scroll to position [1731, 0]
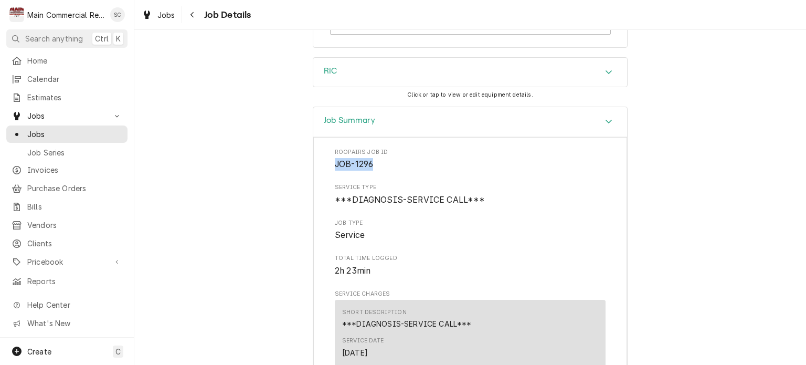
drag, startPoint x: 384, startPoint y: 171, endPoint x: 317, endPoint y: 170, distance: 67.2
copy span "JOB-1296"
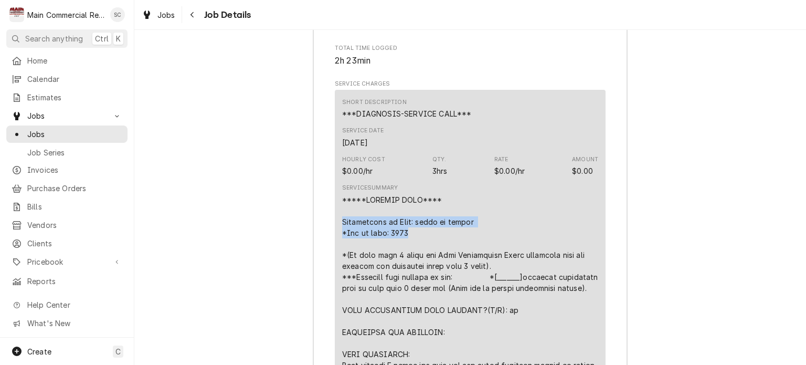
drag, startPoint x: 375, startPoint y: 229, endPoint x: 331, endPoint y: 225, distance: 43.8
copy div "Description of Unit: reach in cooler *Age of unit: 2022"
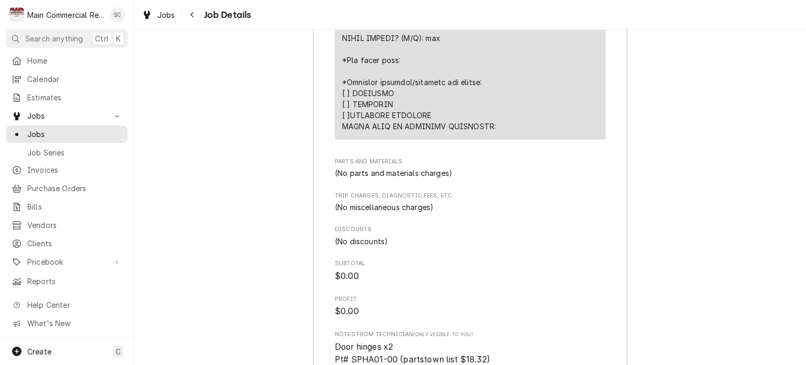
scroll to position [2886, 0]
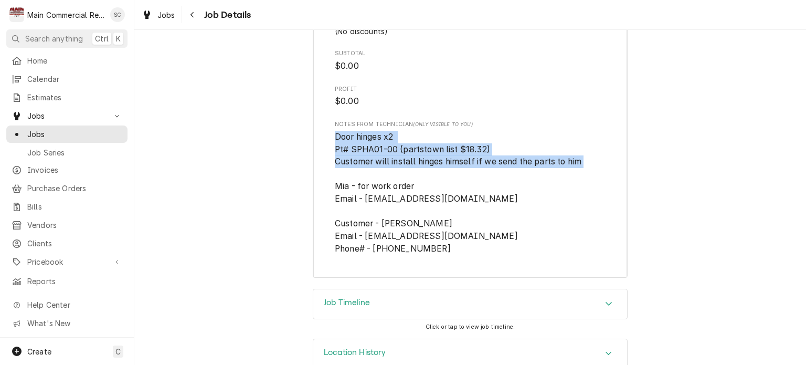
drag, startPoint x: 582, startPoint y: 166, endPoint x: 325, endPoint y: 144, distance: 257.7
copy span "Door hinges x2 Pt# SPHA01-00 (partstown list $18.32) Customer will install hing…"
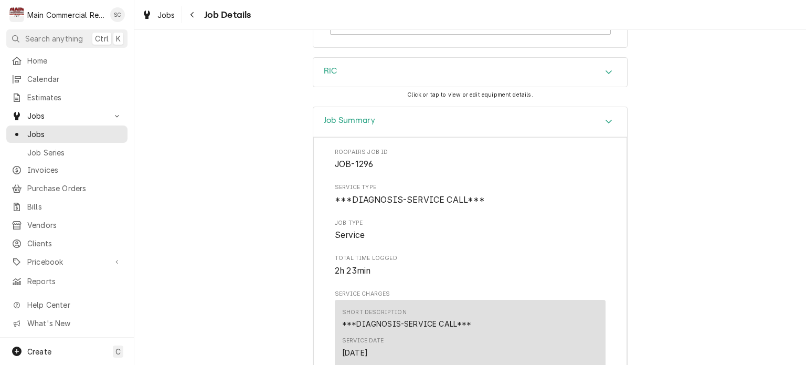
scroll to position [1574, 0]
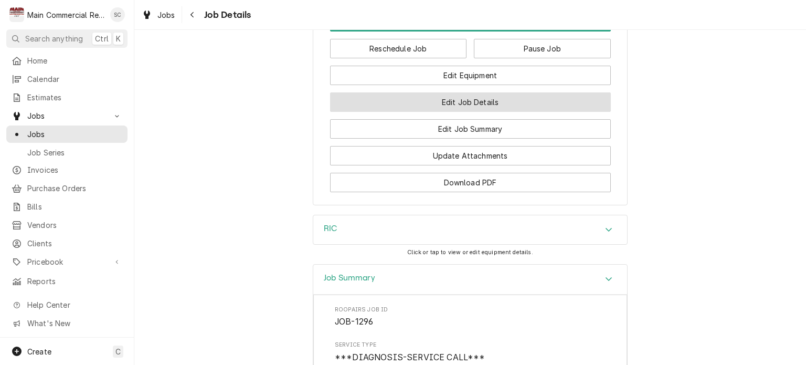
click at [525, 109] on button "Edit Job Details" at bounding box center [470, 101] width 281 height 19
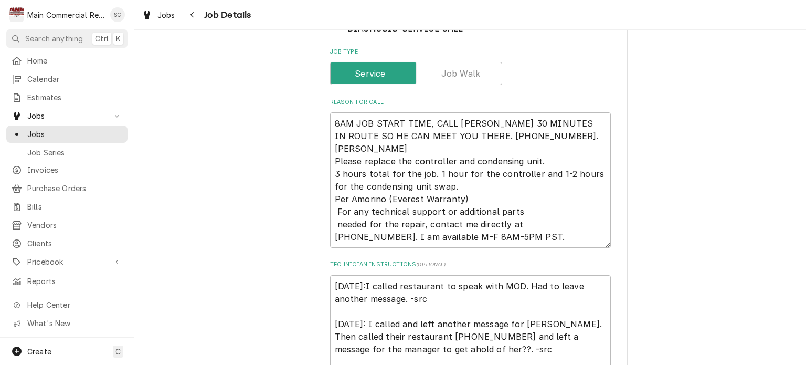
scroll to position [262, 0]
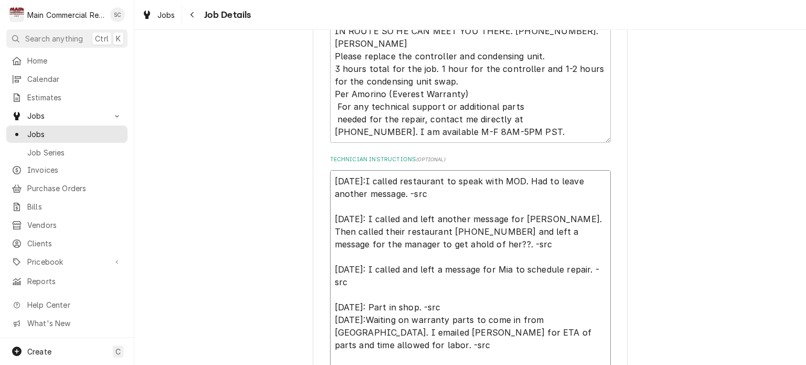
click at [330, 180] on textarea "9/10/25:I called restaurant to speak with MOD. Had to leave another message. -s…" at bounding box center [470, 294] width 281 height 249
type textarea "x"
type textarea "9/10/25:I called restaurant to speak with MOD. Had to leave another message. -s…"
type textarea "x"
type textarea "9/10/25:I called restaurant to speak with MOD. Had to leave another message. -s…"
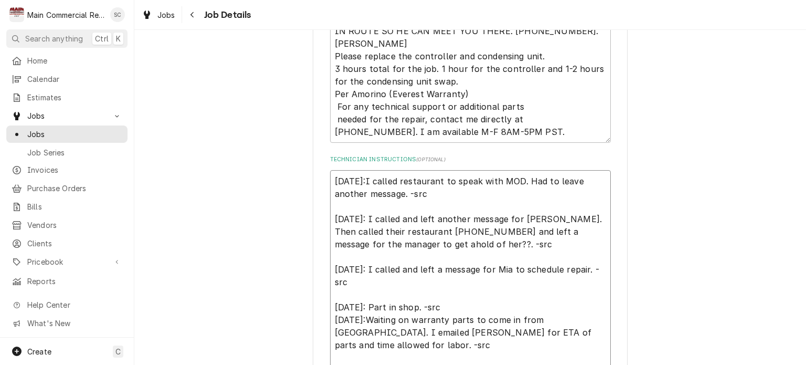
type textarea "x"
type textarea "9 9/10/25:I called restaurant to speak with MOD. Had to leave another message. …"
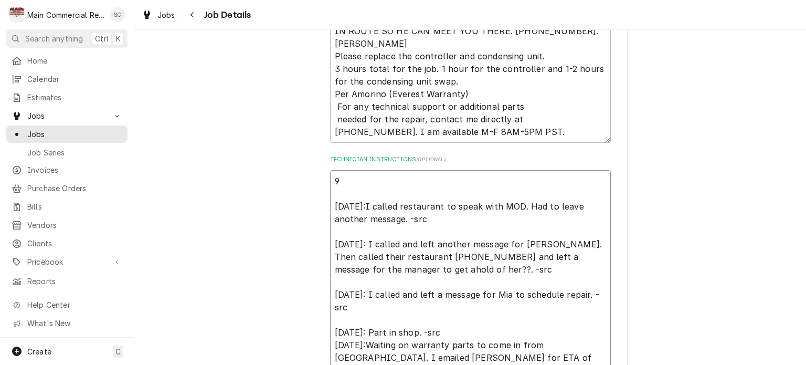
type textarea "x"
type textarea "9/ 9/10/25:I called restaurant to speak with MOD. Had to leave another message.…"
type textarea "x"
type textarea "9/1 9/10/25:I called restaurant to speak with MOD. Had to leave another message…"
type textarea "x"
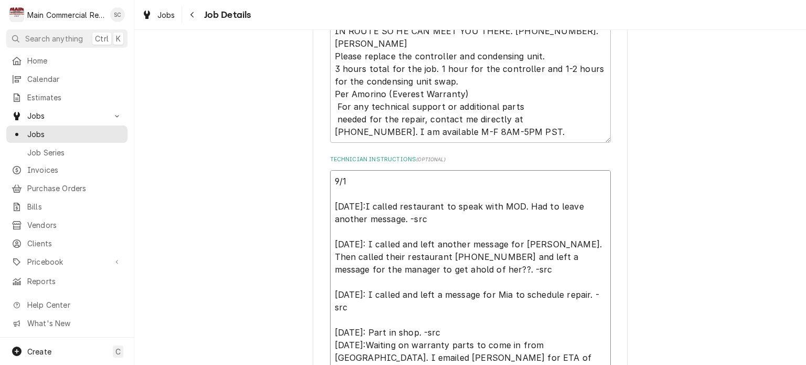
type textarea "9/16 9/10/25:I called restaurant to speak with MOD. Had to leave another messag…"
type textarea "x"
type textarea "9/16/ 9/10/25:I called restaurant to speak with MOD. Had to leave another messa…"
type textarea "x"
type textarea "9/16/2 9/10/25:I called restaurant to speak with MOD. Had to leave another mess…"
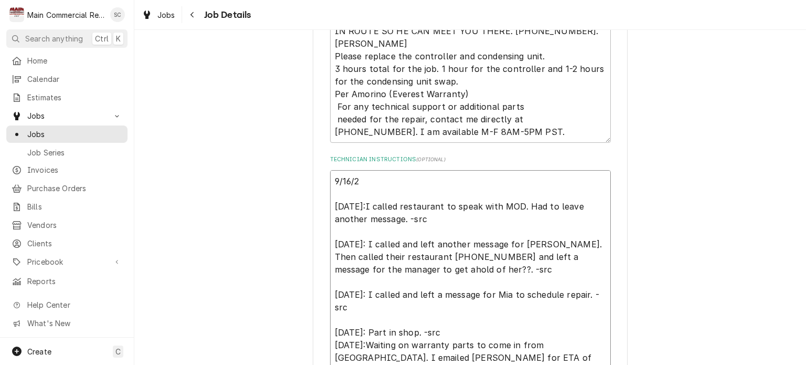
type textarea "x"
type textarea "9/16/25 9/10/25:I called restaurant to speak with MOD. Had to leave another mes…"
type textarea "x"
type textarea "9/16/25: 9/10/25:I called restaurant to speak with MOD. Had to leave another me…"
type textarea "x"
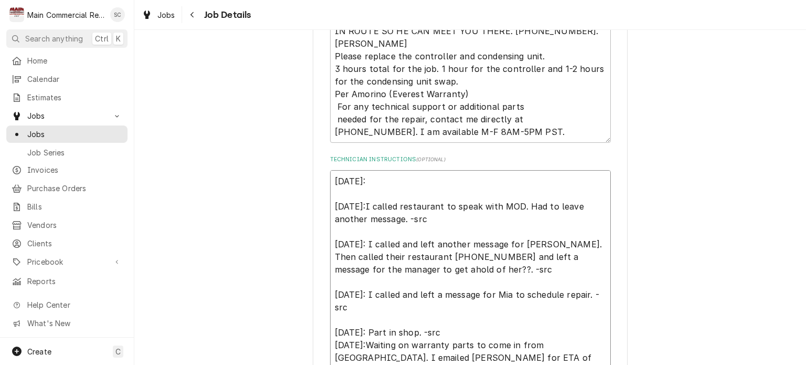
type textarea "9/16/25: 9/10/25:I called restaurant to speak with MOD. Had to leave another me…"
type textarea "x"
type textarea "9/16/25: 9/10/25:I called restaurant to speak with MOD. Had to leave another me…"
click at [466, 182] on textarea "9/16/25: 9/10/25:I called restaurant to speak with MOD. Had to leave another me…" at bounding box center [470, 307] width 281 height 274
click at [455, 184] on textarea "9/16/25: 9/10/25:I called restaurant to speak with MOD. Had to leave another me…" at bounding box center [470, 307] width 281 height 274
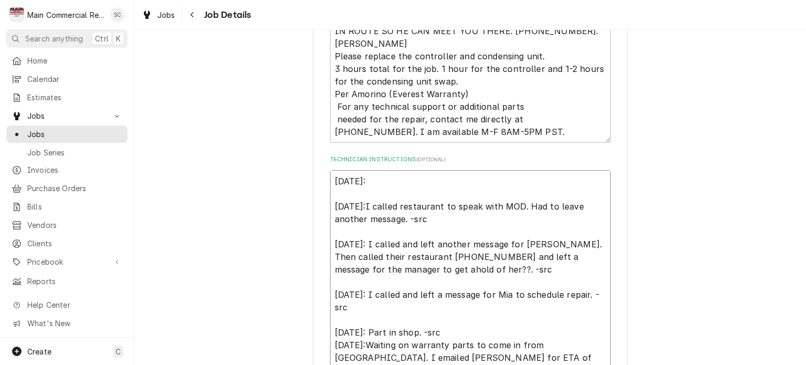
paste textarea "**PARTS SALE WITH SHIPPING ONLY** Description of Unit: Everest reach in cooler …"
type textarea "x"
type textarea "9/16/25: **PARTS SALE WITH SHIPPING ONLY** Description of Unit: Everest reach i…"
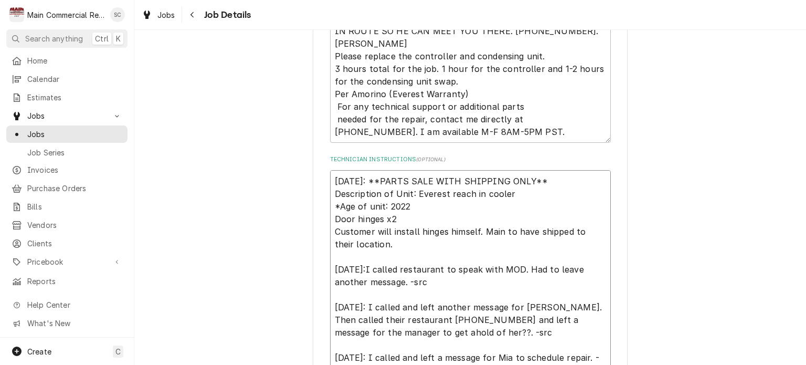
drag, startPoint x: 397, startPoint y: 245, endPoint x: 331, endPoint y: 192, distance: 84.0
click at [331, 192] on textarea "9/16/25: **PARTS SALE WITH SHIPPING ONLY** Description of Unit: Everest reach i…" at bounding box center [470, 338] width 281 height 337
type textarea "x"
type textarea "9/16/25: **PARTS SALE WITH SHIPPING ONLY** 9/10/25:I called restaurant to speak…"
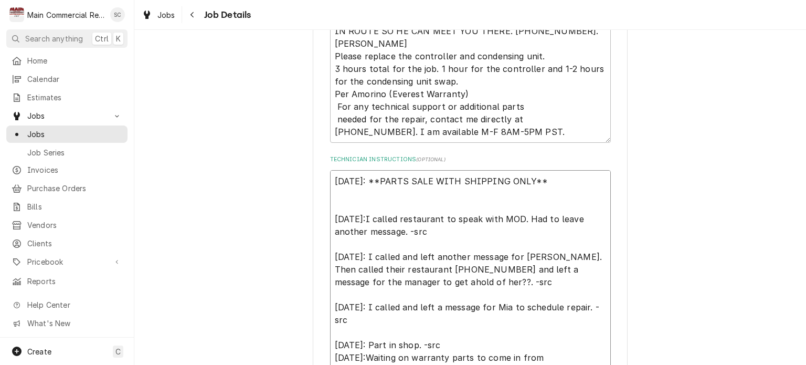
type textarea "x"
type textarea "9/16/25: **PARTS SALE WITH SHIPPING ONLY** q 9/10/25:I called restaurant to spe…"
type textarea "x"
type textarea "9/16/25: **PARTS SALE WITH SHIPPING ONLY** q- 9/10/25:I called restaurant to sp…"
type textarea "x"
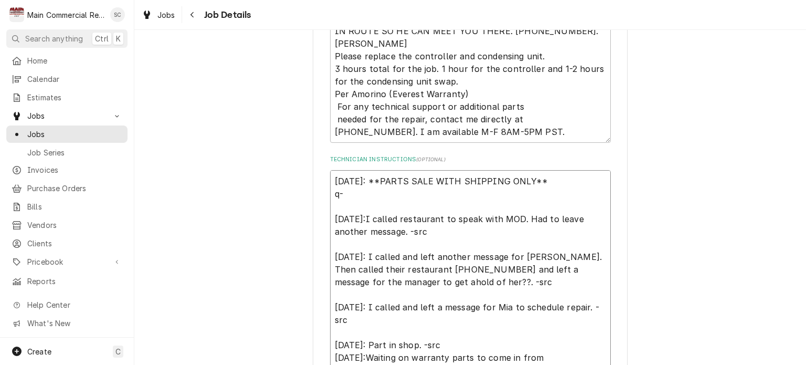
type textarea "9/16/25: **PARTS SALE WITH SHIPPING ONLY** q-3 9/10/25:I called restaurant to s…"
type textarea "x"
type textarea "9/16/25: **PARTS SALE WITH SHIPPING ONLY** q-38 9/10/25:I called restaurant to …"
type textarea "x"
type textarea "9/16/25: **PARTS SALE WITH SHIPPING ONLY** q-384 9/10/25:I called restaurant to…"
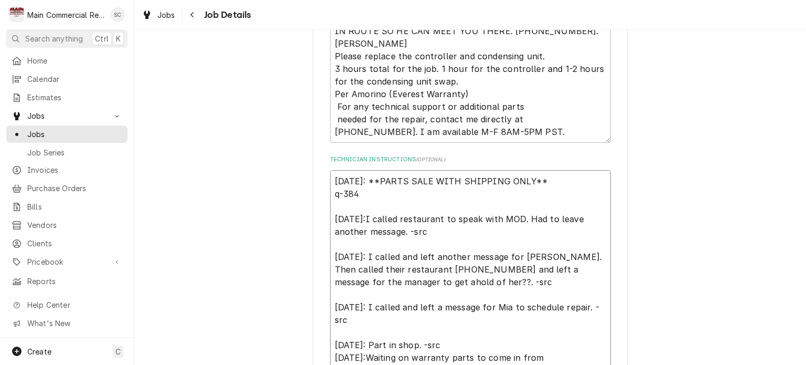
type textarea "x"
type textarea "9/16/25: **PARTS SALE WITH SHIPPING ONLY** q-3842 9/10/25:I called restaurant t…"
type textarea "x"
type textarea "9/16/25: **PARTS SALE WITH SHIPPING ONLY** q-384 9/10/25:I called restaurant to…"
type textarea "x"
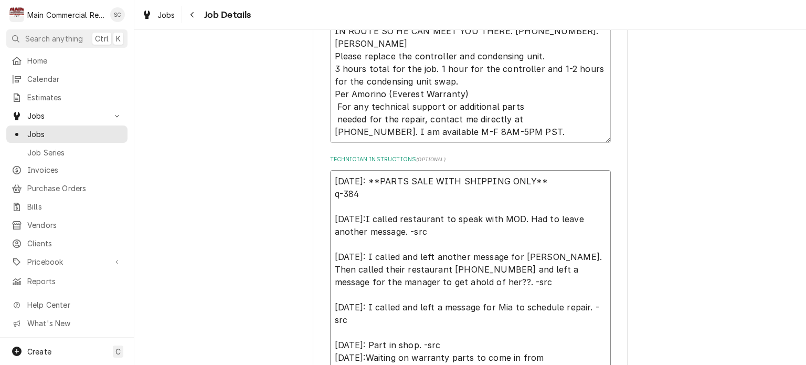
type textarea "9/16/25: **PARTS SALE WITH SHIPPING ONLY** q-38 9/10/25:I called restaurant to …"
type textarea "x"
type textarea "9/16/25: **PARTS SALE WITH SHIPPING ONLY** q-3 9/10/25:I called restaurant to s…"
type textarea "x"
type textarea "9/16/25: **PARTS SALE WITH SHIPPING ONLY** q- 9/10/25:I called restaurant to sp…"
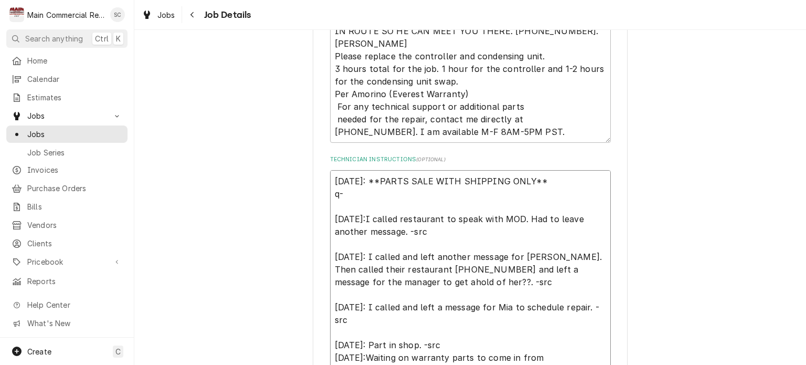
type textarea "x"
type textarea "9/16/25: **PARTS SALE WITH SHIPPING ONLY** q 9/10/25:I called restaurant to spe…"
type textarea "x"
type textarea "9/16/25: **PARTS SALE WITH SHIPPING ONLY** 9/10/25:I called restaurant to speak…"
type textarea "x"
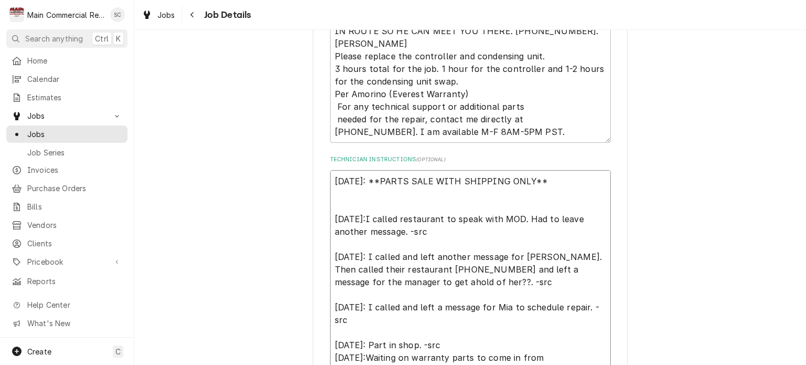
type textarea "9/16/25: **PARTS SALE WITH SHIPPING ONLY** Q 9/10/25:I called restaurant to spe…"
type textarea "x"
type textarea "9/16/25: **PARTS SALE WITH SHIPPING ONLY** Q- 9/10/25:I called restaurant to sp…"
type textarea "x"
type textarea "9/16/25: **PARTS SALE WITH SHIPPING ONLY** Q-3 9/10/25:I called restaurant to s…"
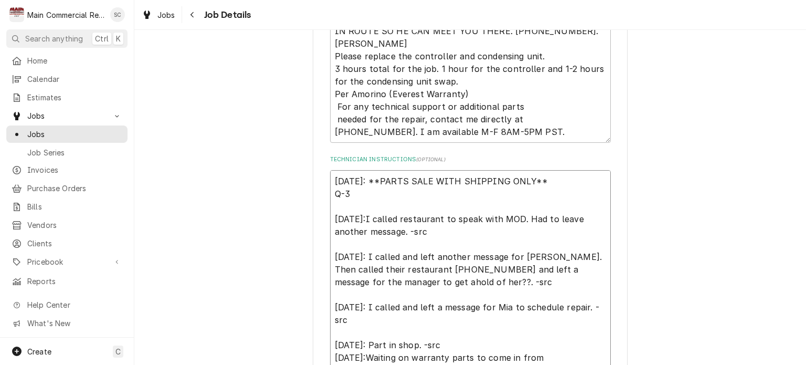
type textarea "x"
type textarea "9/16/25: **PARTS SALE WITH SHIPPING ONLY** Q-38 9/10/25:I called restaurant to …"
type textarea "x"
type textarea "9/16/25: **PARTS SALE WITH SHIPPING ONLY** Q-384 9/10/25:I called restaurant to…"
type textarea "x"
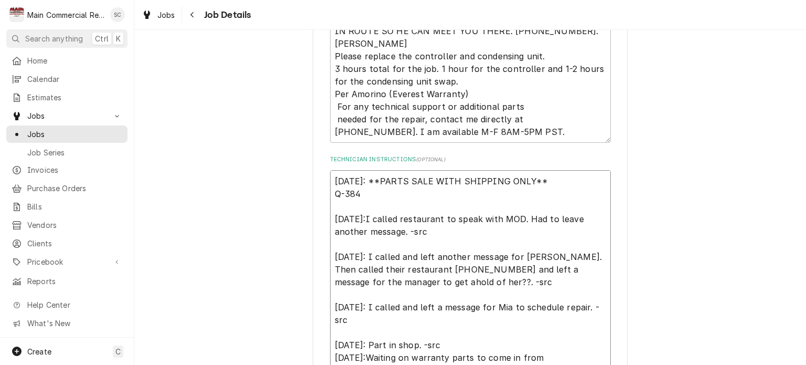
type textarea "9/16/25: **PARTS SALE WITH SHIPPING ONLY** Q-3842 9/10/25:I called restaurant t…"
type textarea "x"
type textarea "9/16/25: **PARTS SALE WITH SHIPPING ONLY** Q-3842, 9/10/25:I called restaurant …"
type textarea "x"
type textarea "9/16/25: **PARTS SALE WITH SHIPPING ONLY** Q-3842, 9/10/25:I called restaurant …"
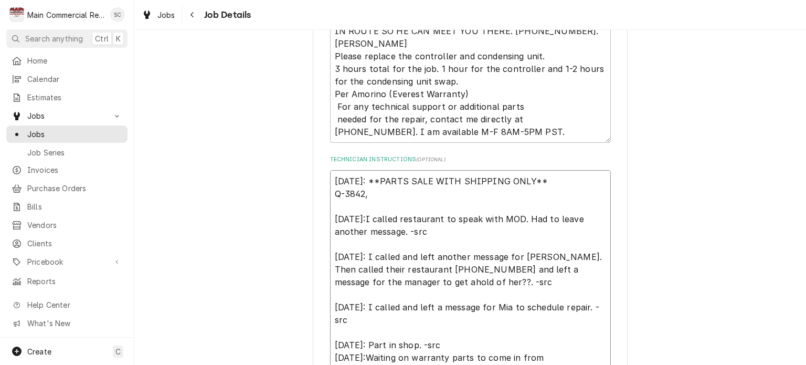
type textarea "x"
type textarea "9/16/25: **PARTS SALE WITH SHIPPING ONLY** Q-3842, $ 9/10/25:I called restauran…"
type textarea "x"
type textarea "9/16/25: **PARTS SALE WITH SHIPPING ONLY** Q-3842, $1 9/10/25:I called restaura…"
type textarea "x"
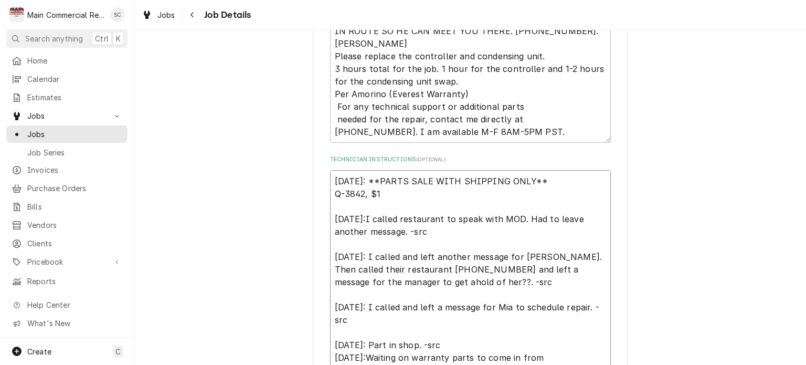
type textarea "9/16/25: **PARTS SALE WITH SHIPPING ONLY** Q-3842, $17 9/10/25:I called restaur…"
type textarea "x"
type textarea "9/16/25: **PARTS SALE WITH SHIPPING ONLY** Q-3842, $176 9/10/25:I called restau…"
type textarea "x"
type textarea "9/16/25: **PARTS SALE WITH SHIPPING ONLY** Q-3842, $176. 9/10/25:I called resta…"
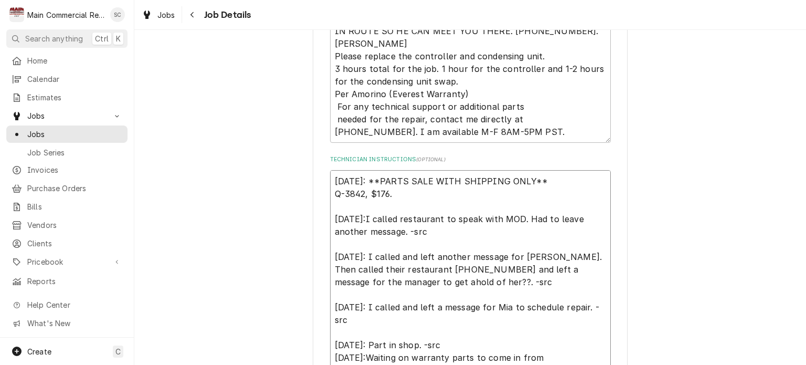
type textarea "x"
type textarea "9/16/25: **PARTS SALE WITH SHIPPING ONLY** Q-3842, $176.4 9/10/25:I called rest…"
type textarea "x"
type textarea "9/16/25: **PARTS SALE WITH SHIPPING ONLY** Q-3842, $176.46 9/10/25:I called res…"
click at [443, 199] on textarea "9/16/25: **PARTS SALE WITH SHIPPING ONLY** Q-3842, $176.46 9/10/25:I called res…" at bounding box center [470, 313] width 281 height 287
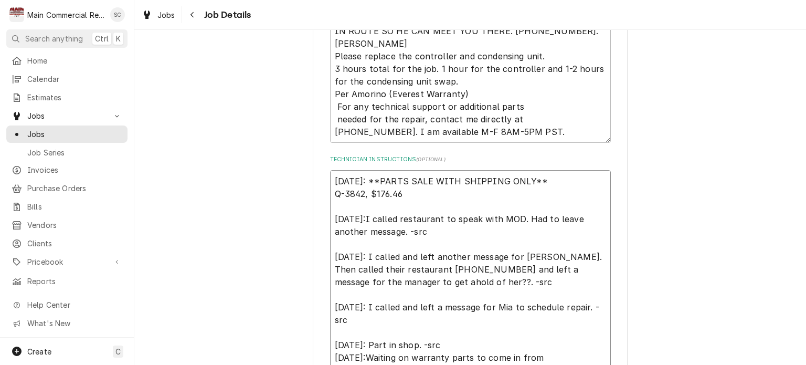
click at [541, 180] on textarea "9/16/25: **PARTS SALE WITH SHIPPING ONLY** Q-3842, $176.46 9/10/25:I called res…" at bounding box center [470, 313] width 281 height 287
type textarea "x"
type textarea "9/16/25: **PARTS SALE WITH SHIPPING ONLY** Q-3842, $176.46 9/10/25:I called res…"
type textarea "x"
type textarea "9/16/25: **PARTS SALE WITH SHIPPING ONLY** d Q-3842, $176.46 9/10/25:I called r…"
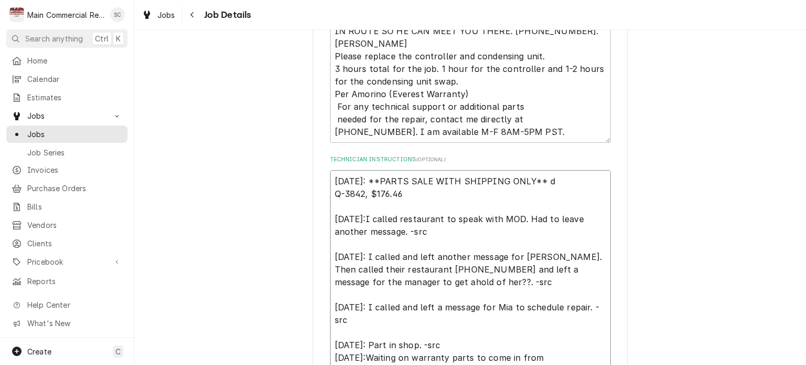
type textarea "x"
type textarea "9/16/25: **PARTS SALE WITH SHIPPING ONLY** dO Q-3842, $176.46 9/10/25:I called …"
type textarea "x"
type textarea "9/16/25: **PARTS SALE WITH SHIPPING ONLY** dOO Q-3842, $176.46 9/10/25:I called…"
type textarea "x"
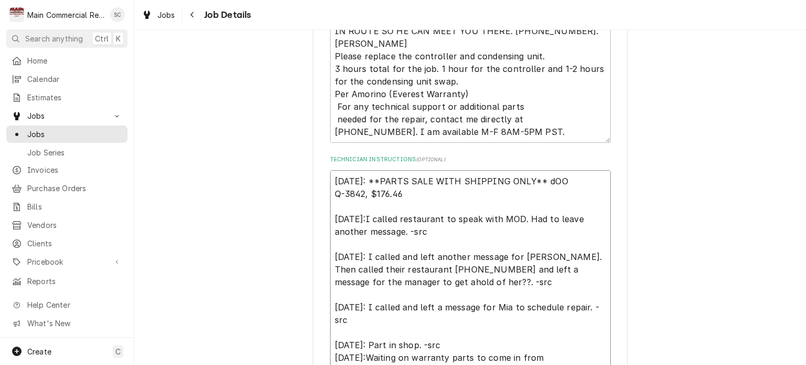
type textarea "9/16/25: **PARTS SALE WITH SHIPPING ONLY** dO Q-3842, $176.46 9/10/25:I called …"
type textarea "x"
type textarea "9/16/25: **PARTS SALE WITH SHIPPING ONLY** d Q-3842, $176.46 9/10/25:I called r…"
type textarea "x"
type textarea "9/16/25: **PARTS SALE WITH SHIPPING ONLY** Q-3842, $176.46 9/10/25:I called res…"
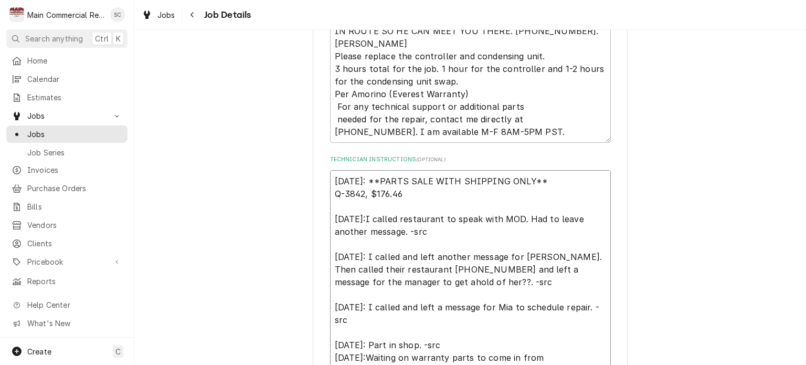
type textarea "x"
type textarea "9/16/25: **PARTS SALE WITH SHIPPING ONLY** D Q-3842, $176.46 9/10/25:I called r…"
type textarea "x"
type textarea "9/16/25: **PARTS SALE WITH SHIPPING ONLY** DO Q-3842, $176.46 9/10/25:I called …"
type textarea "x"
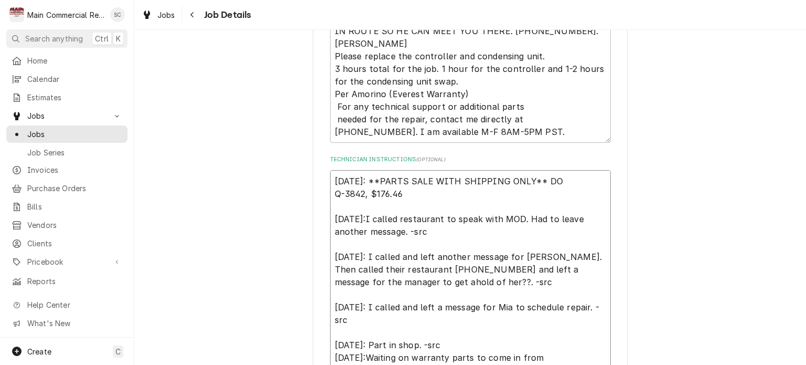
type textarea "9/16/25: **PARTS SALE WITH SHIPPING ONLY** DOO Q-3842, $176.46 9/10/25:I called…"
type textarea "x"
type textarea "9/16/25: **PARTS SALE WITH SHIPPING ONLY** DOOR Q-3842, $176.46 9/10/25:I calle…"
type textarea "x"
type textarea "9/16/25: **PARTS SALE WITH SHIPPING ONLY** DOO Q-3842, $176.46 9/10/25:I called…"
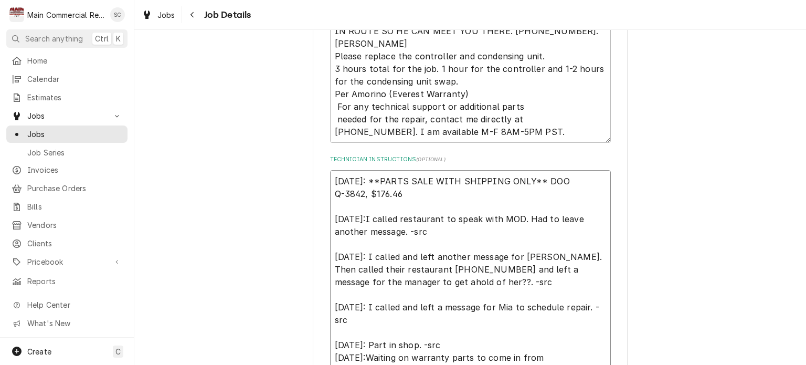
type textarea "x"
type textarea "9/16/25: **PARTS SALE WITH SHIPPING ONLY** DO Q-3842, $176.46 9/10/25:I called …"
type textarea "x"
type textarea "9/16/25: **PARTS SALE WITH SHIPPING ONLY** D Q-3842, $176.46 9/10/25:I called r…"
type textarea "x"
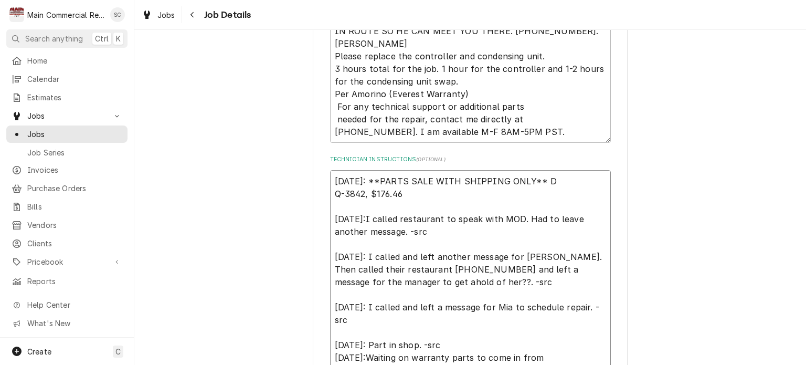
type textarea "9/16/25: **PARTS SALE WITH SHIPPING ONLY** Q-3842, $176.46 9/10/25:I called res…"
type textarea "x"
type textarea "9/16/25: **PARTS SALE WITH SHIPPING ONLY** D Q-3842, $176.46 9/10/25:I called r…"
type textarea "x"
type textarea "9/16/25: **PARTS SALE WITH SHIPPING ONLY** Do Q-3842, $176.46 9/10/25:I called …"
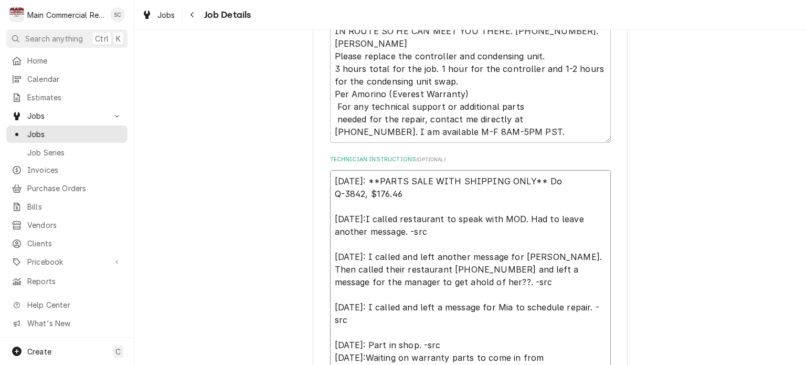
type textarea "x"
type textarea "9/16/25: **PARTS SALE WITH SHIPPING ONLY** Doo Q-3842, $176.46 9/10/25:I called…"
type textarea "x"
type textarea "9/16/25: **PARTS SALE WITH SHIPPING ONLY** Door Q-3842, $176.46 9/10/25:I calle…"
type textarea "x"
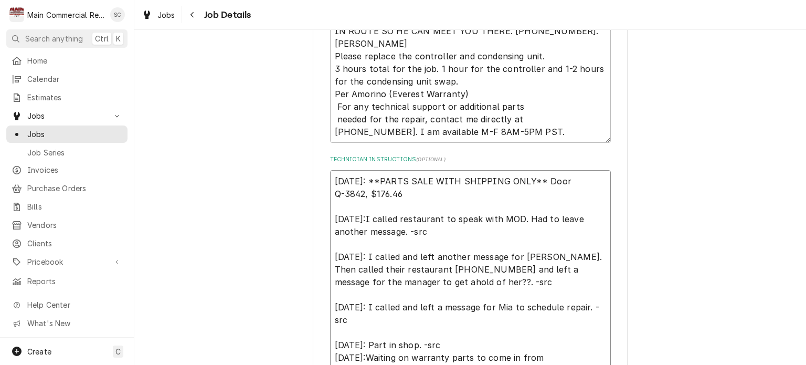
type textarea "9/16/25: **PARTS SALE WITH SHIPPING ONLY** Door Q-3842, $176.46 9/10/25:I calle…"
type textarea "x"
type textarea "9/16/25: **PARTS SALE WITH SHIPPING ONLY** Door h Q-3842, $176.46 9/10/25:I cal…"
type textarea "x"
type textarea "9/16/25: **PARTS SALE WITH SHIPPING ONLY** Door hi Q-3842, $176.46 9/10/25:I ca…"
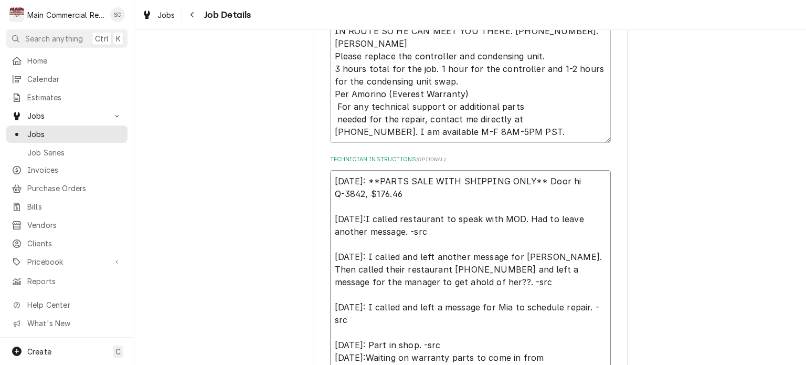
type textarea "x"
type textarea "9/16/25: **PARTS SALE WITH SHIPPING ONLY** Door hin Q-3842, $176.46 9/10/25:I c…"
type textarea "x"
type textarea "9/16/25: **PARTS SALE WITH SHIPPING ONLY** Door hing Q-3842, $176.46 9/10/25:I …"
type textarea "x"
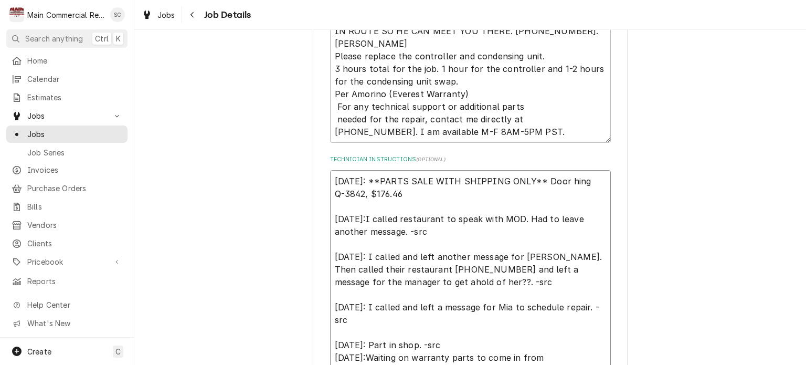
type textarea "9/16/25: **PARTS SALE WITH SHIPPING ONLY** Door hinge Q-3842, $176.46 9/10/25:I…"
type textarea "x"
type textarea "9/16/25: **PARTS SALE WITH SHIPPING ONLY** Door hinges Q-3842, $176.46 9/10/25:…"
type textarea "x"
type textarea "9/16/25: **PARTS SALE WITH SHIPPING ONLY** Door hingesx Q-3842, $176.46 9/10/25…"
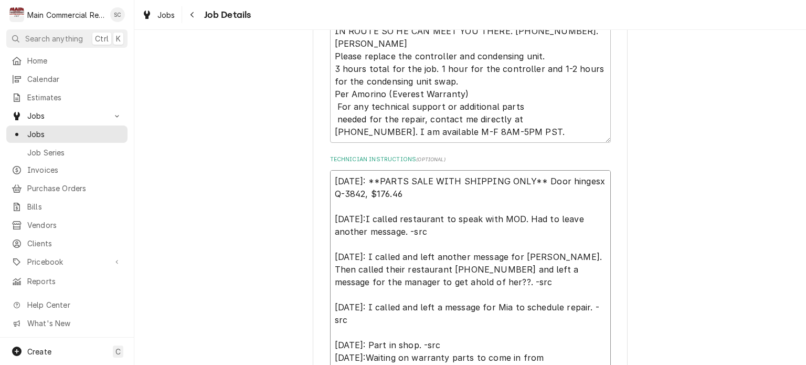
type textarea "x"
type textarea "9/16/25: **PARTS SALE WITH SHIPPING ONLY** Door hingesx2 Q-3842, $176.46 9/10/2…"
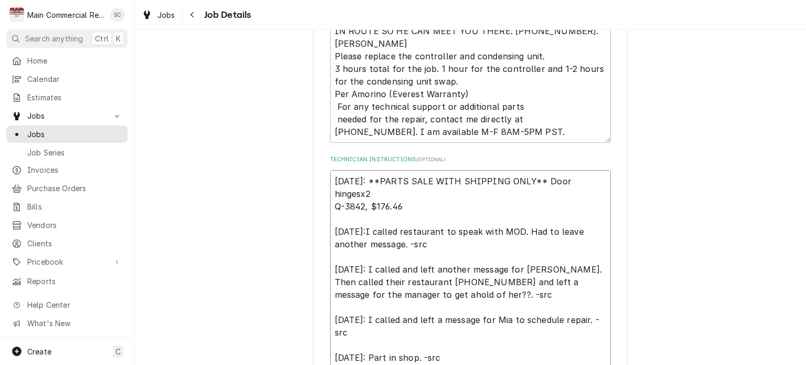
type textarea "x"
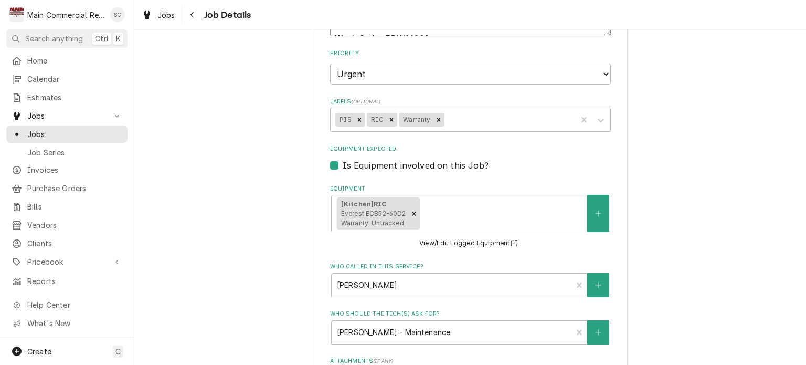
scroll to position [982, 0]
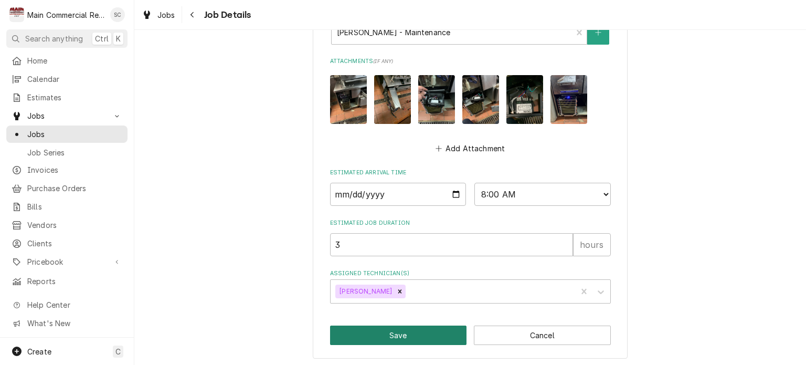
type textarea "9/16/25: **PARTS SALE WITH SHIPPING ONLY** Door hingesx2 Q-3842, $176.46 9/10/2…"
click at [426, 331] on button "Save" at bounding box center [398, 334] width 137 height 19
type textarea "x"
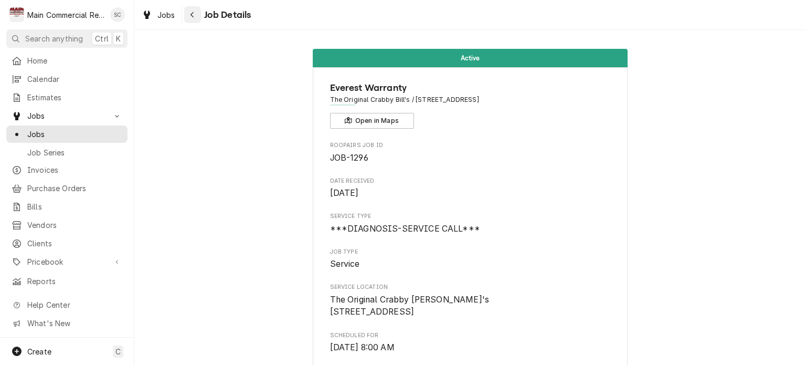
click at [195, 18] on div "Navigate back" at bounding box center [192, 14] width 10 height 10
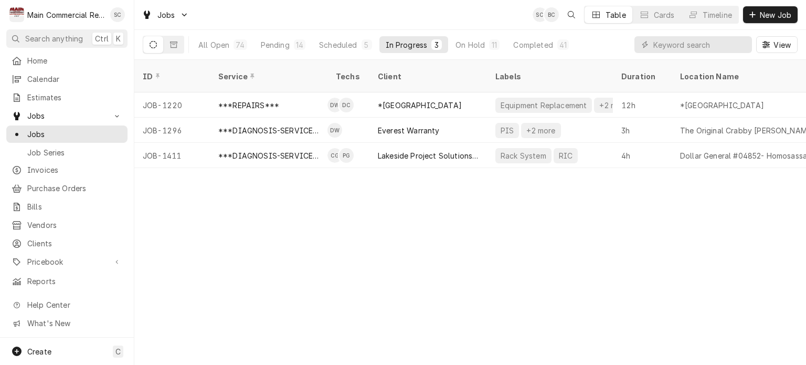
click at [509, 260] on div "ID Service Techs Client Labels Duration Location Name Date Received Status Prio…" at bounding box center [470, 212] width 672 height 305
click at [505, 260] on div "ID Service Techs Client Labels Duration Location Name Date Received Status Prio…" at bounding box center [470, 212] width 672 height 305
click at [533, 46] on div "Completed" at bounding box center [532, 44] width 39 height 11
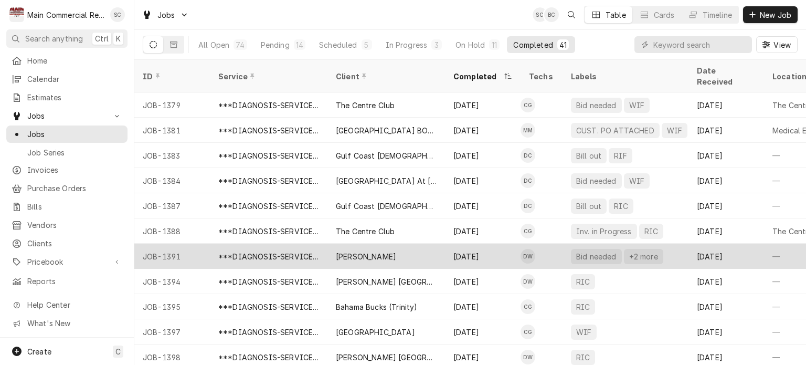
scroll to position [756, 0]
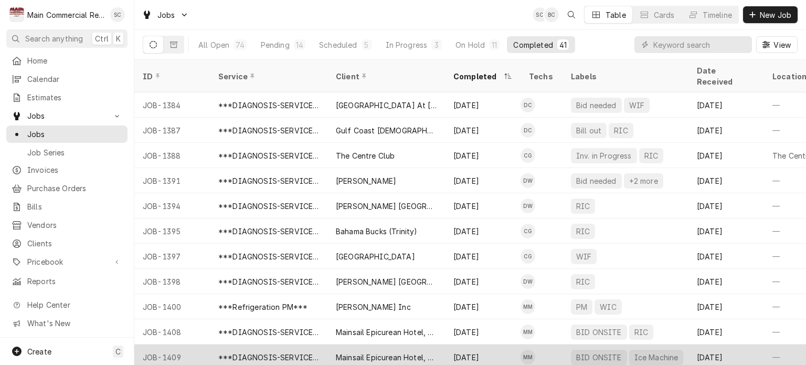
click at [402, 352] on div "Mainsail Epicurean Hotel, LLC" at bounding box center [386, 357] width 101 height 11
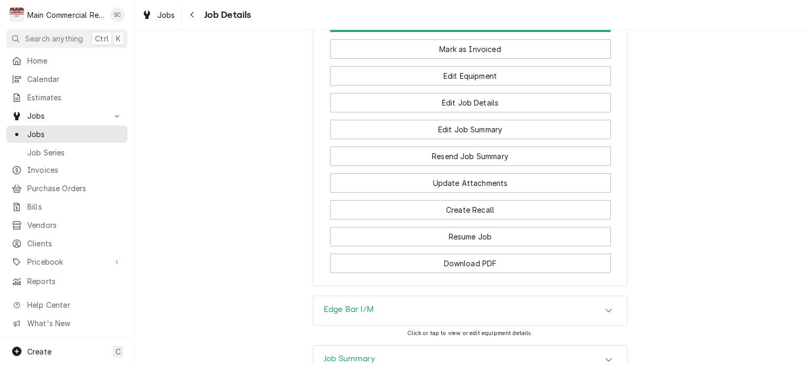
scroll to position [1222, 0]
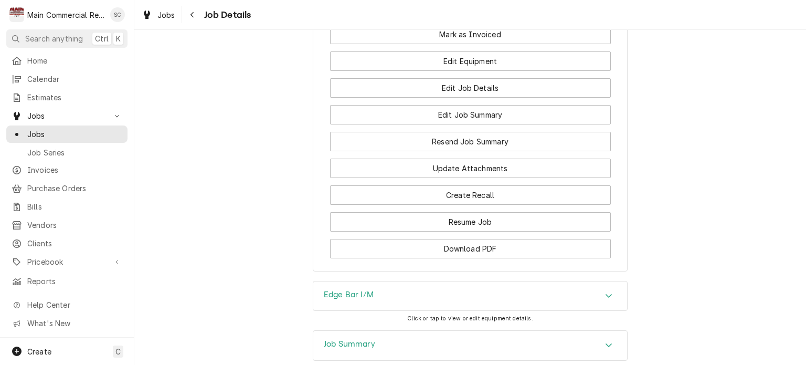
click at [579, 331] on div "Job Summary" at bounding box center [470, 345] width 314 height 29
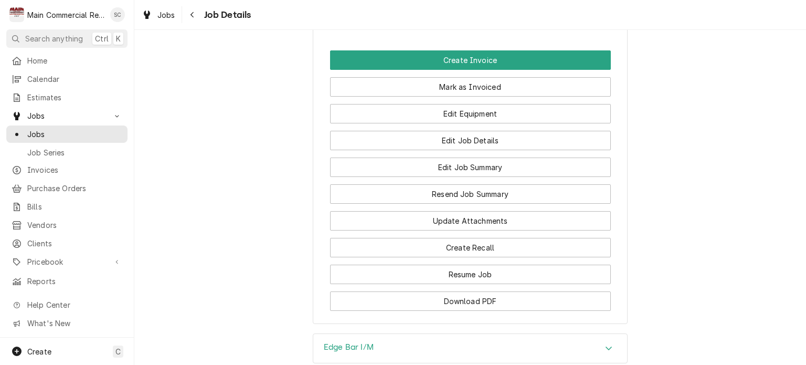
scroll to position [1065, 0]
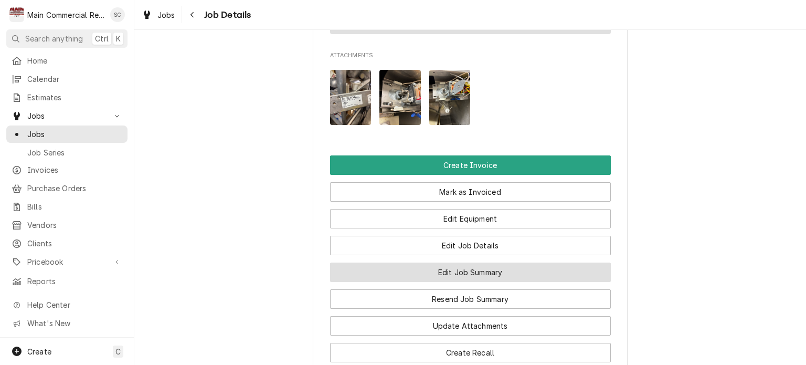
click at [516, 262] on button "Edit Job Summary" at bounding box center [470, 271] width 281 height 19
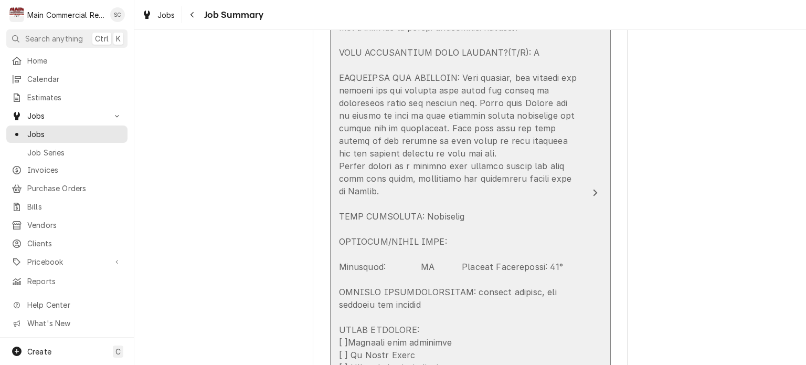
scroll to position [630, 0]
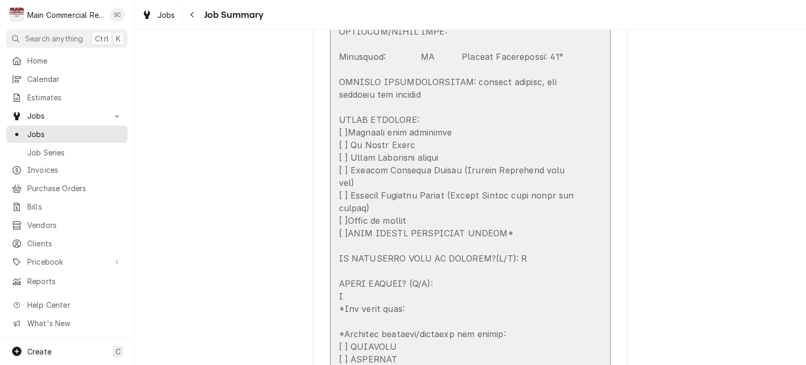
click at [566, 148] on div "Update Line Item" at bounding box center [459, 38] width 241 height 706
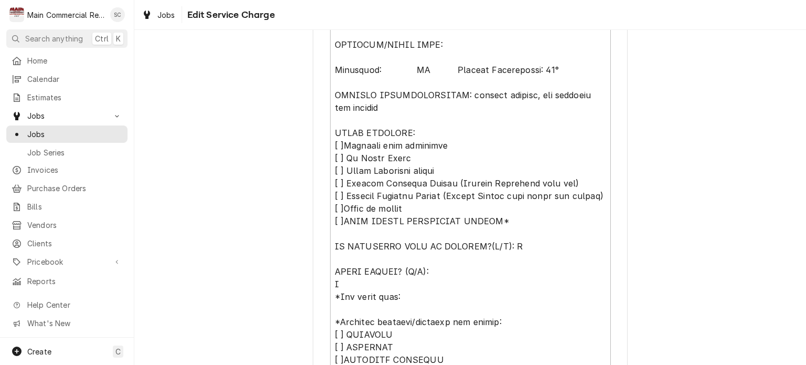
scroll to position [790, 0]
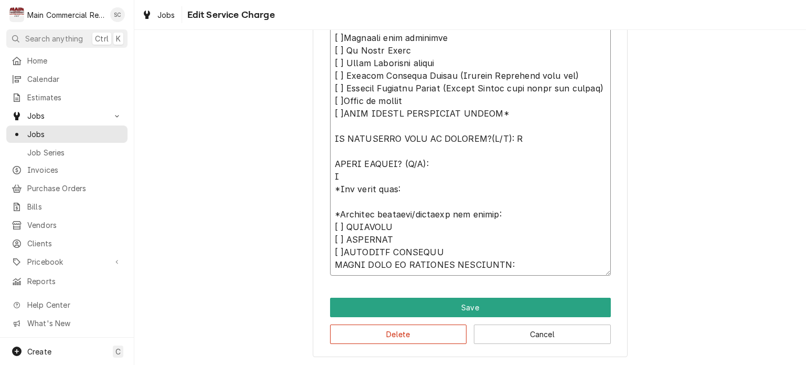
type textarea "x"
type textarea "*****LOREMIP DOLO**** Sitametcons ad Elit: Sedd Eiu T/I *Utl et dolo: *(Ma aliq…"
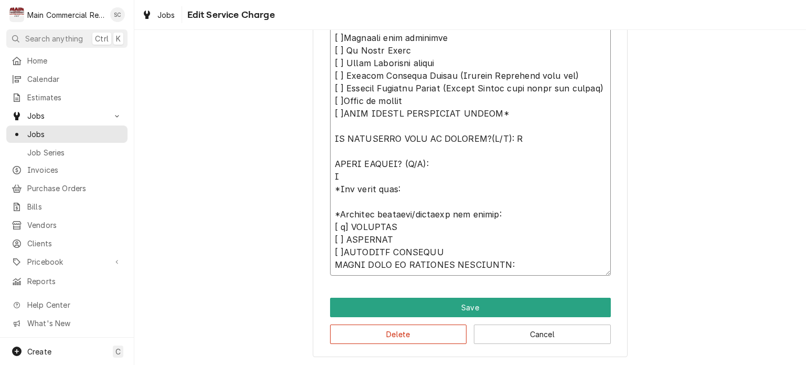
type textarea "x"
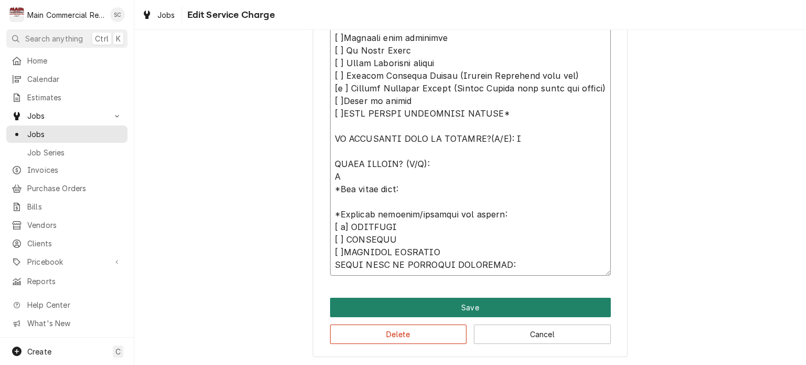
type textarea "*****LOREMIP DOLO**** Sitametcons ad Elit: Sedd Eiu T/I *Utl et dolo: *(Ma aliq…"
click at [448, 308] on button "Save" at bounding box center [470, 307] width 281 height 19
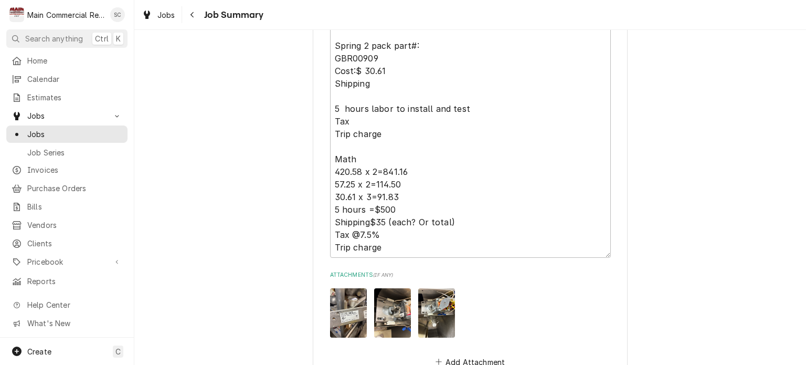
scroll to position [1623, 0]
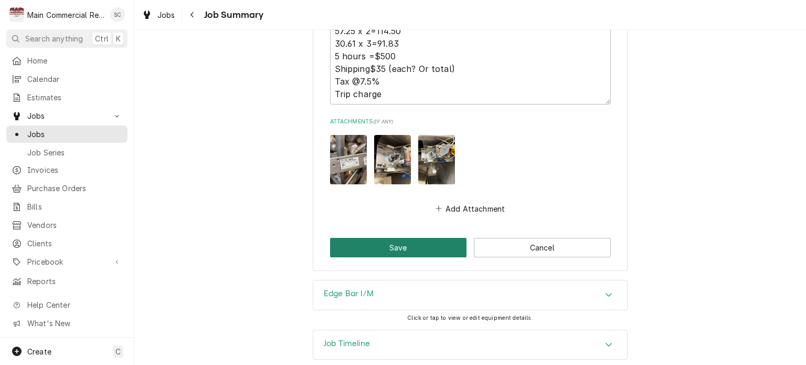
click at [427, 238] on button "Save" at bounding box center [398, 247] width 137 height 19
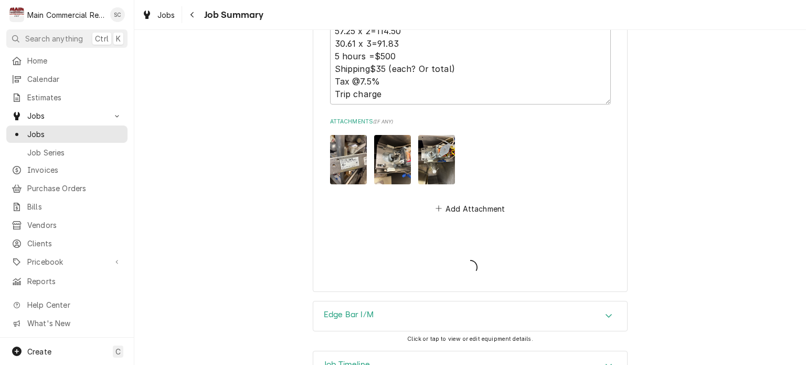
type textarea "x"
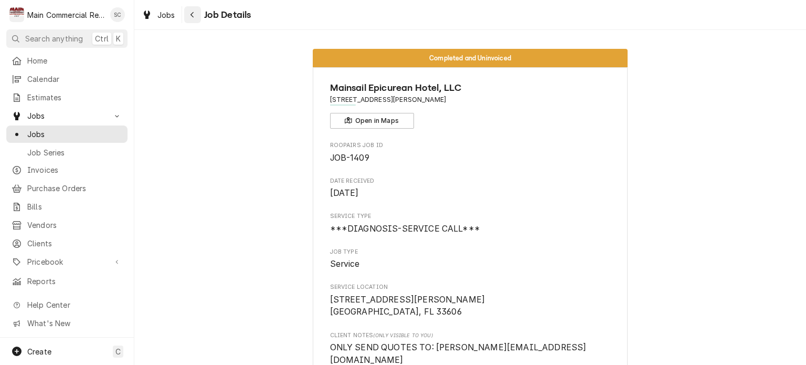
click at [196, 14] on div "Navigate back" at bounding box center [192, 14] width 10 height 10
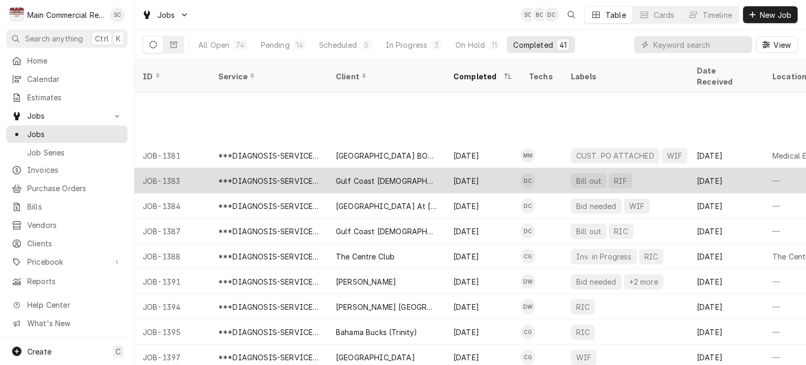
scroll to position [756, 0]
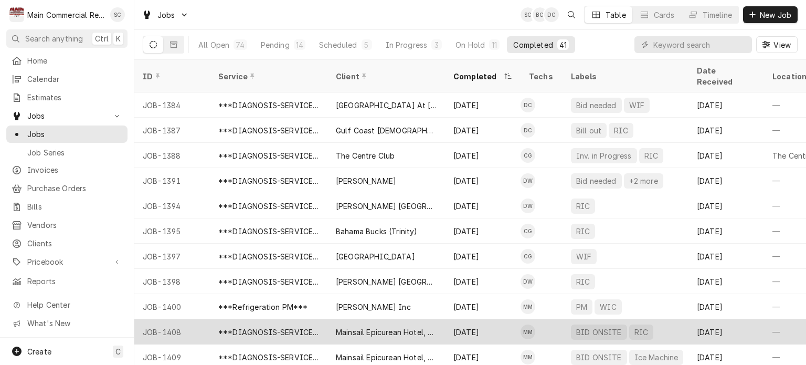
click at [492, 319] on div "[DATE]" at bounding box center [483, 331] width 76 height 25
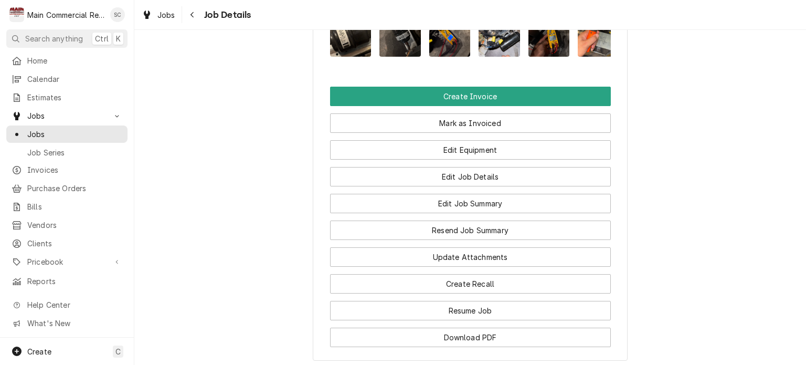
scroll to position [1155, 0]
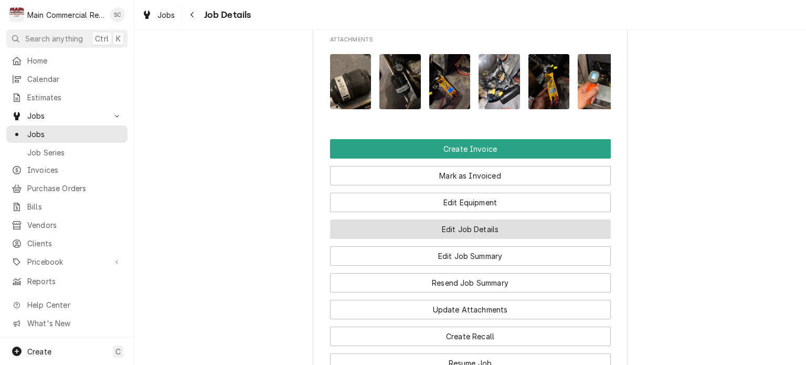
click at [464, 219] on button "Edit Job Details" at bounding box center [470, 228] width 281 height 19
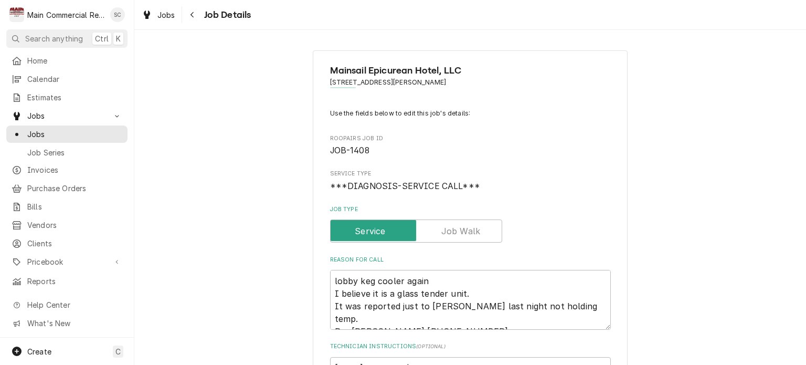
scroll to position [210, 0]
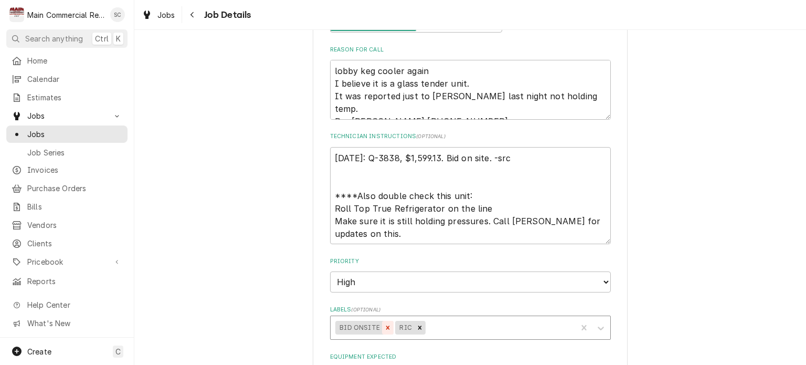
click at [384, 325] on icon "Remove BID ONSITE" at bounding box center [387, 327] width 7 height 7
click at [408, 324] on div "Labels" at bounding box center [469, 327] width 204 height 19
type textarea "x"
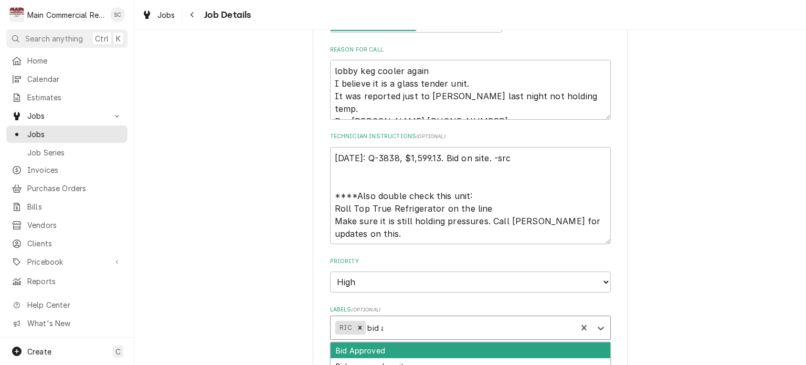
type input "bid ap"
click at [397, 348] on div "Bid Approved" at bounding box center [471, 350] width 280 height 16
type textarea "x"
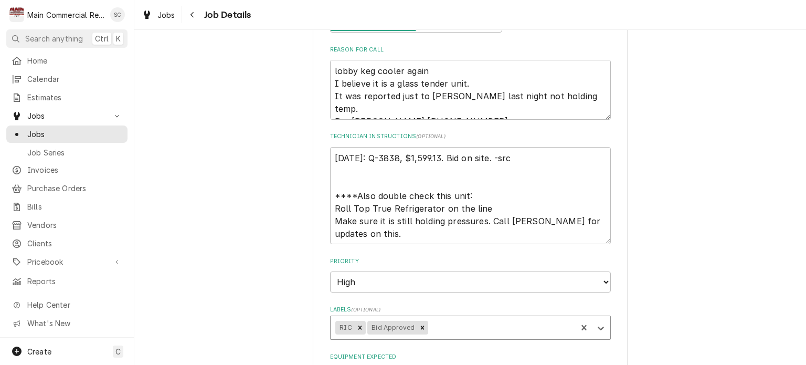
type textarea "x"
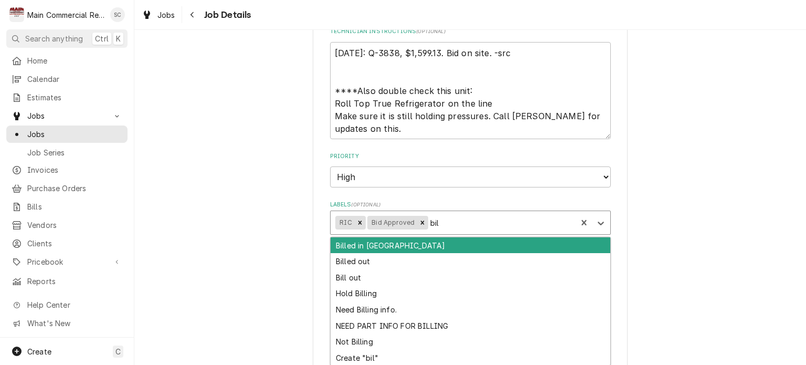
type input "bill"
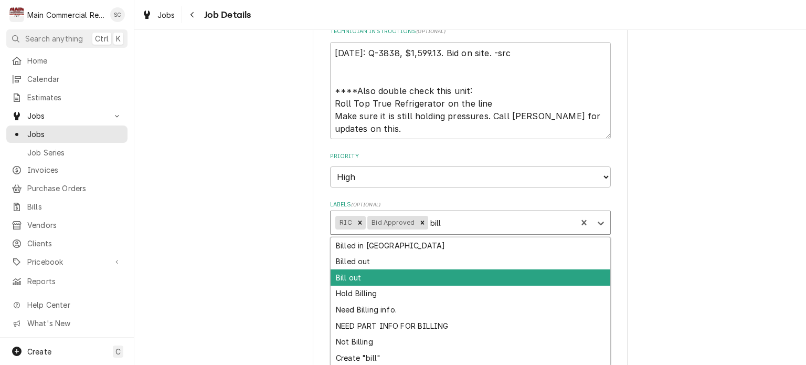
click at [422, 277] on div "Bill out" at bounding box center [471, 277] width 280 height 16
type textarea "x"
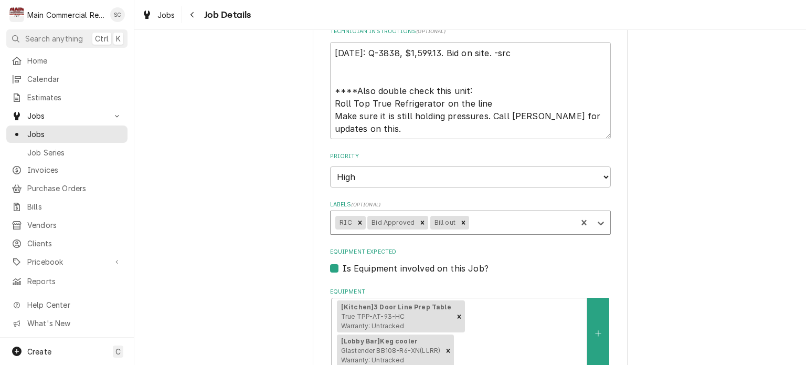
click at [460, 222] on icon "Remove Bill out" at bounding box center [463, 222] width 7 height 7
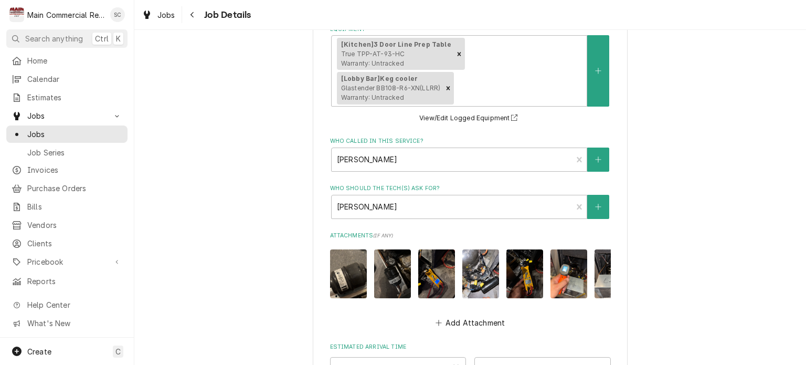
scroll to position [725, 0]
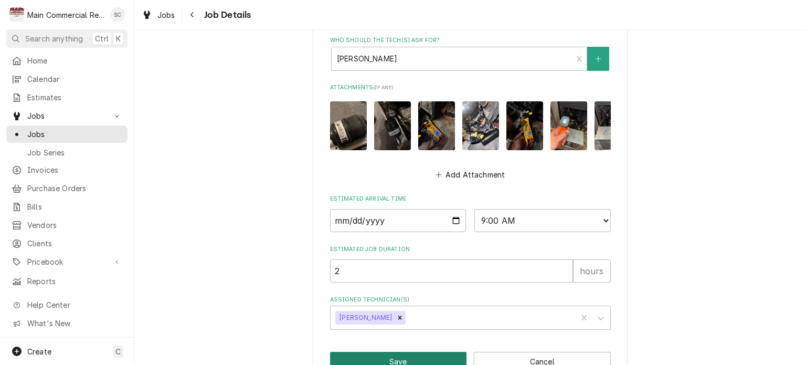
click at [420, 352] on button "Save" at bounding box center [398, 361] width 137 height 19
type textarea "x"
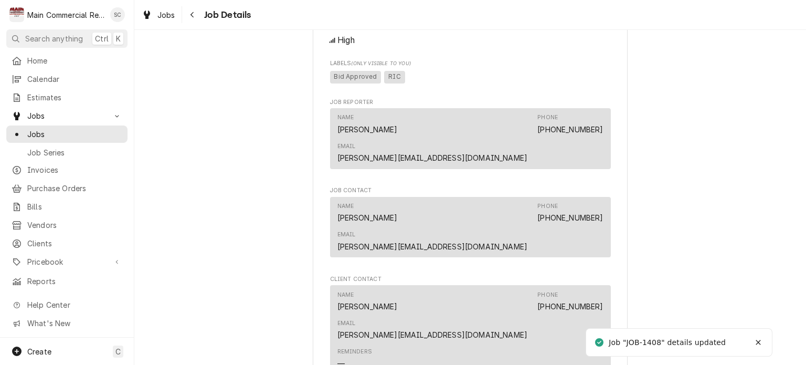
scroll to position [997, 0]
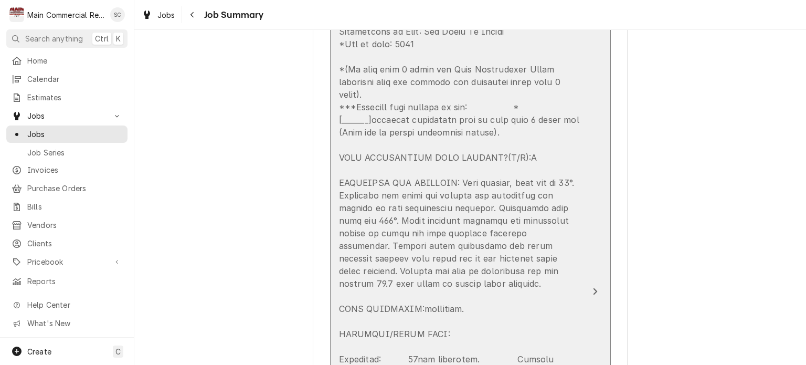
click at [561, 195] on div "Update Line Item" at bounding box center [459, 346] width 241 height 693
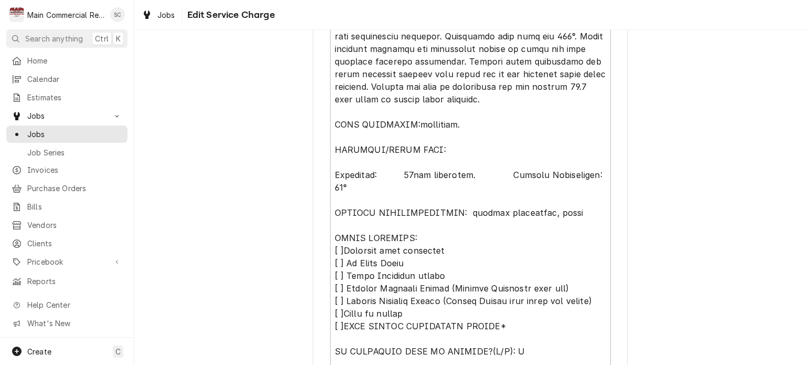
scroll to position [682, 0]
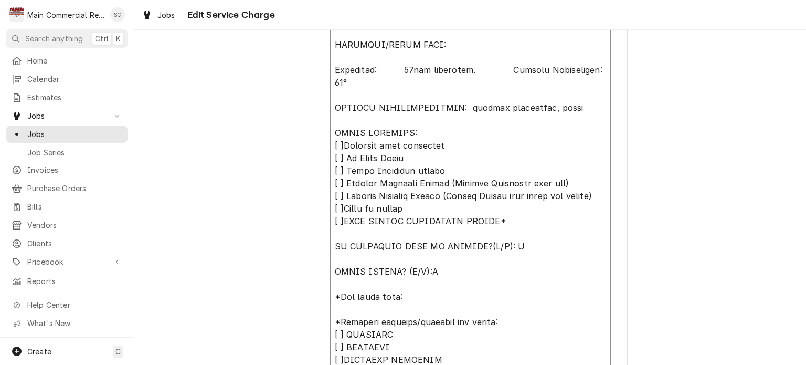
click at [335, 196] on textarea "Service Summary" at bounding box center [470, 57] width 281 height 652
type textarea "x"
type textarea "*****LOREMIP DOLO**** Sitametcons ad Elit: Sed Doeiu Te Incidi *Utl et dolo: 85…"
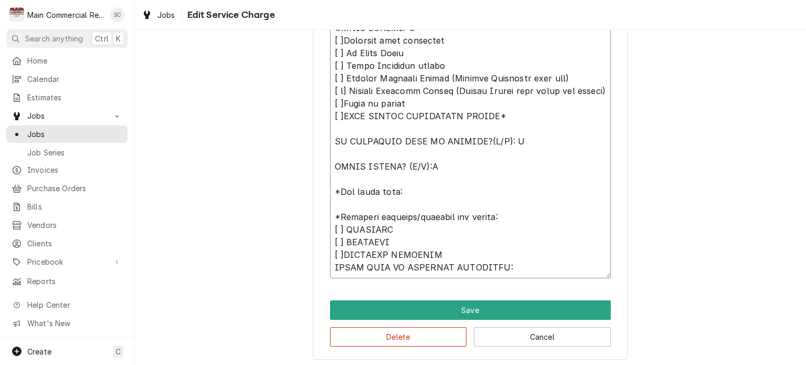
type textarea "x"
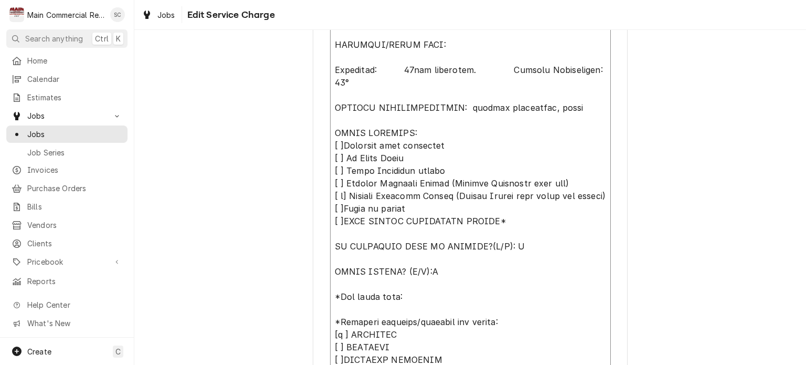
scroll to position [790, 0]
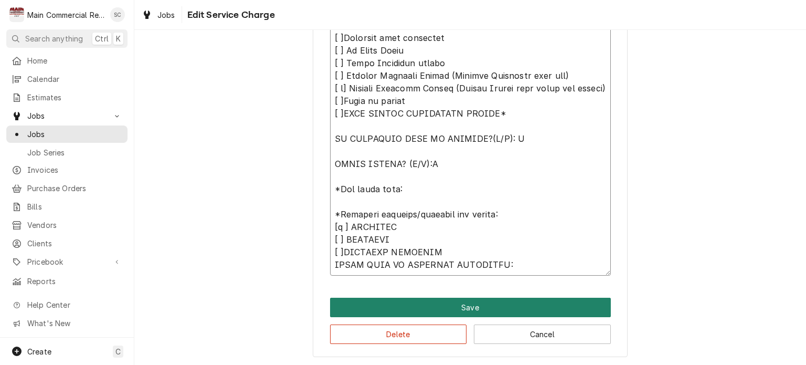
type textarea "*****LOREMIP DOLO**** Sitametcons ad Elit: Sed Doeiu Te Incidi *Utl et dolo: 85…"
click at [443, 306] on button "Save" at bounding box center [470, 307] width 281 height 19
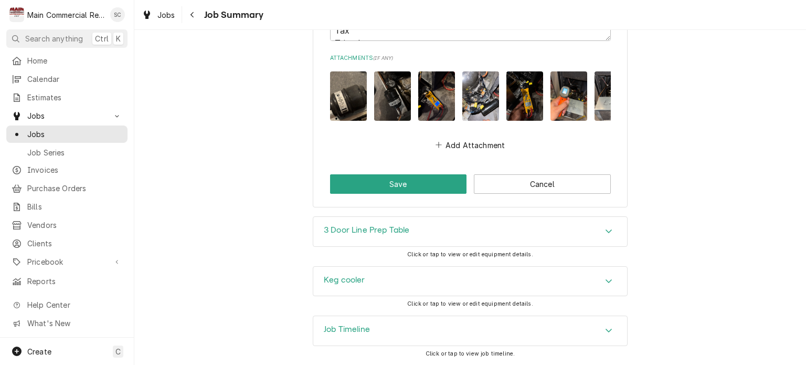
scroll to position [1630, 0]
click at [396, 185] on button "Save" at bounding box center [398, 183] width 137 height 19
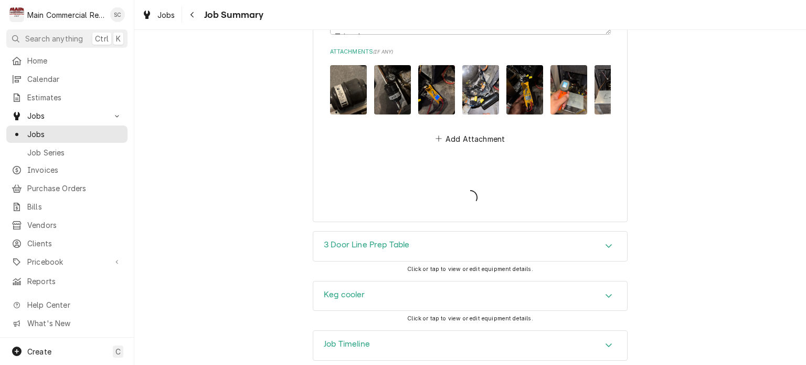
type textarea "x"
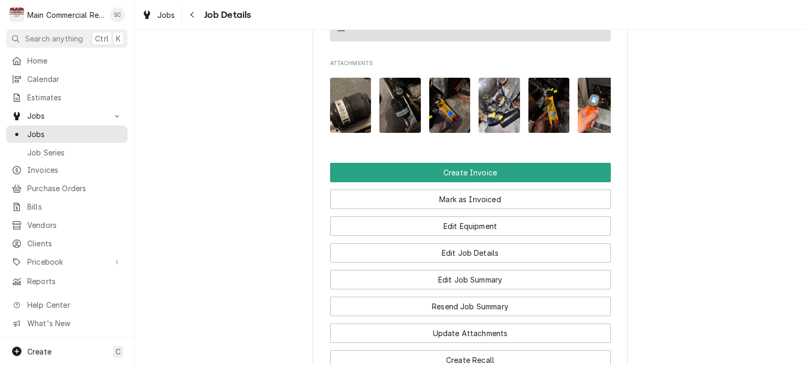
scroll to position [921, 0]
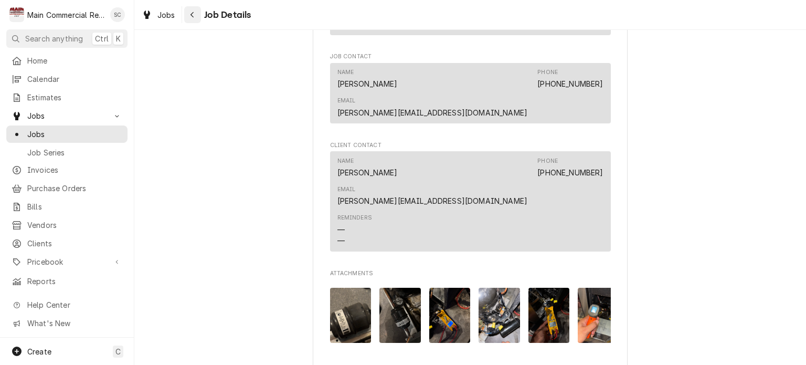
click at [193, 19] on div "Navigate back" at bounding box center [192, 14] width 10 height 10
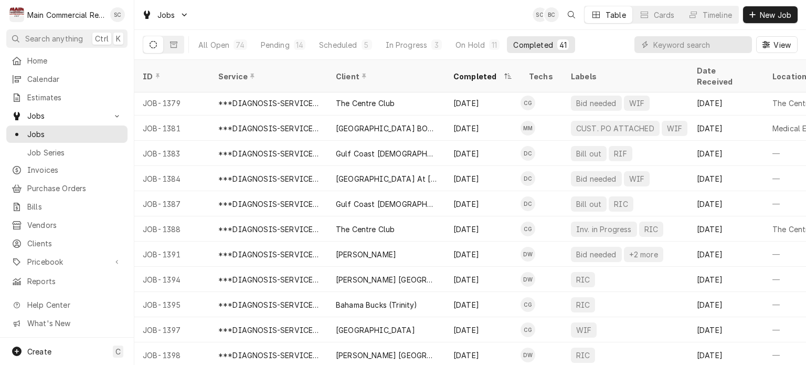
scroll to position [756, 0]
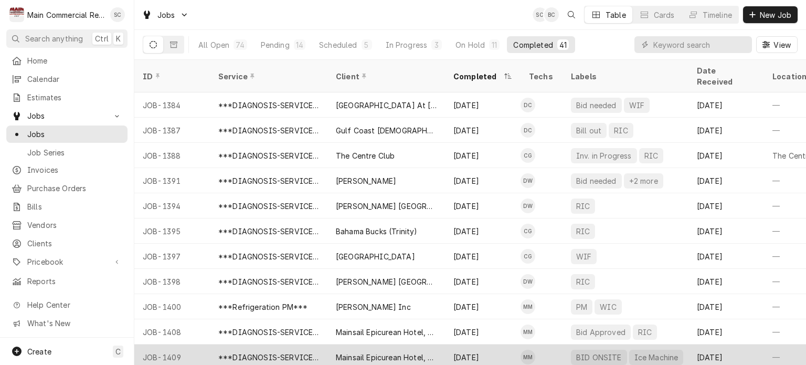
click at [592, 352] on div "BID ONSITE" at bounding box center [599, 357] width 48 height 11
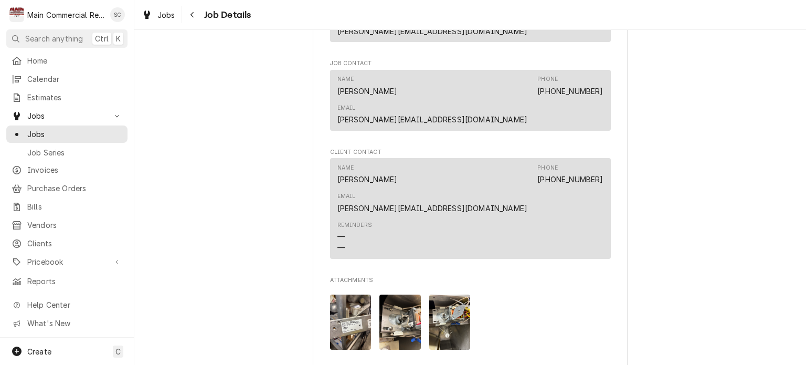
scroll to position [997, 0]
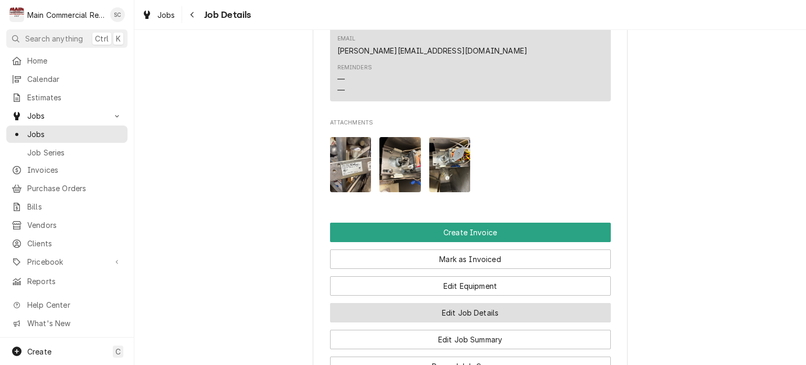
click at [464, 303] on button "Edit Job Details" at bounding box center [470, 312] width 281 height 19
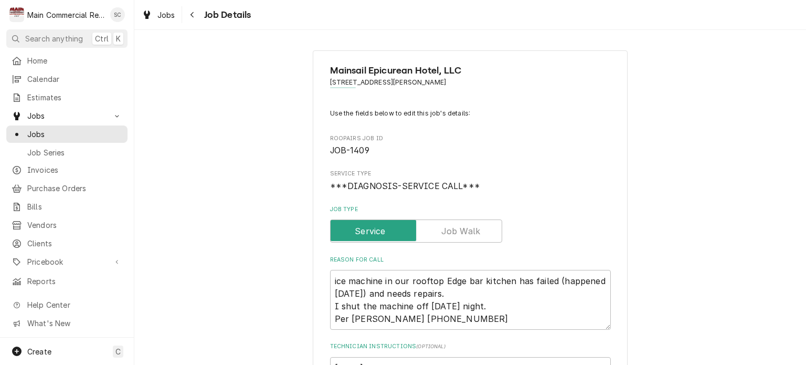
scroll to position [210, 0]
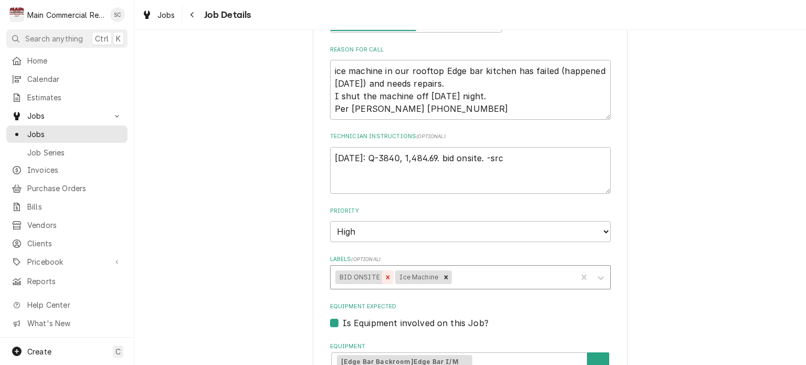
click at [382, 276] on div "Remove BID ONSITE" at bounding box center [388, 277] width 12 height 14
type textarea "x"
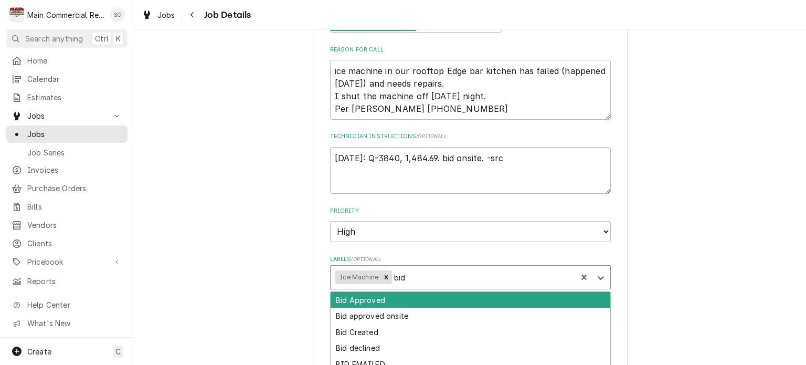
type input "bid"
click at [407, 295] on div "Bid Approved" at bounding box center [471, 300] width 280 height 16
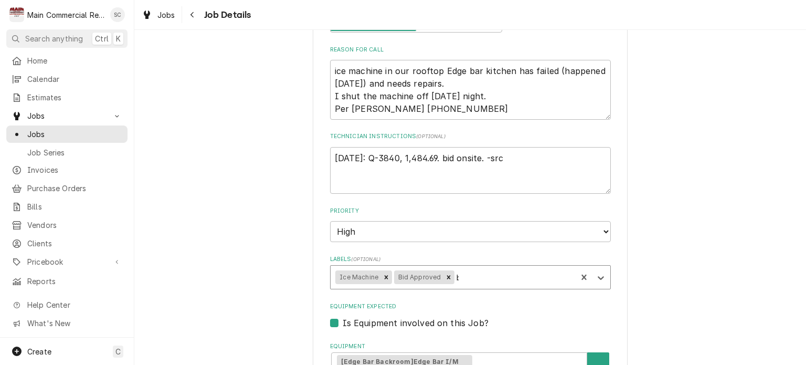
type textarea "x"
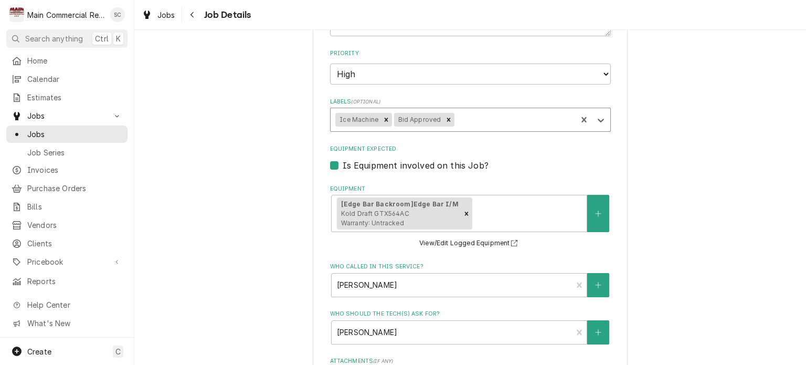
scroll to position [667, 0]
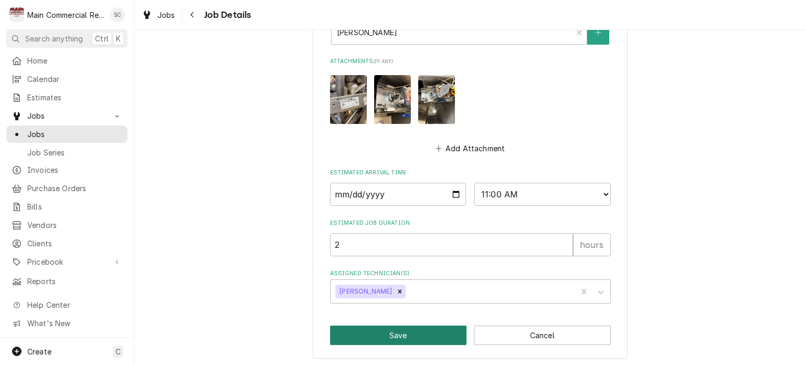
click at [417, 333] on button "Save" at bounding box center [398, 334] width 137 height 19
type textarea "x"
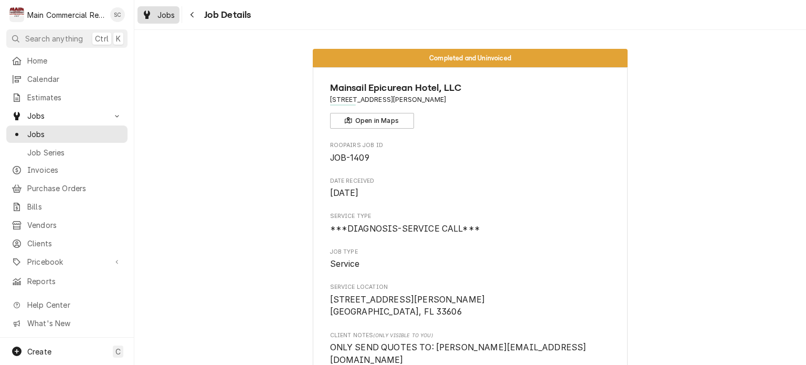
click at [165, 18] on span "Jobs" at bounding box center [166, 14] width 18 height 11
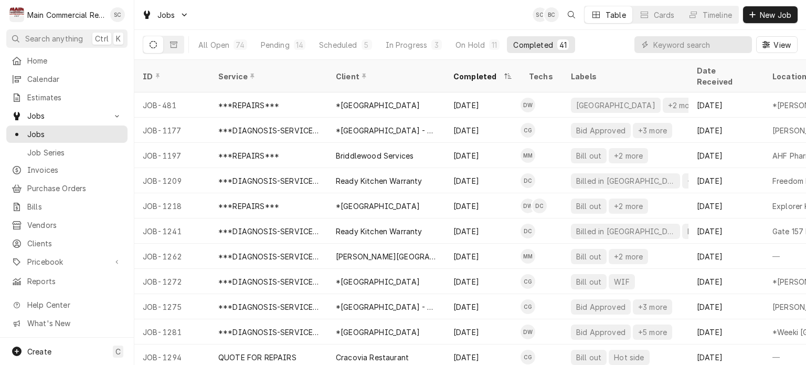
click at [238, 18] on div "Jobs SC BC Table Cards Timeline New Job" at bounding box center [470, 14] width 672 height 29
click at [294, 45] on div "14" at bounding box center [300, 44] width 12 height 10
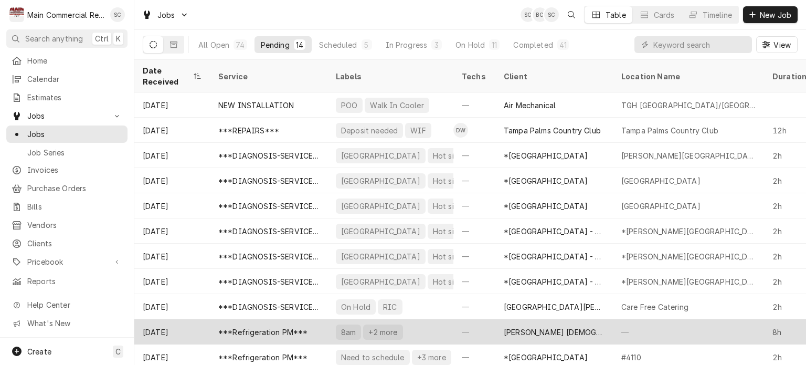
scroll to position [76, 0]
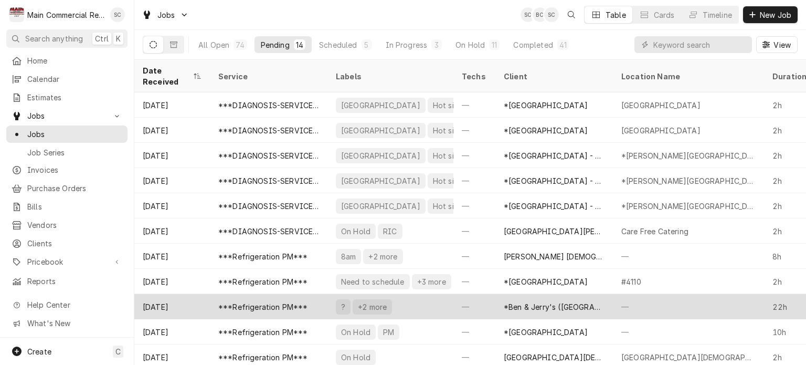
click at [521, 301] on div "*Ben & Jerry's ([GEOGRAPHIC_DATA])" at bounding box center [554, 306] width 101 height 11
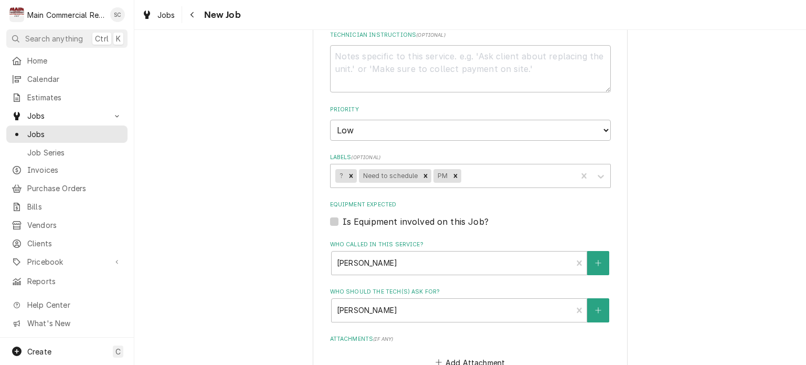
scroll to position [1050, 0]
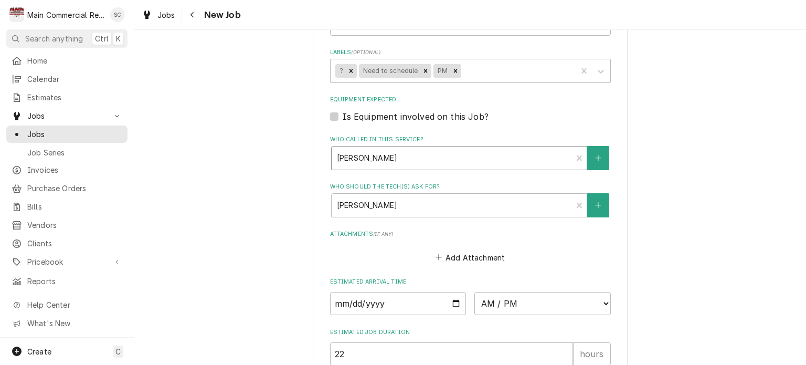
type textarea "x"
click at [513, 149] on div "Who called in this service?" at bounding box center [452, 158] width 230 height 19
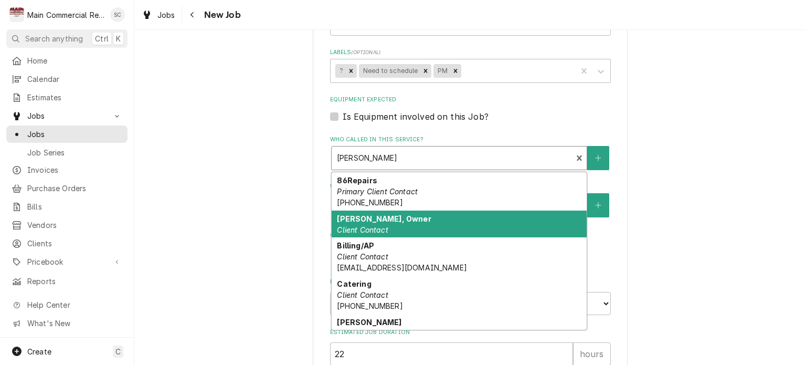
scroll to position [33, 0]
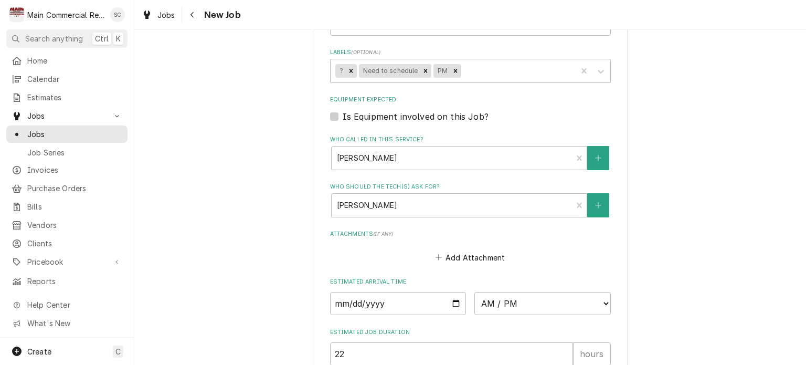
click at [598, 245] on div "Add Attachment" at bounding box center [470, 255] width 281 height 20
click at [450, 292] on input "Date" at bounding box center [398, 303] width 136 height 23
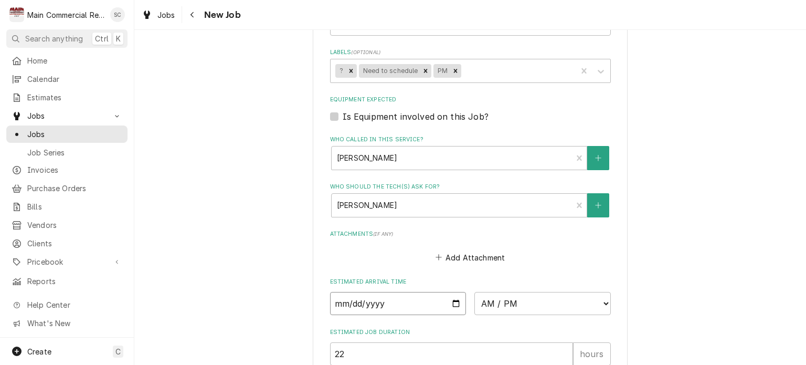
type input "2025-09-16"
type textarea "x"
click at [493, 292] on select "AM / PM 6:00 AM 6:15 AM 6:30 AM 6:45 AM 7:00 AM 7:15 AM 7:30 AM 7:45 AM 8:00 AM…" at bounding box center [543, 303] width 136 height 23
select select "12:30:00"
type textarea "x"
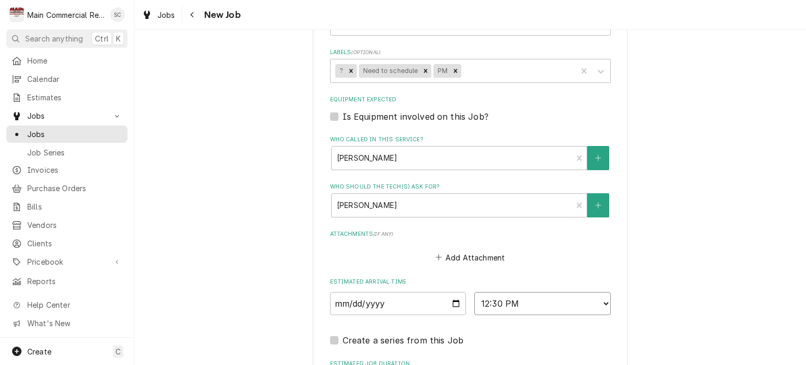
click at [523, 292] on select "AM / PM 6:00 AM 6:15 AM 6:30 AM 6:45 AM 7:00 AM 7:15 AM 7:30 AM 7:45 AM 8:00 AM…" at bounding box center [543, 303] width 136 height 23
select select "13:00:00"
click at [475, 292] on select "AM / PM 6:00 AM 6:15 AM 6:30 AM 6:45 AM 7:00 AM 7:15 AM 7:30 AM 7:45 AM 8:00 AM…" at bounding box center [543, 303] width 136 height 23
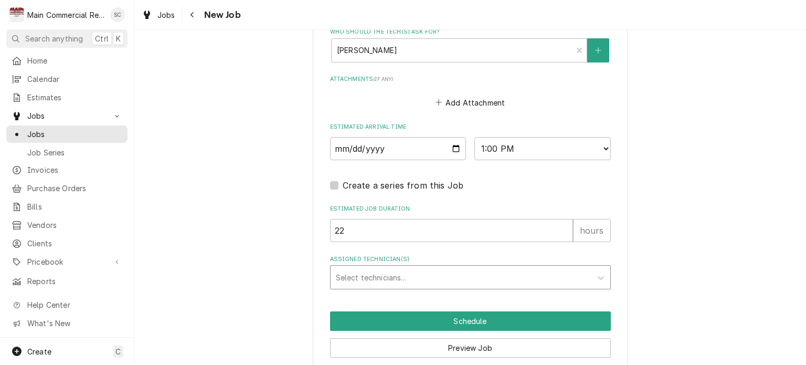
click at [424, 268] on div "Assigned Technician(s)" at bounding box center [461, 277] width 250 height 19
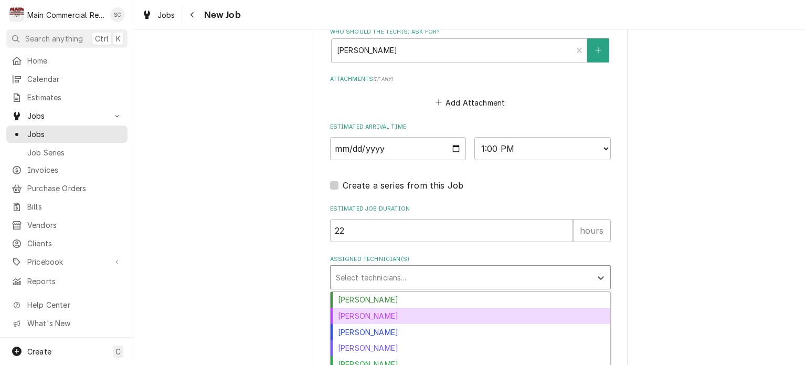
click at [413, 308] on div "Dorian Wertz" at bounding box center [471, 316] width 280 height 16
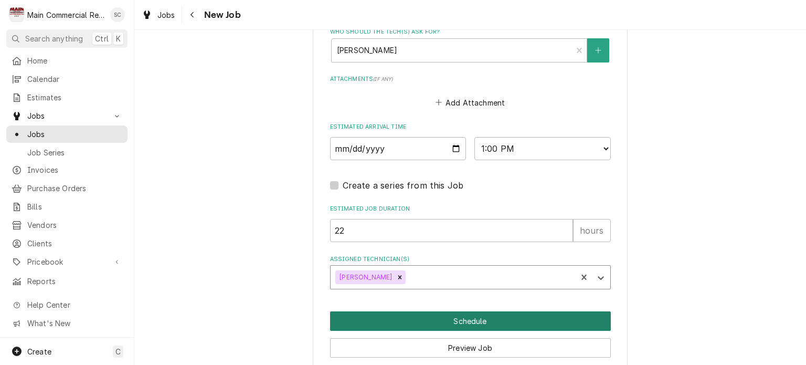
click at [454, 311] on button "Schedule" at bounding box center [470, 320] width 281 height 19
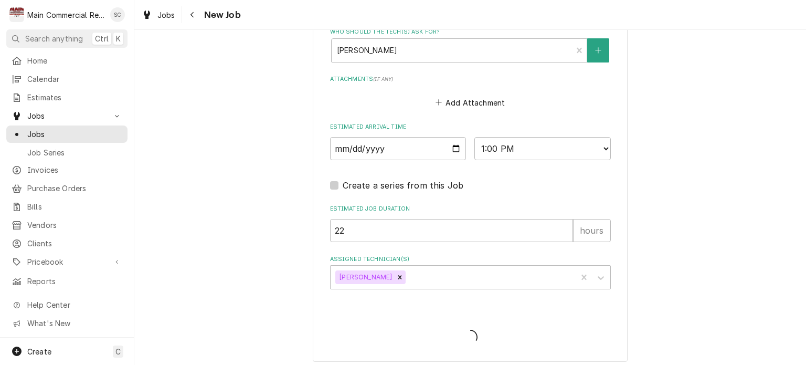
scroll to position [1169, 0]
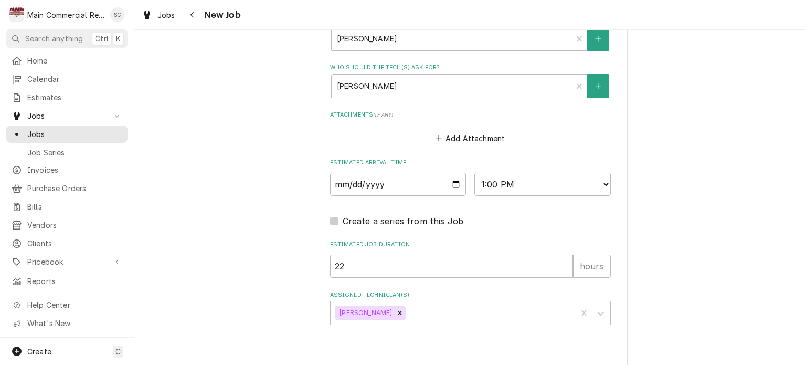
type textarea "x"
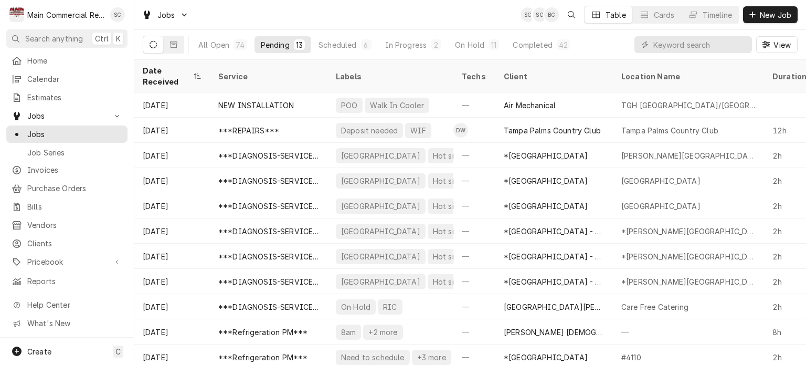
click at [456, 10] on div "Jobs SC SC BC Table Cards Timeline New Job" at bounding box center [470, 14] width 672 height 29
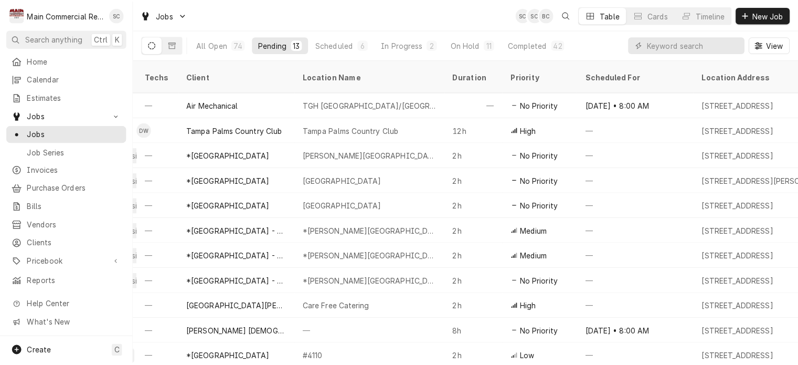
scroll to position [0, 332]
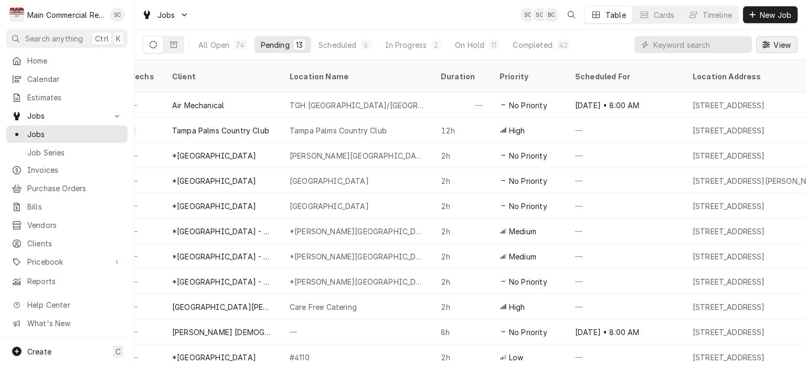
click at [779, 45] on span "View" at bounding box center [783, 44] width 22 height 11
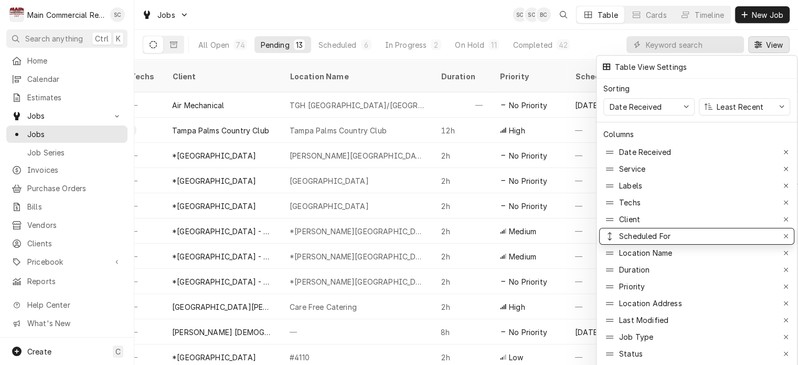
drag, startPoint x: 642, startPoint y: 277, endPoint x: 643, endPoint y: 226, distance: 50.4
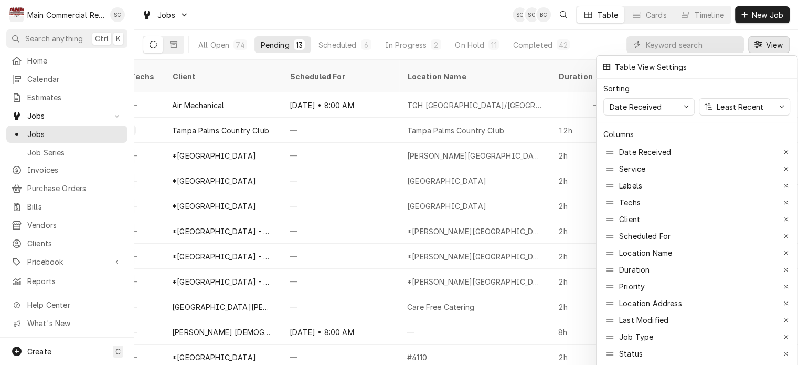
click at [497, 14] on div at bounding box center [399, 182] width 798 height 365
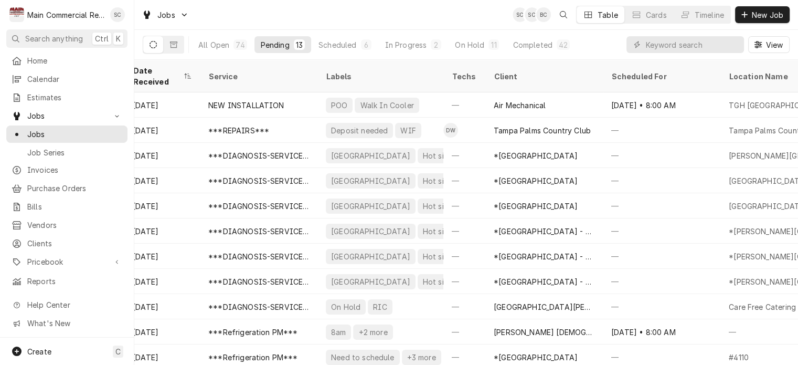
scroll to position [0, 0]
